Goal: Task Accomplishment & Management: Complete application form

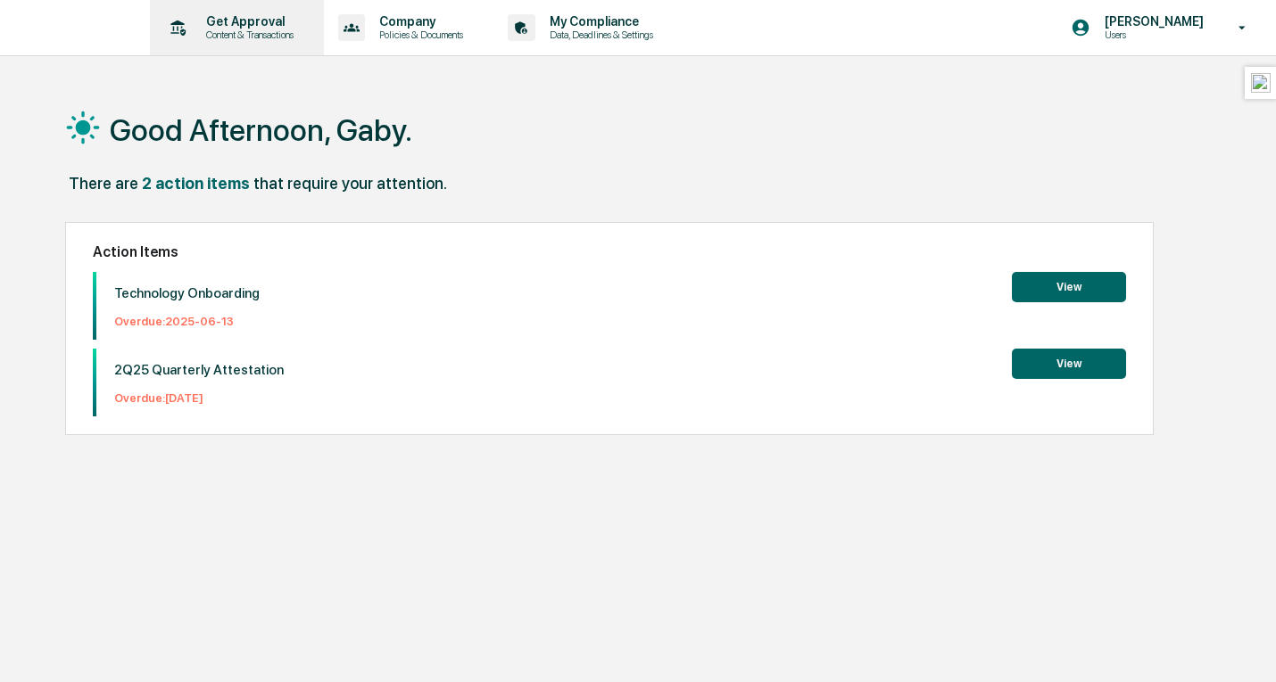
click at [235, 49] on div "Get Approval Content & Transactions" at bounding box center [235, 27] width 156 height 55
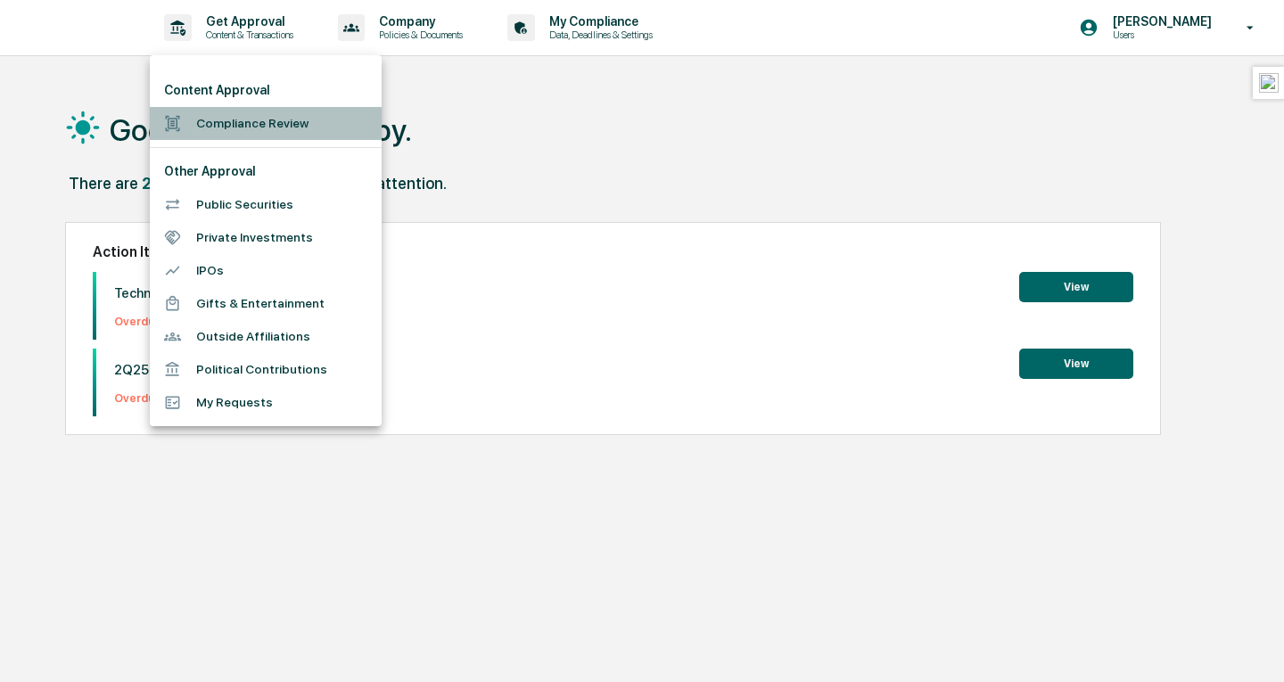
click at [236, 122] on li "Compliance Review" at bounding box center [266, 123] width 232 height 33
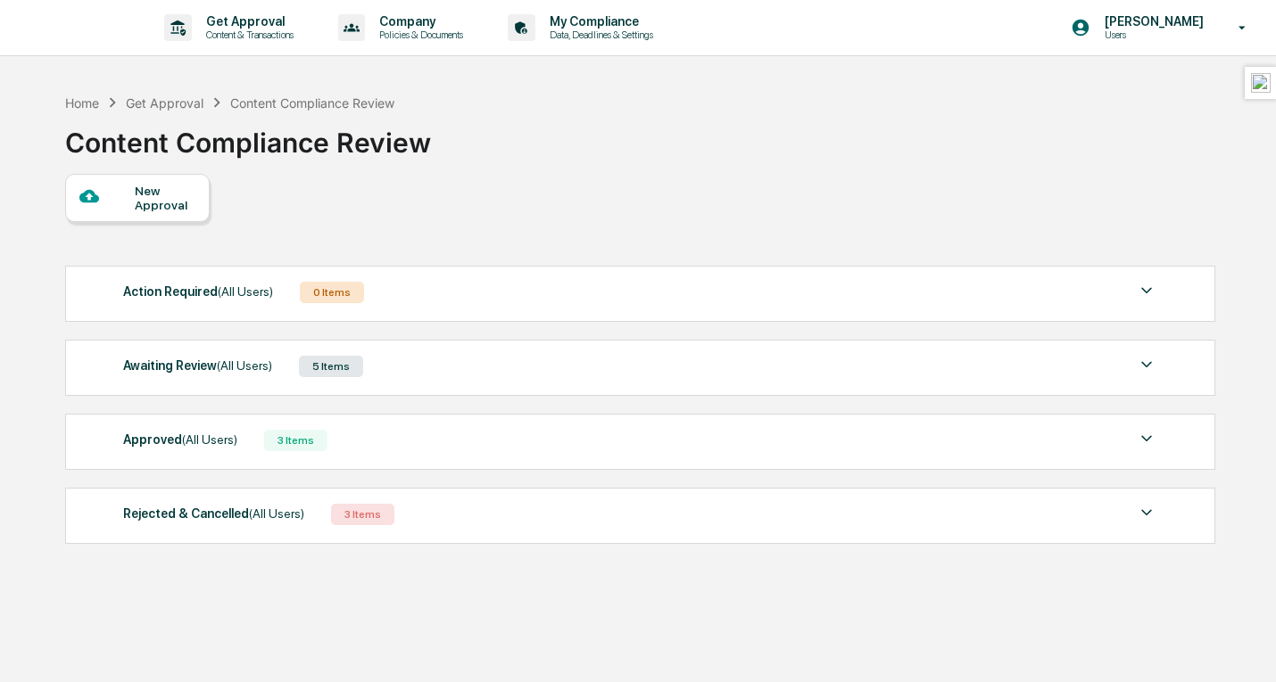
click at [471, 361] on div "Awaiting Review (All Users) 5 Items" at bounding box center [639, 366] width 1033 height 25
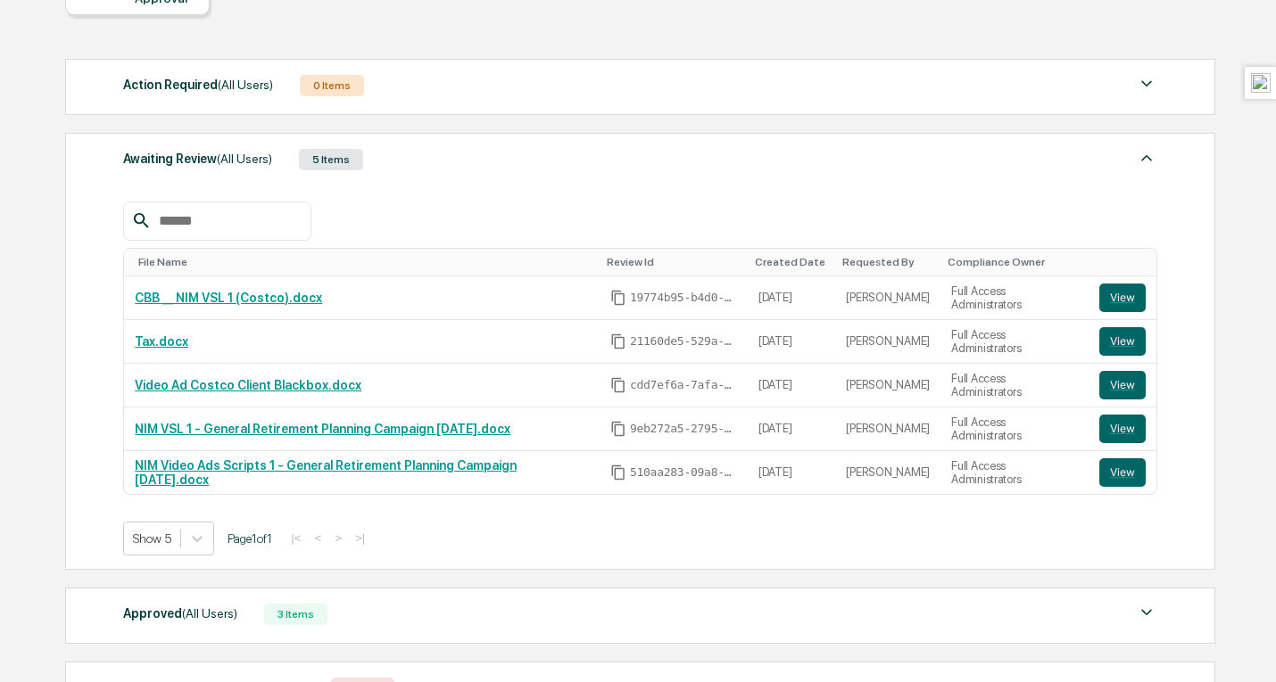
scroll to position [243, 0]
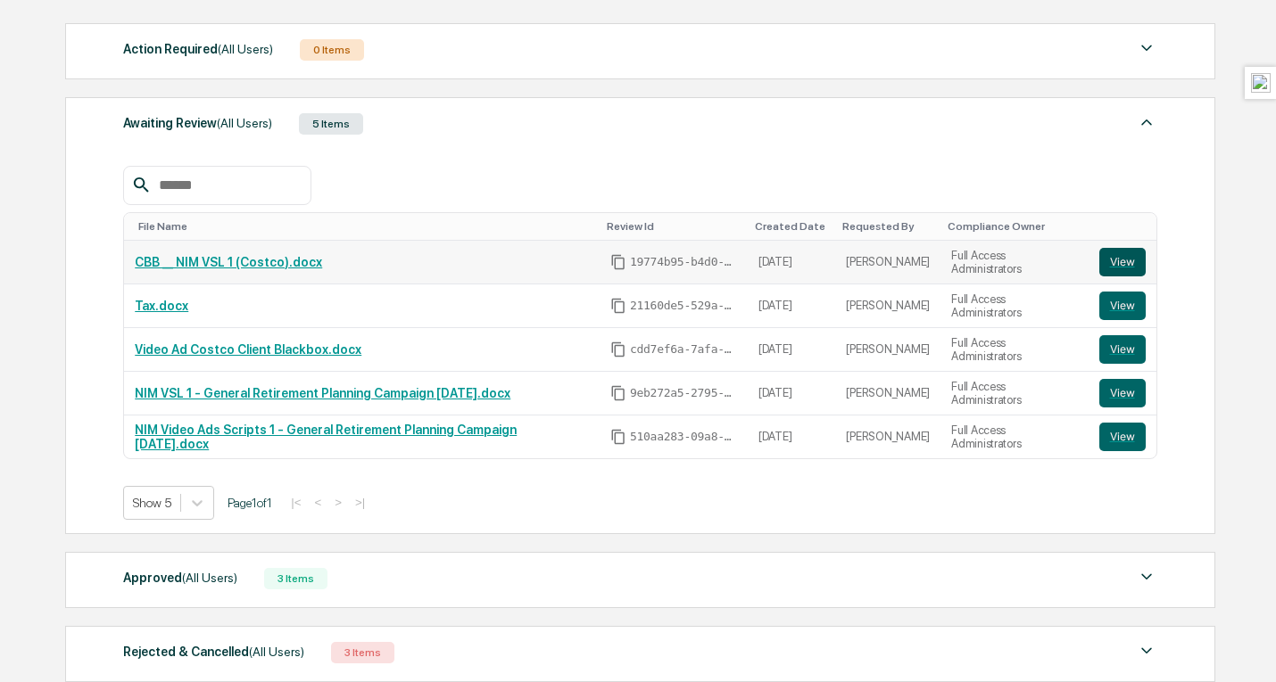
click at [1128, 267] on button "View" at bounding box center [1122, 262] width 46 height 29
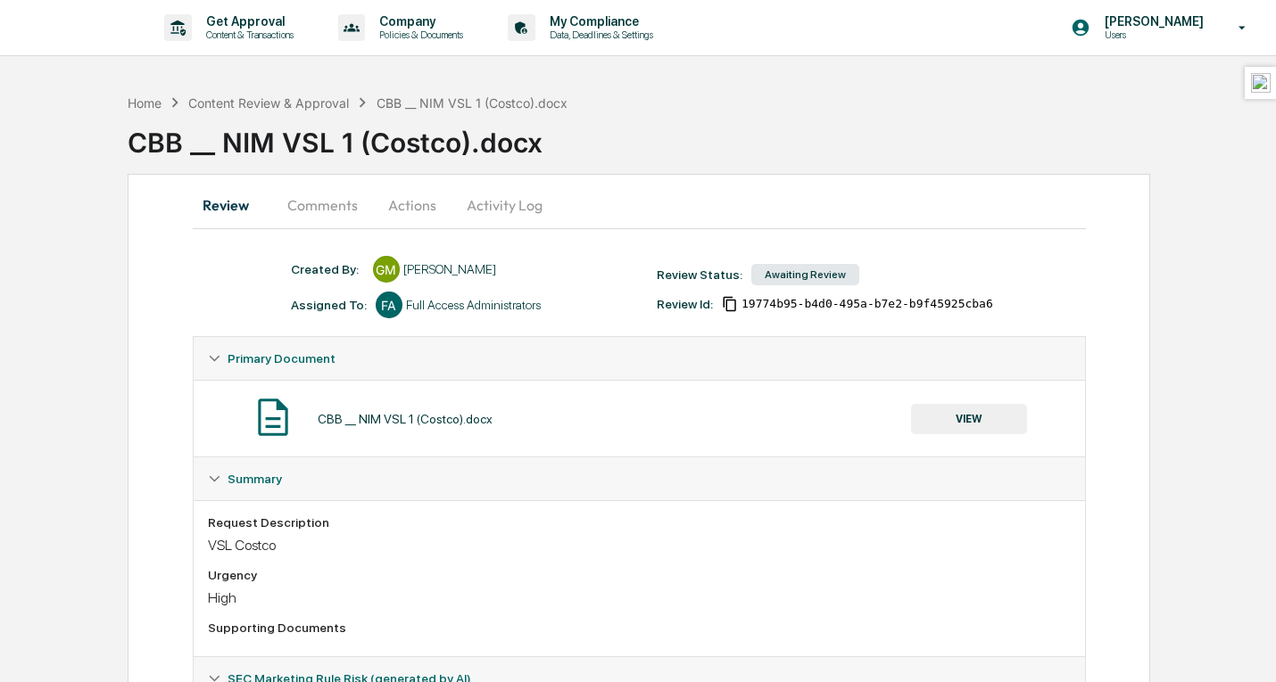
click at [328, 207] on button "Comments" at bounding box center [322, 205] width 99 height 43
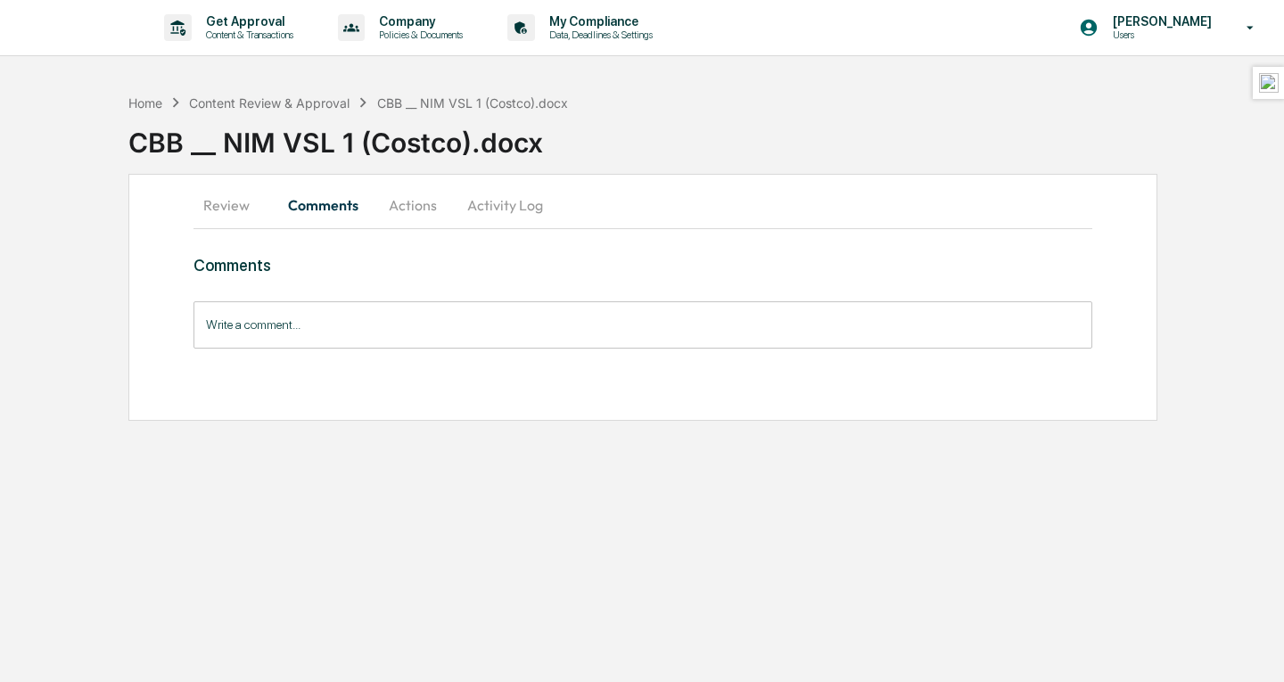
click at [383, 322] on input "Write a comment..." at bounding box center [643, 324] width 899 height 47
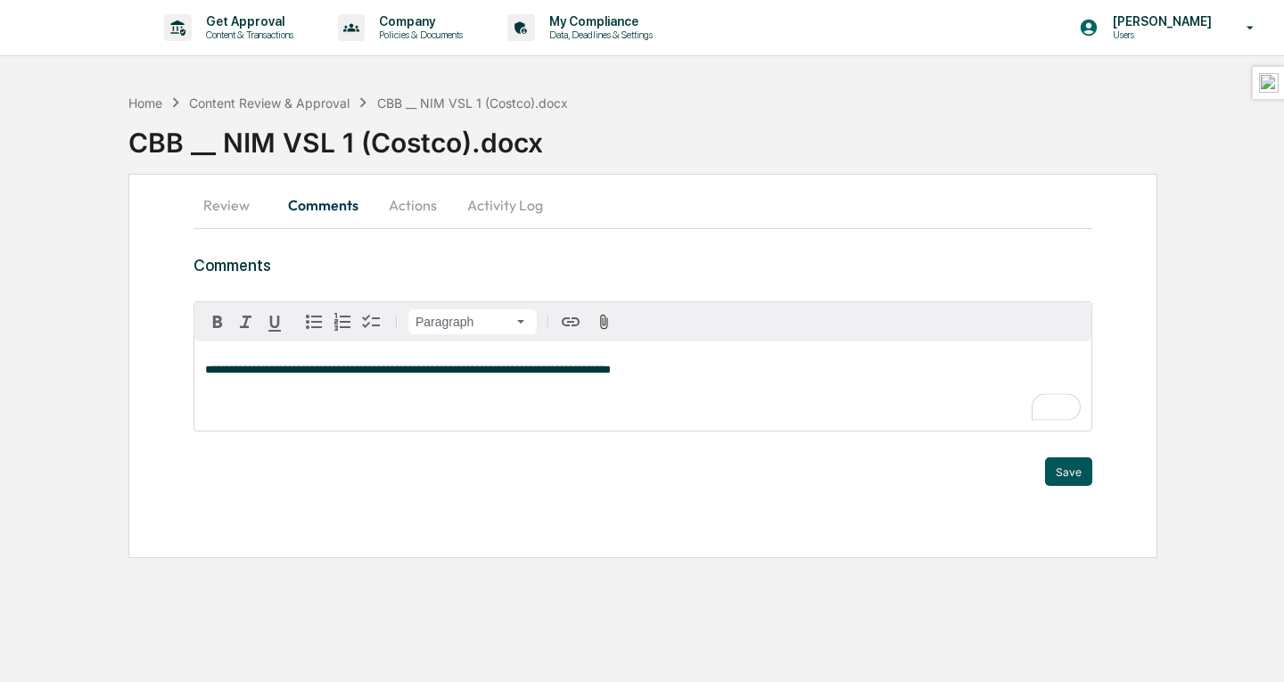
click at [1067, 474] on button "Save" at bounding box center [1068, 472] width 47 height 29
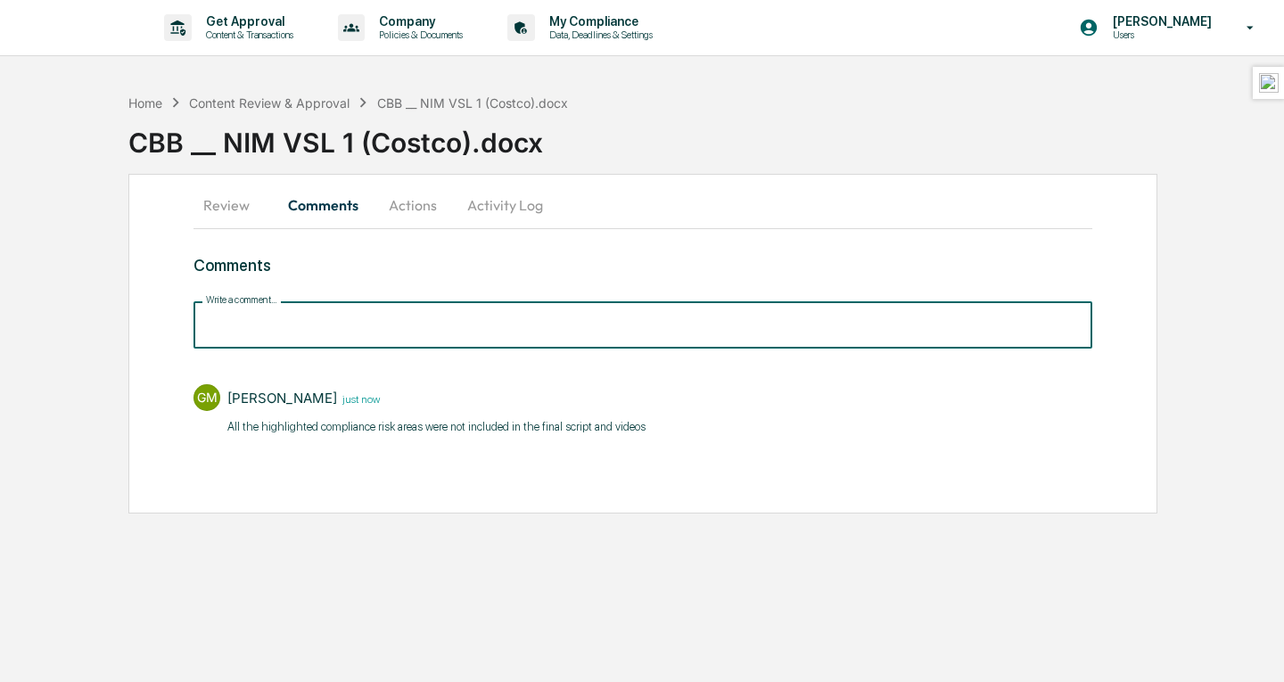
click at [536, 332] on input "Write a comment..." at bounding box center [643, 324] width 899 height 47
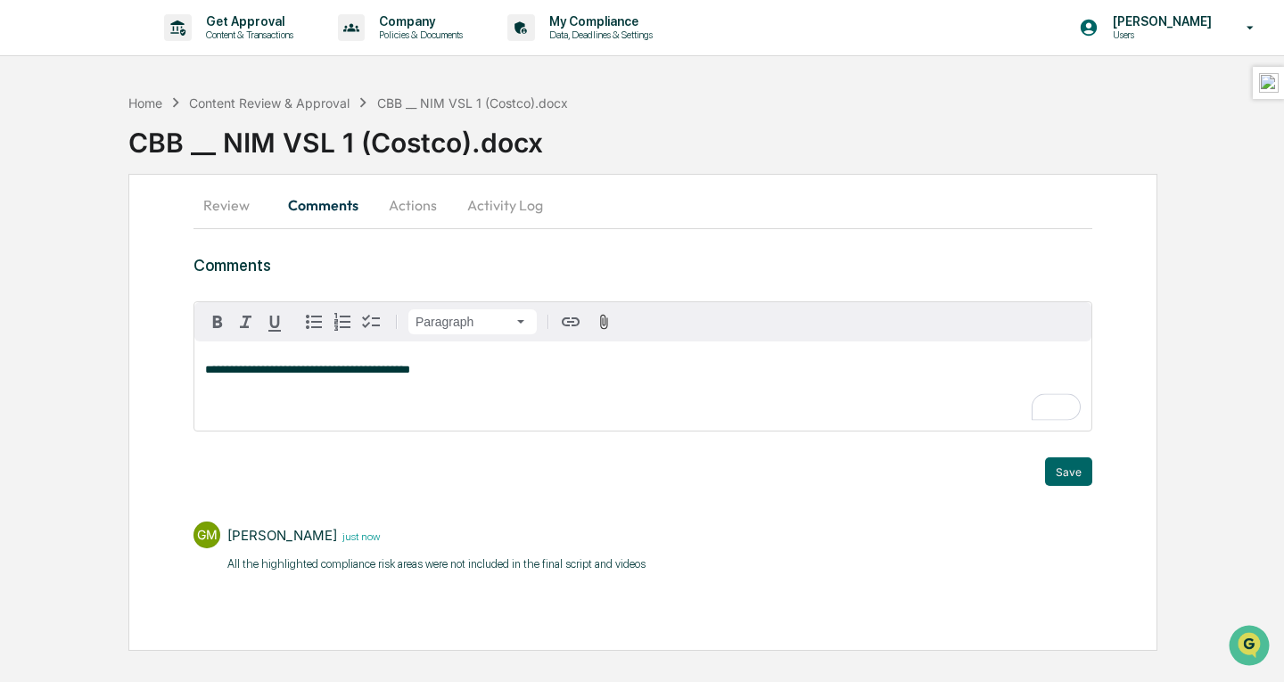
click at [1071, 496] on div "**********" at bounding box center [643, 417] width 899 height 323
click at [1063, 467] on button "Save" at bounding box center [1068, 472] width 47 height 29
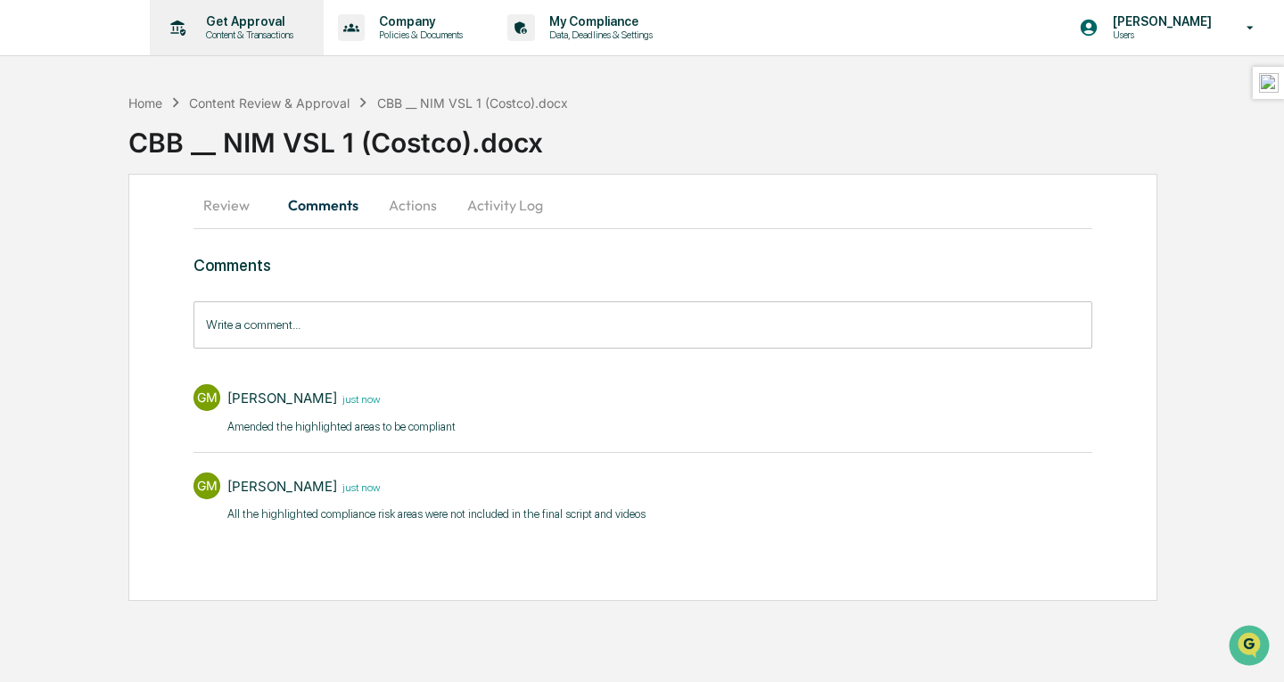
click at [237, 20] on p "Get Approval" at bounding box center [247, 21] width 111 height 14
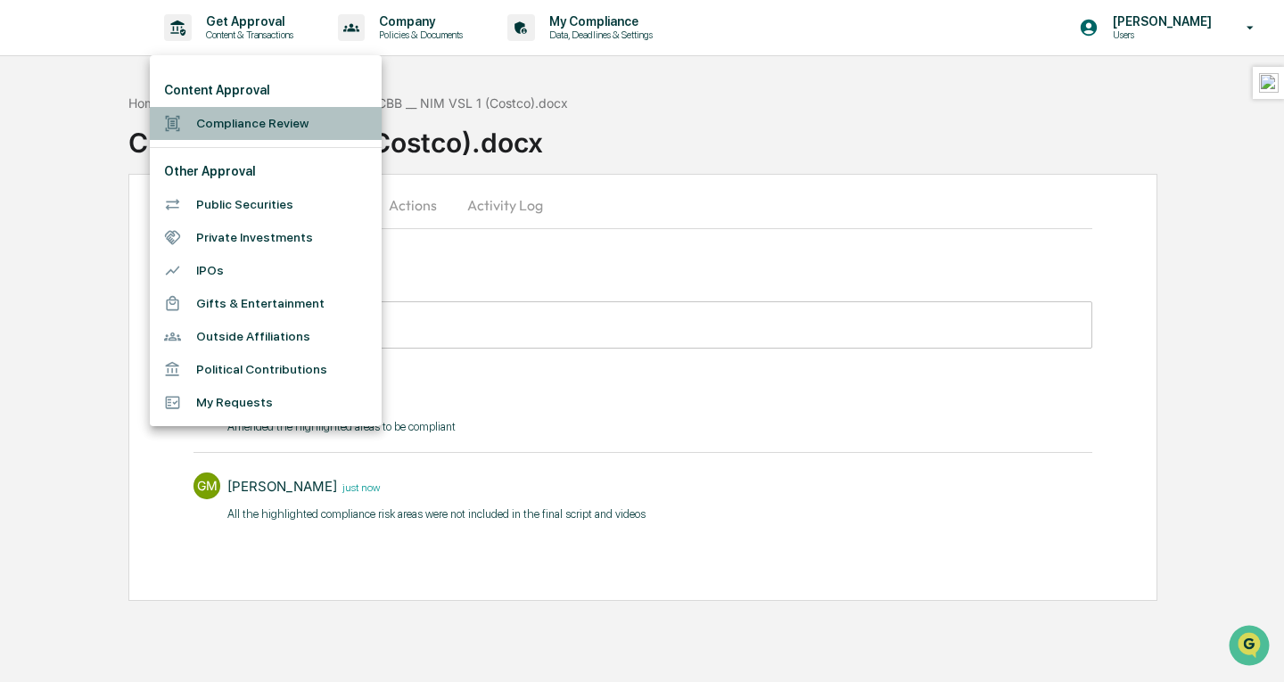
click at [257, 122] on li "Compliance Review" at bounding box center [266, 123] width 232 height 33
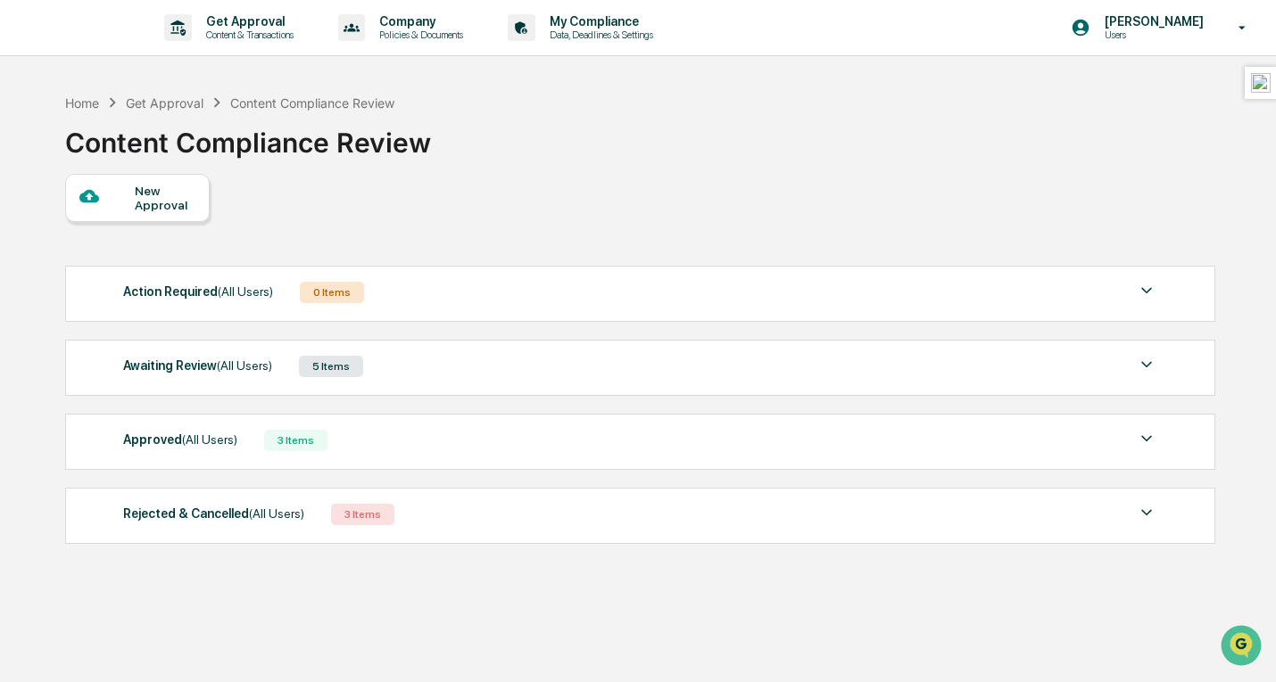
click at [409, 366] on div "Awaiting Review (All Users) 5 Items" at bounding box center [639, 366] width 1033 height 25
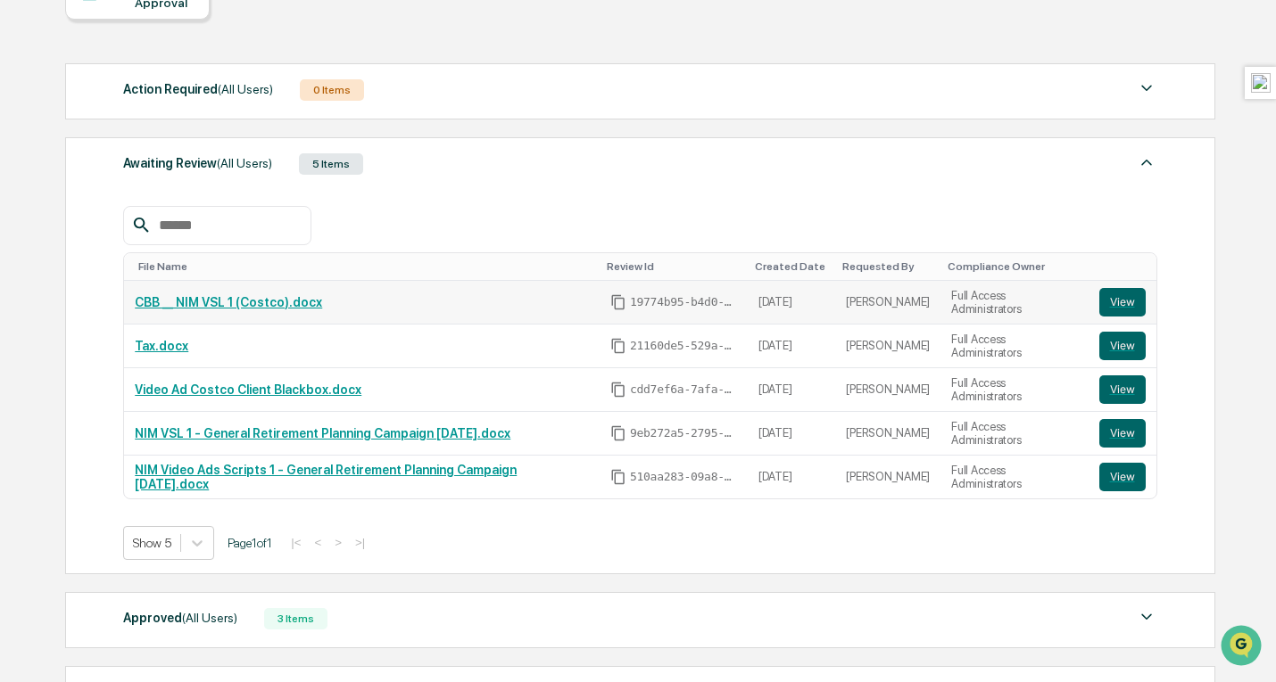
scroll to position [203, 0]
click at [171, 343] on link "Tax.docx" at bounding box center [162, 345] width 54 height 14
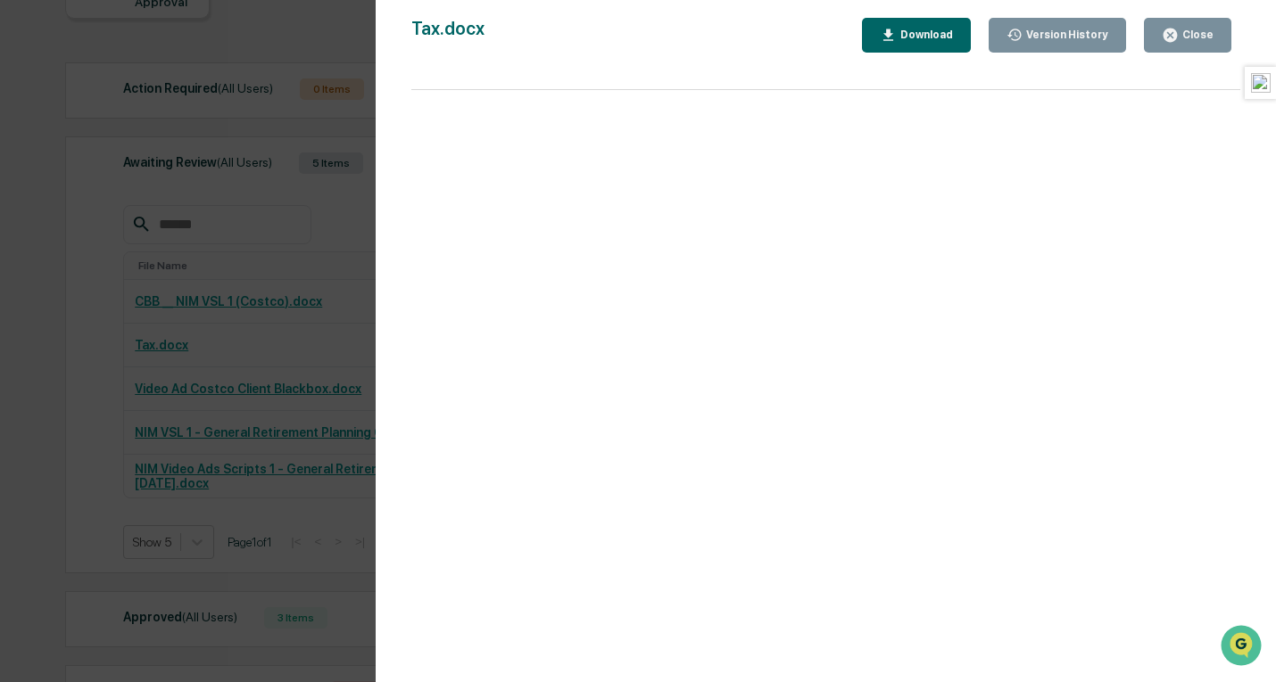
click at [1193, 35] on div "Close" at bounding box center [1195, 35] width 35 height 12
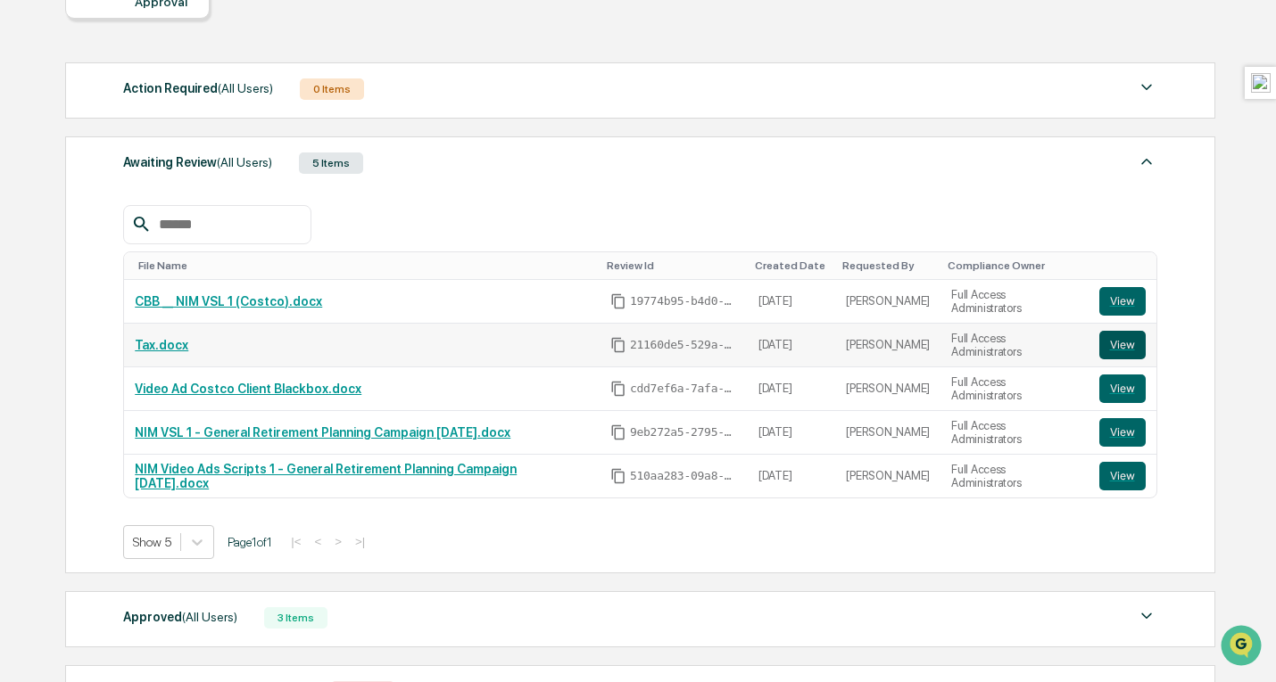
click at [1131, 348] on button "View" at bounding box center [1122, 345] width 46 height 29
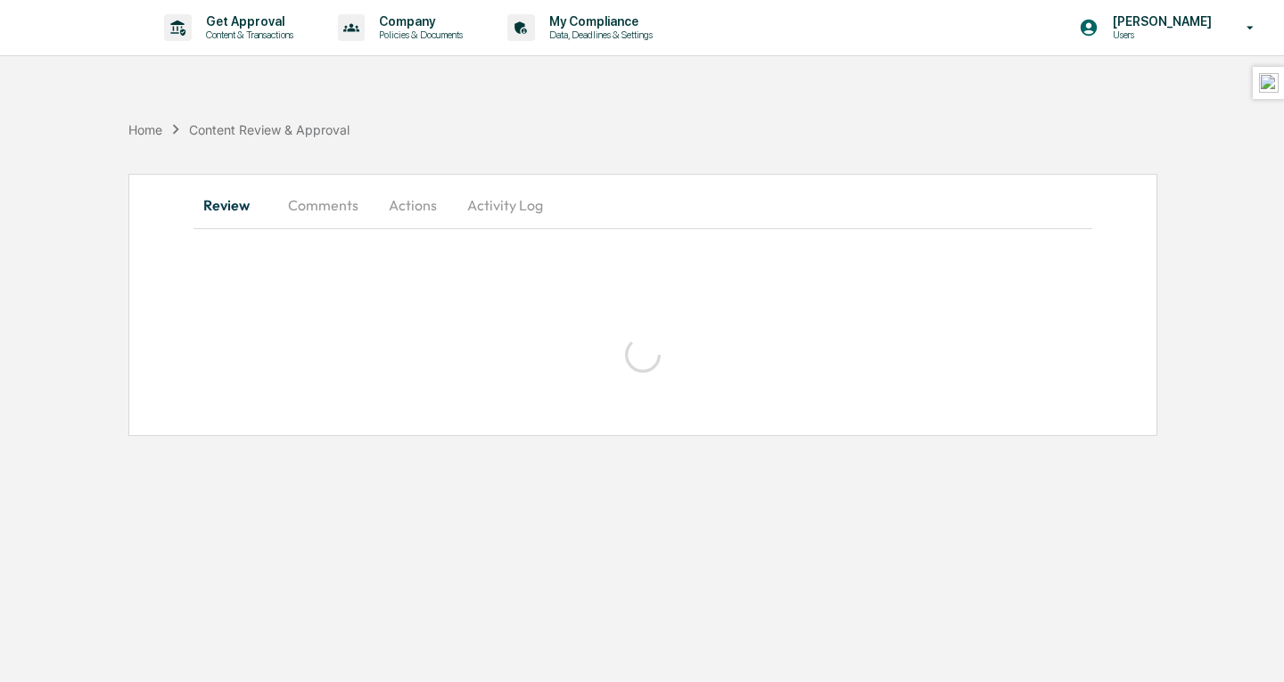
click at [413, 206] on button "Actions" at bounding box center [413, 205] width 80 height 43
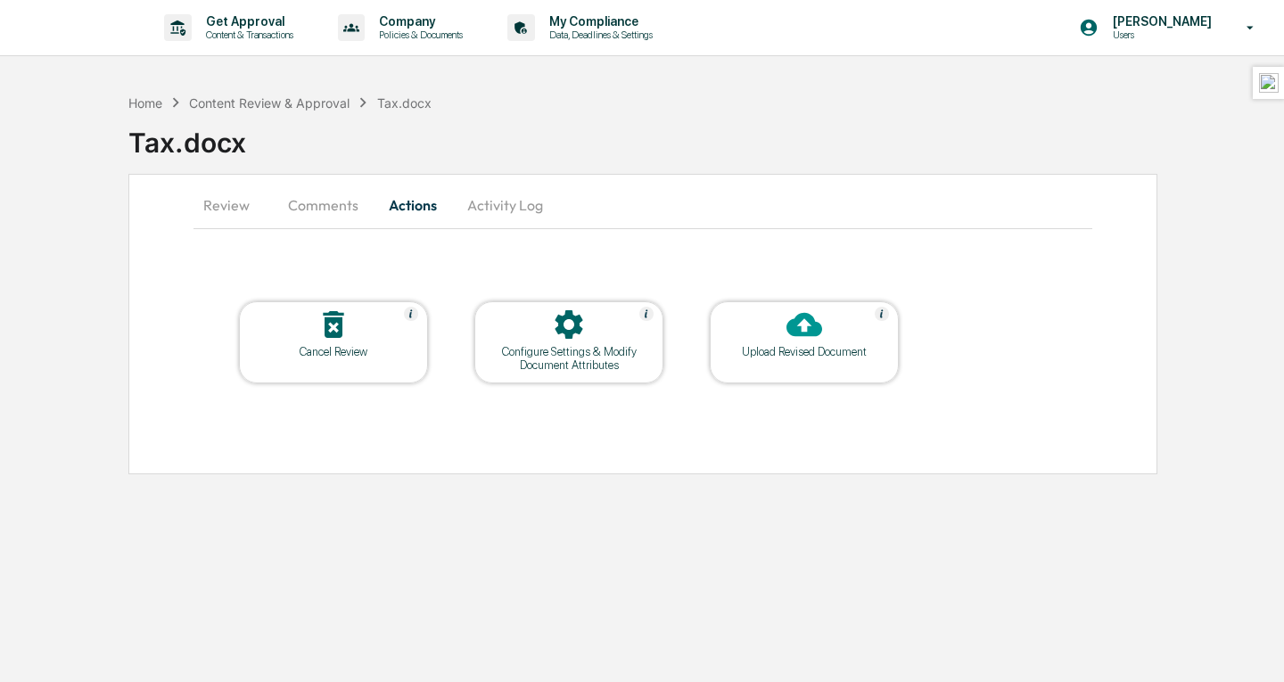
click at [344, 349] on div "Cancel Review" at bounding box center [333, 351] width 161 height 13
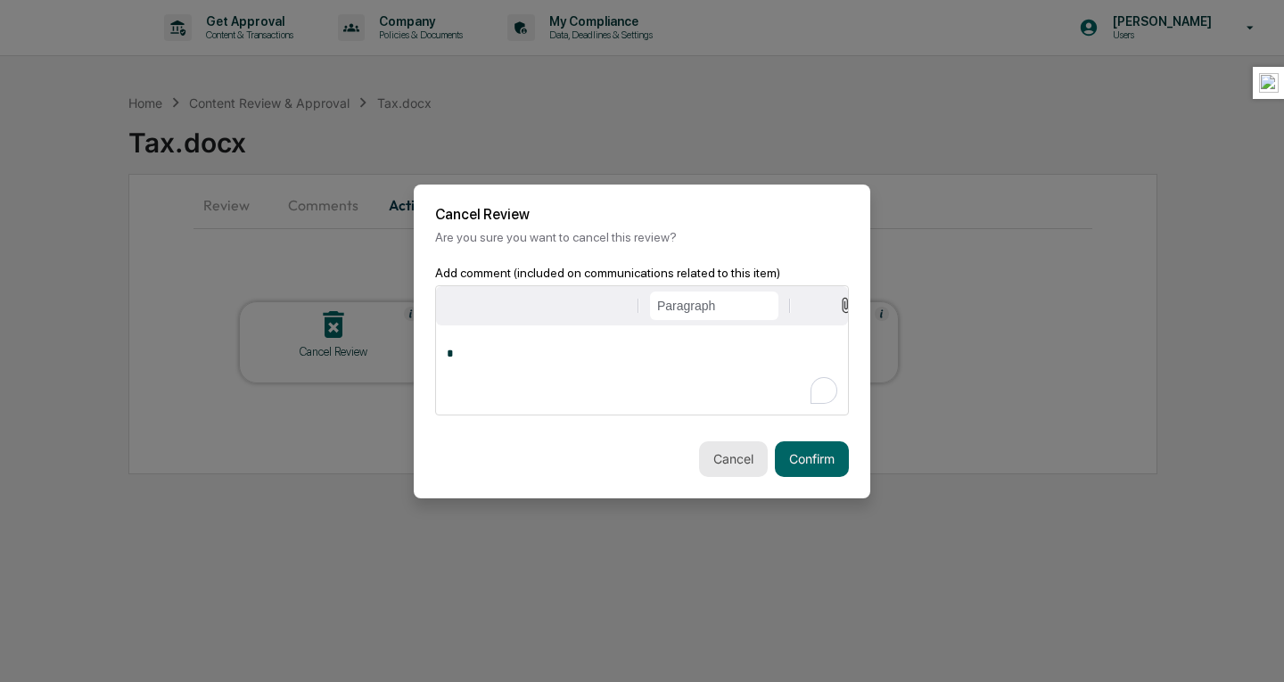
click at [731, 460] on button "Cancel" at bounding box center [733, 460] width 69 height 36
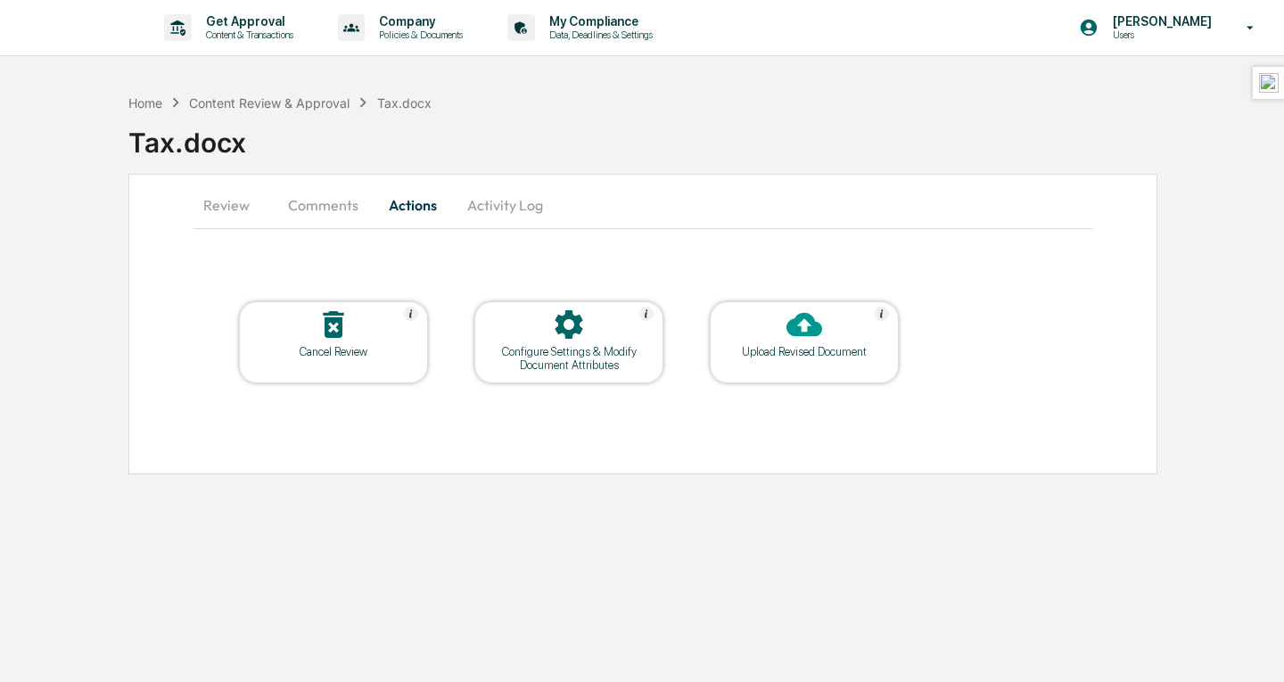
click at [601, 365] on div "Configure Settings & Modify Document Attributes" at bounding box center [569, 358] width 161 height 27
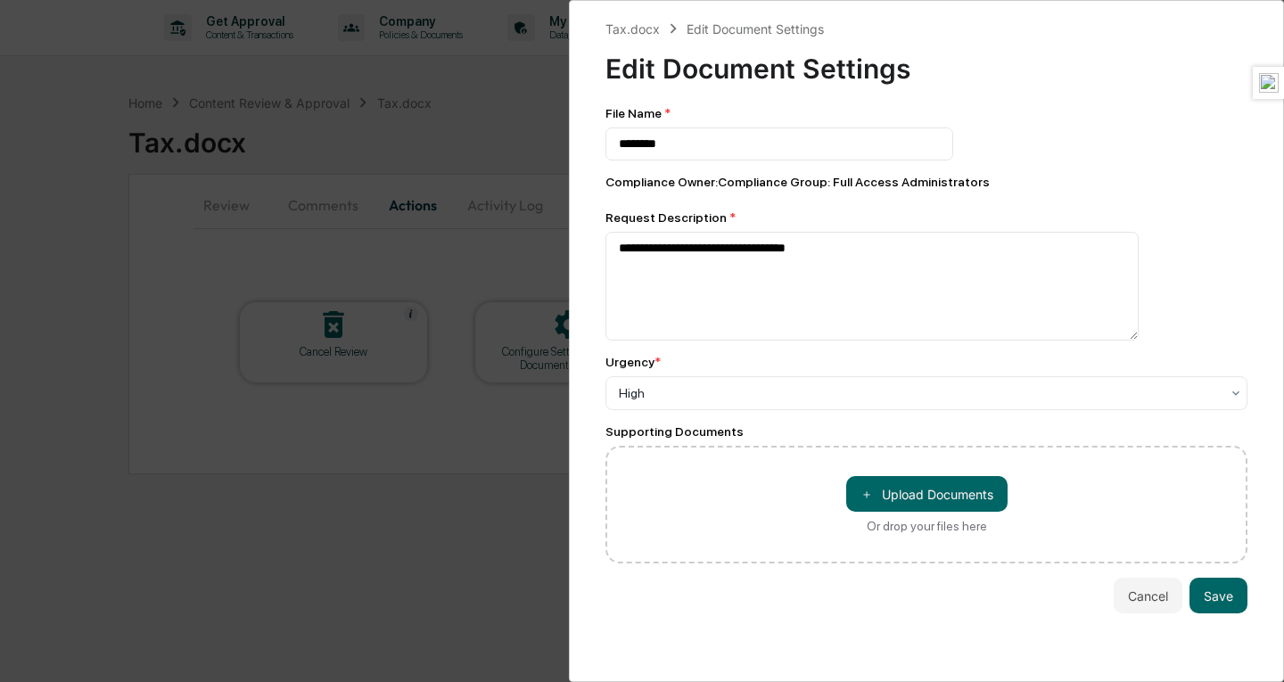
click at [485, 109] on div "**********" at bounding box center [642, 341] width 1284 height 682
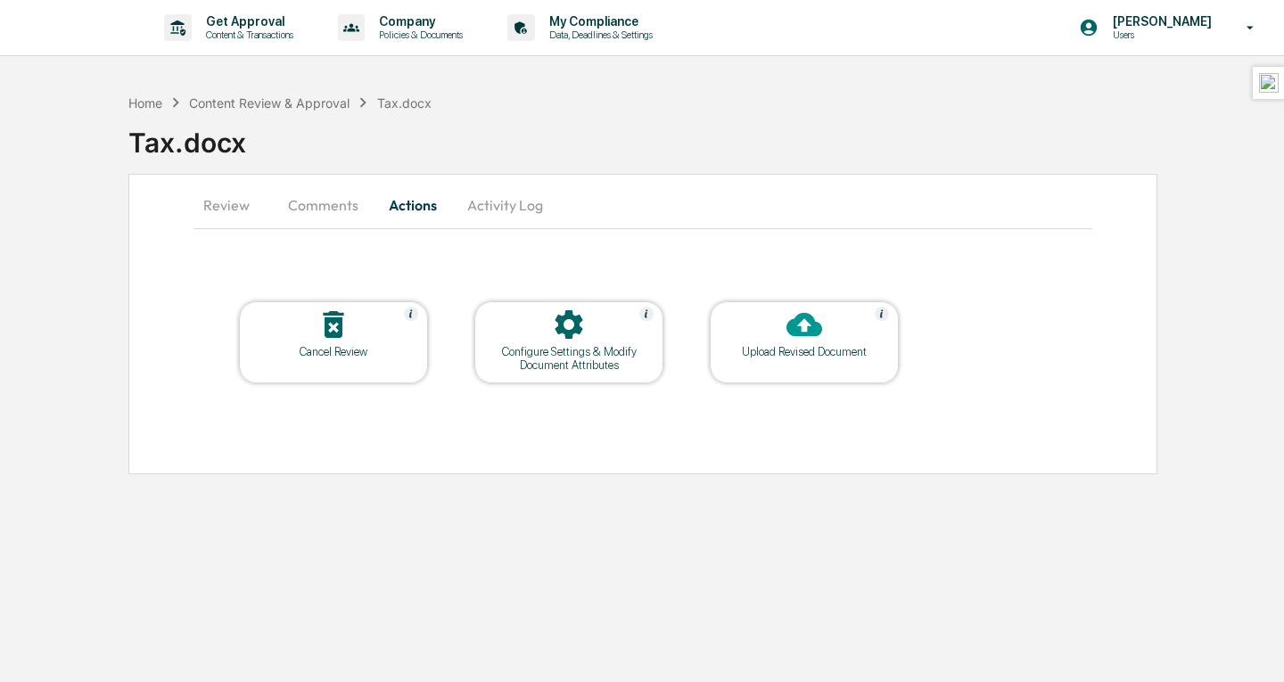
click at [332, 226] on button "Comments" at bounding box center [323, 205] width 99 height 43
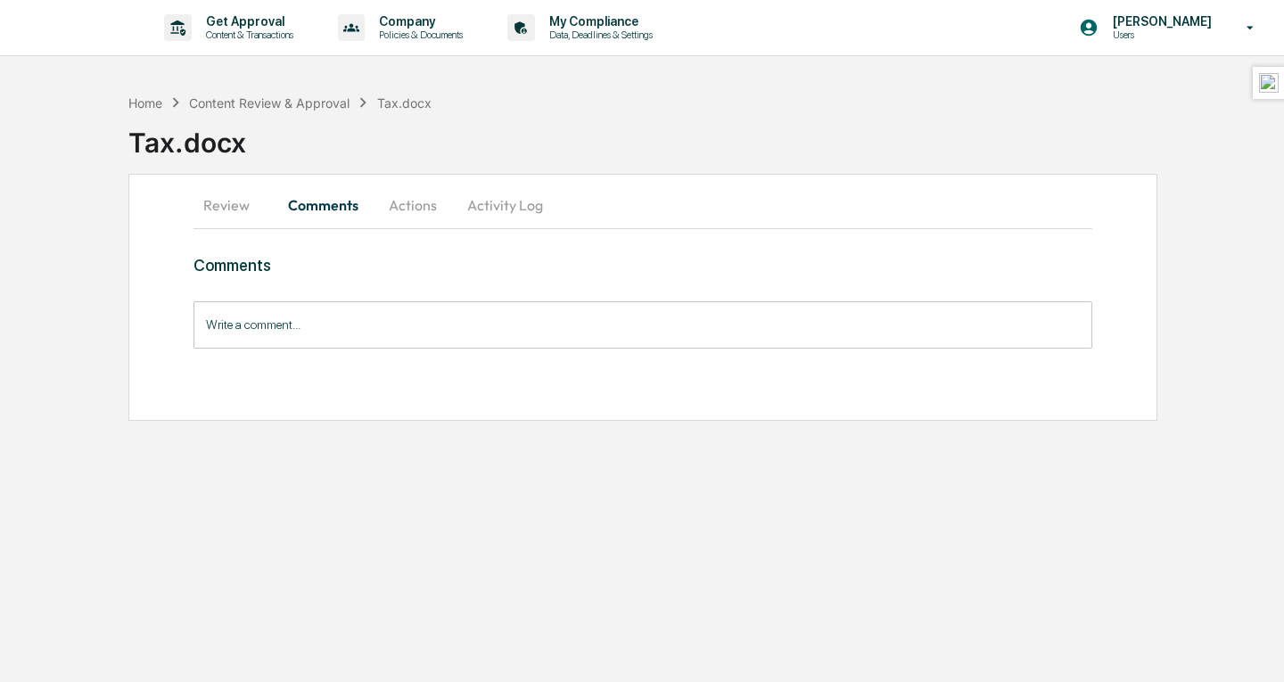
click at [232, 185] on button "Review" at bounding box center [234, 205] width 80 height 43
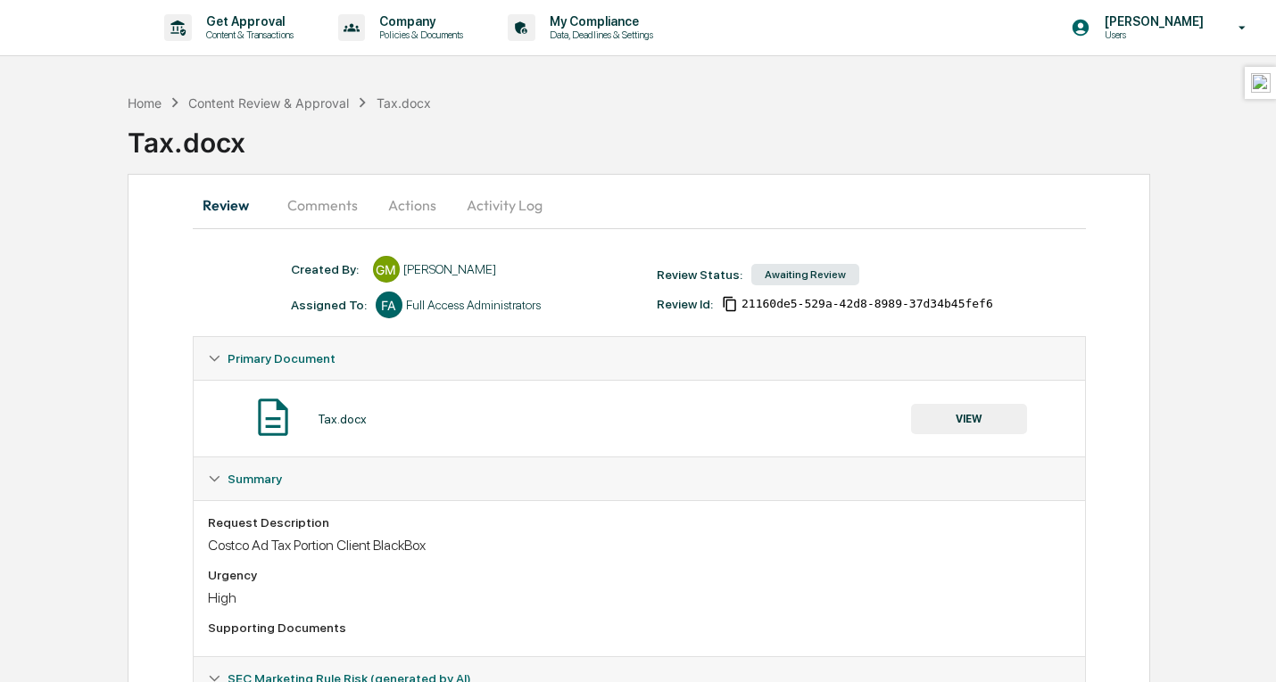
click at [403, 208] on button "Actions" at bounding box center [412, 205] width 80 height 43
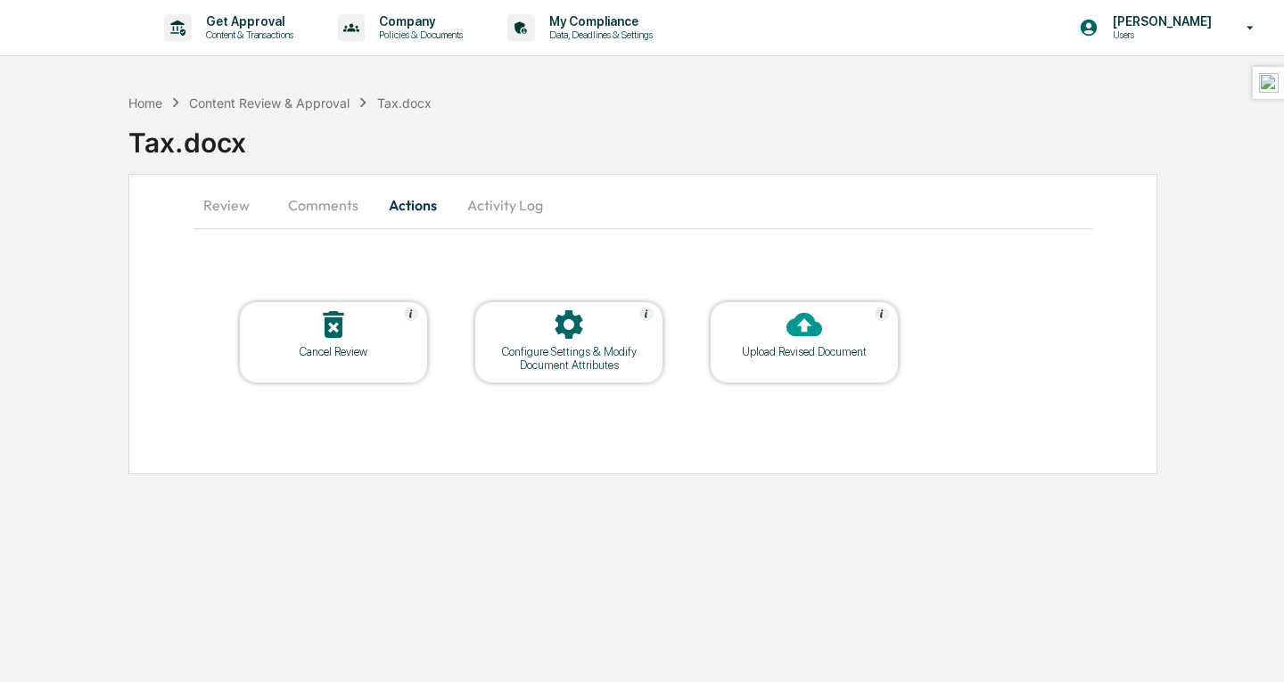
click at [805, 94] on div "Home Content Review & Approval Tax.docx Tax.docx" at bounding box center [706, 129] width 1156 height 73
click at [303, 100] on div "Content Review & Approval" at bounding box center [269, 102] width 161 height 15
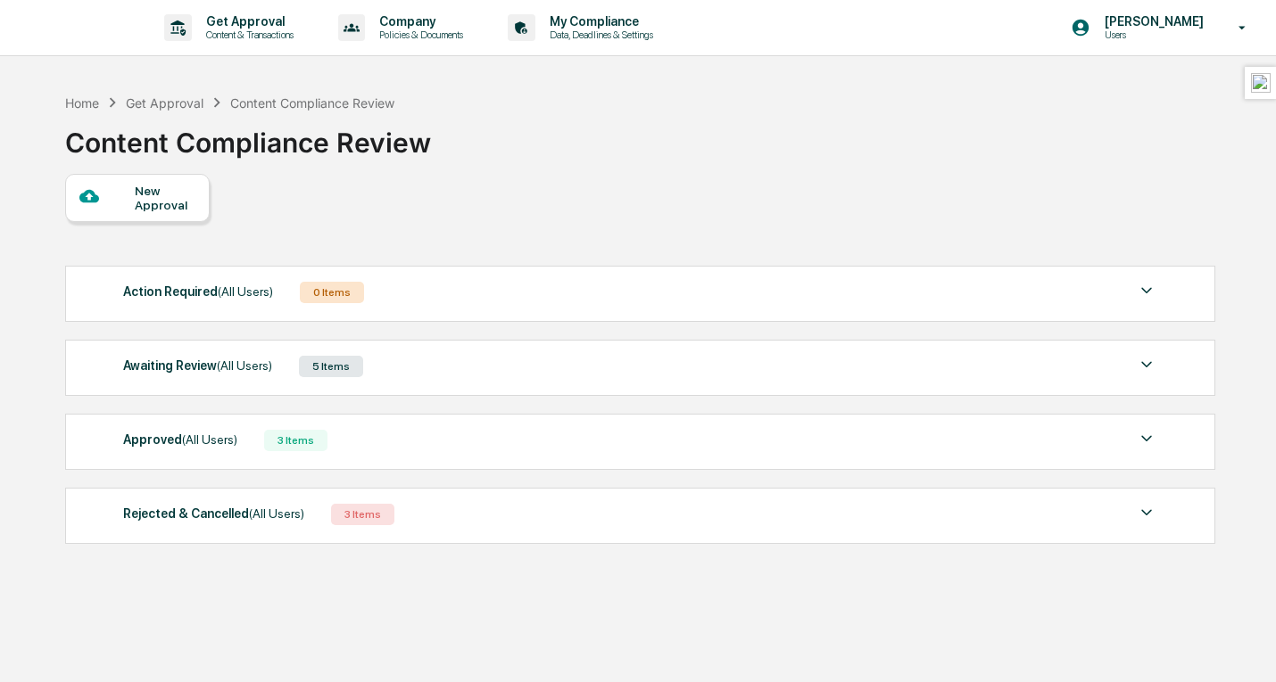
click at [409, 373] on div "Awaiting Review (All Users) 5 Items" at bounding box center [639, 366] width 1033 height 25
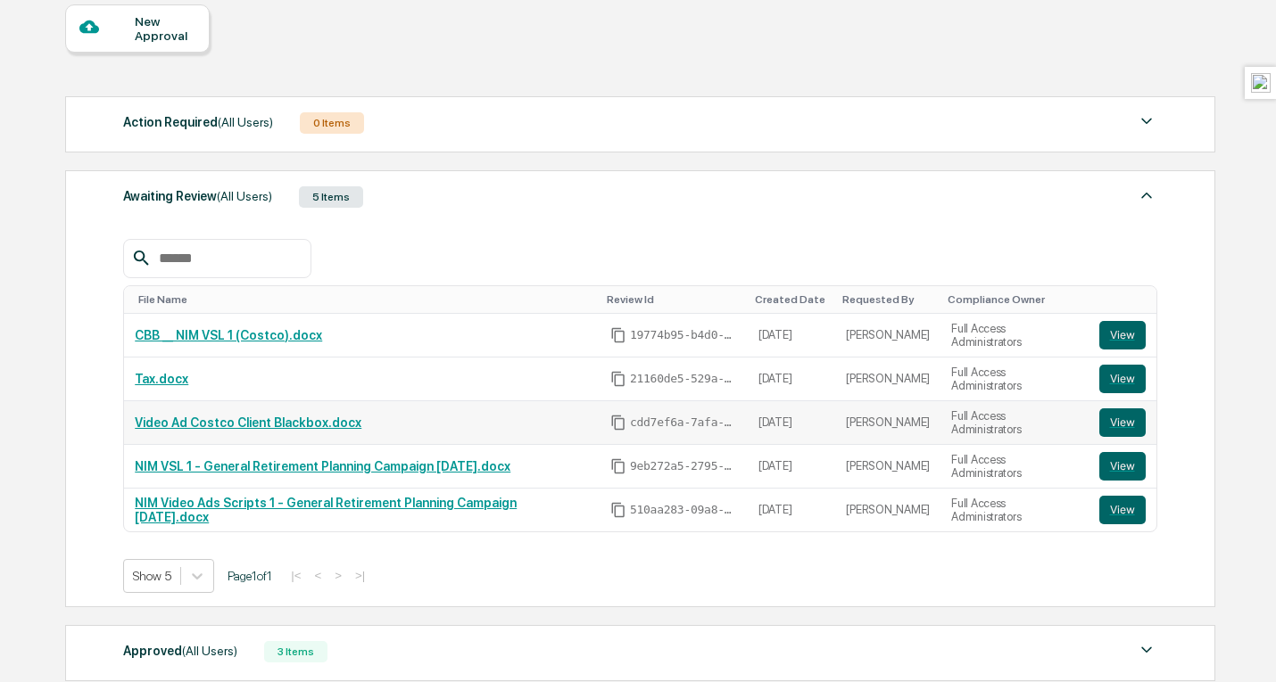
scroll to position [170, 0]
click at [323, 429] on link "Video Ad Costco Client Blackbox.docx" at bounding box center [248, 422] width 227 height 14
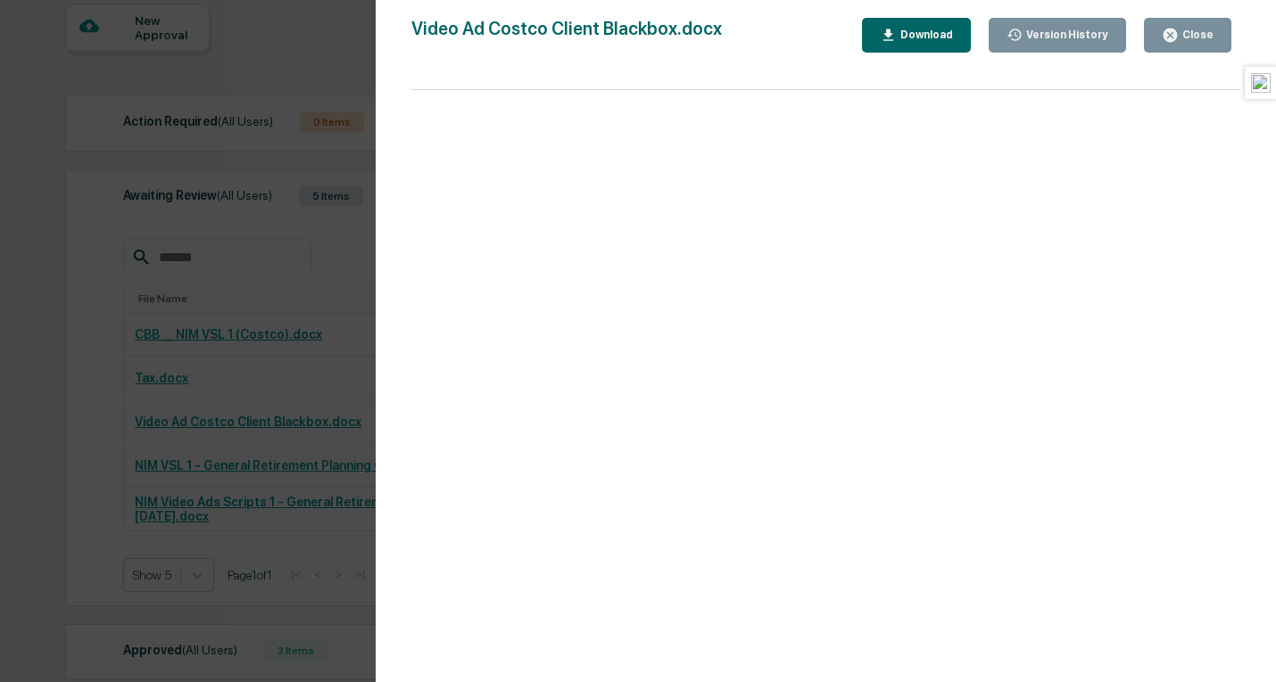
click at [1202, 29] on div "Close" at bounding box center [1195, 35] width 35 height 12
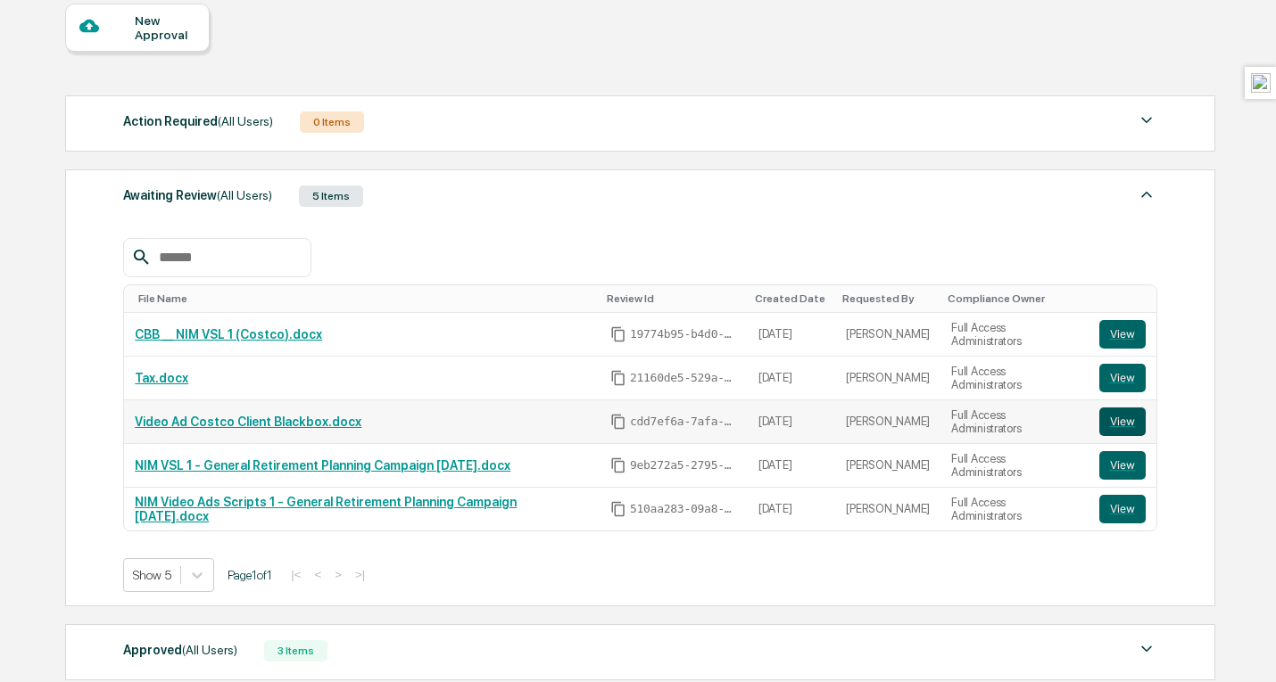
click at [1124, 421] on button "View" at bounding box center [1122, 422] width 46 height 29
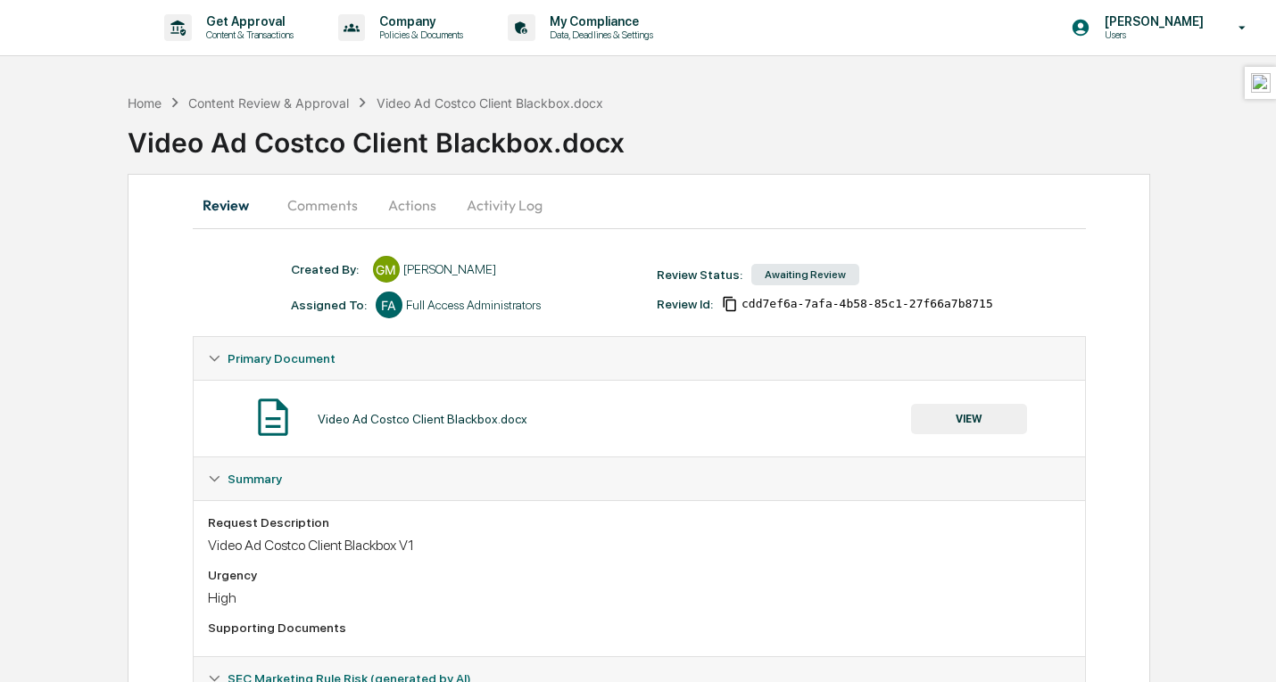
click at [327, 207] on button "Comments" at bounding box center [322, 205] width 99 height 43
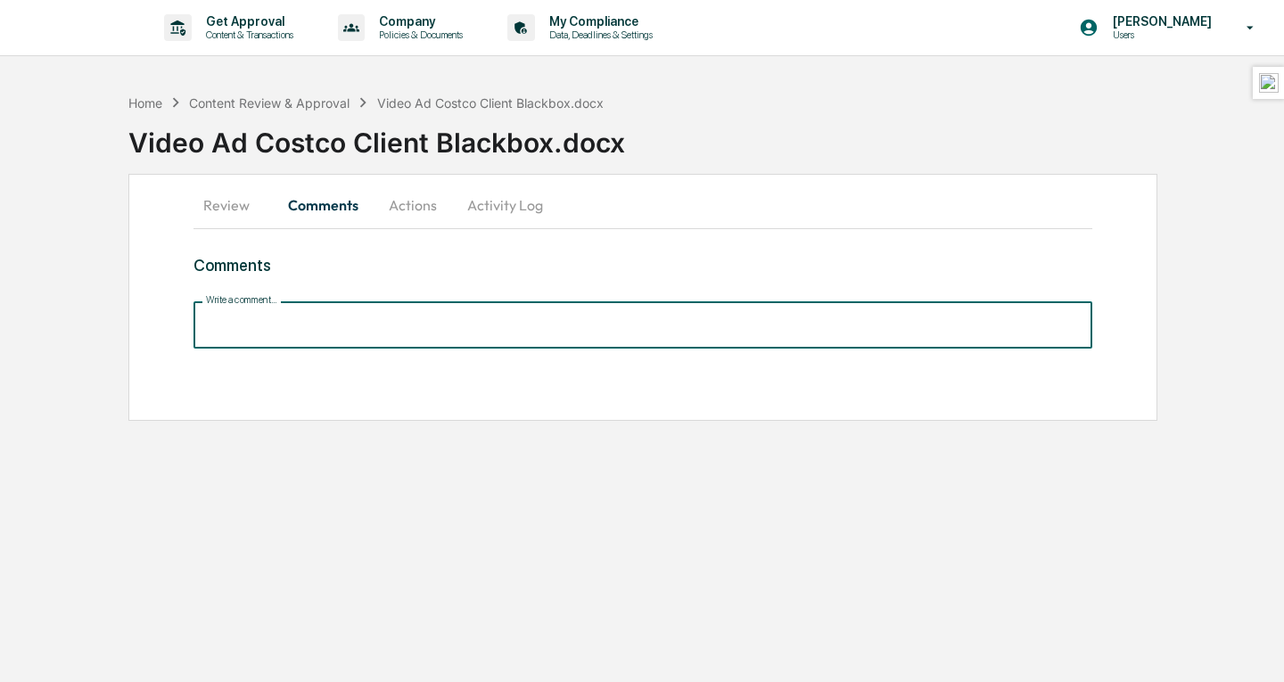
click at [400, 318] on input "Write a comment..." at bounding box center [643, 324] width 899 height 47
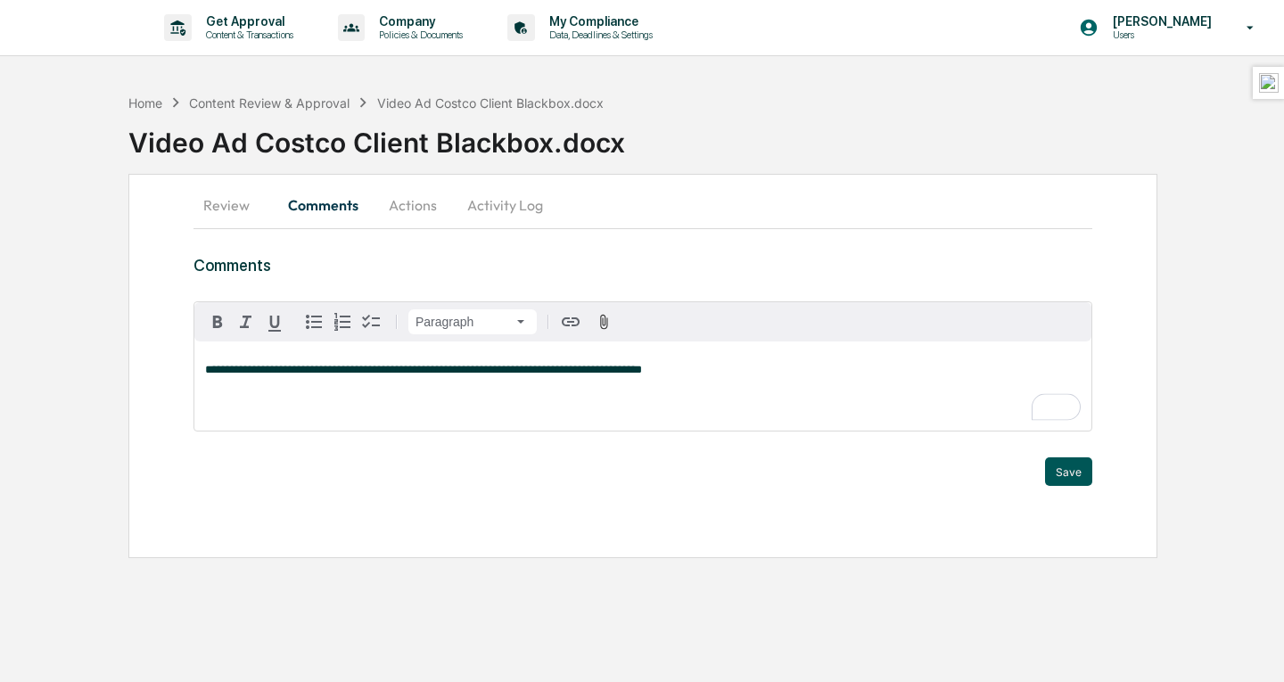
click at [1066, 476] on button "Save" at bounding box center [1068, 472] width 47 height 29
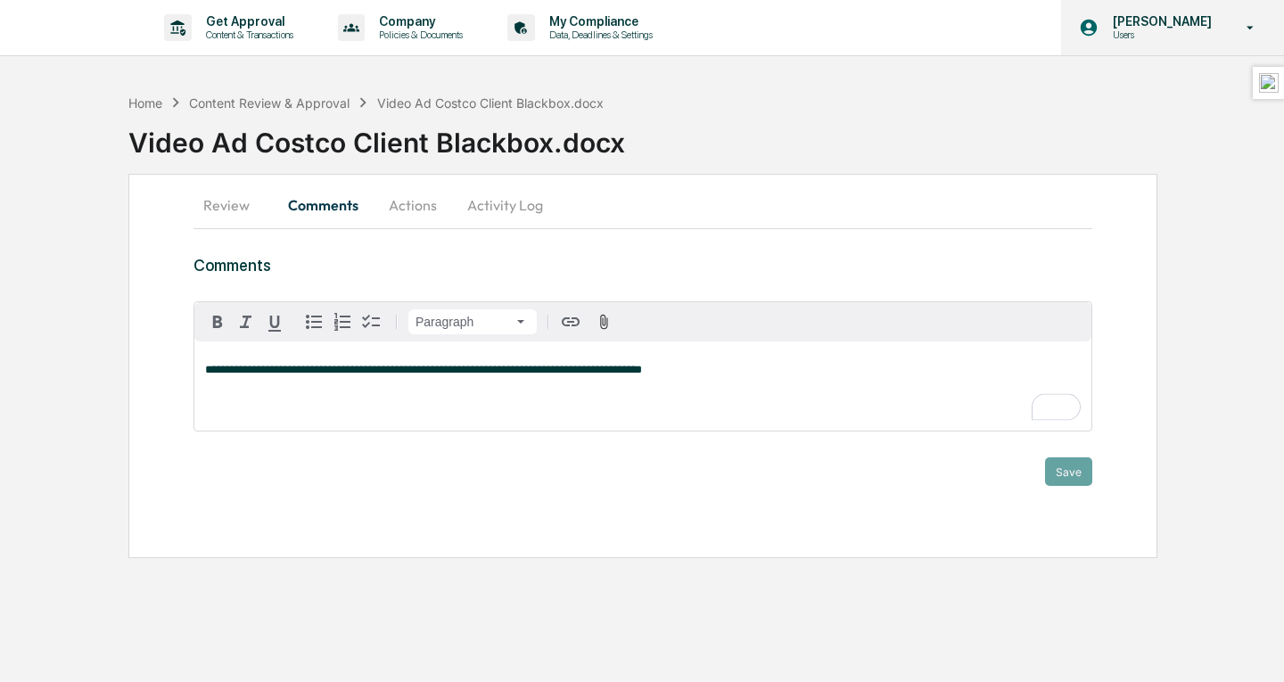
click at [1178, 30] on p "Users" at bounding box center [1160, 35] width 122 height 12
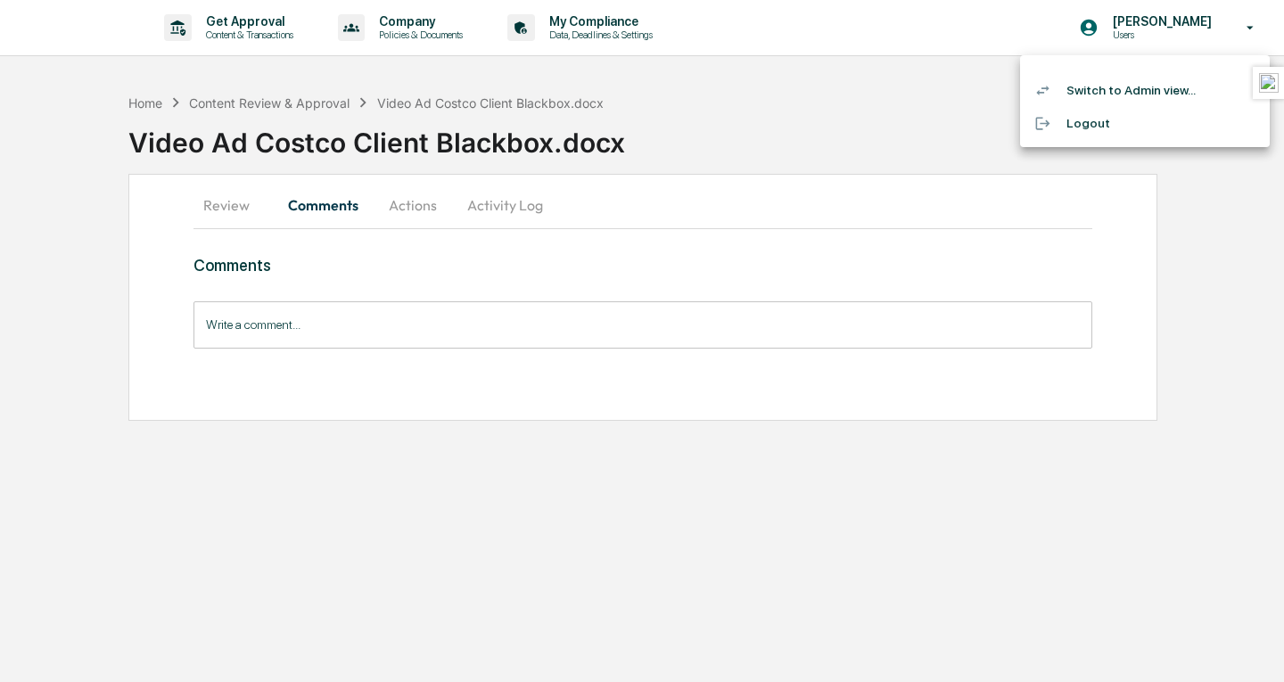
click at [1134, 97] on li "Switch to Admin view..." at bounding box center [1145, 90] width 250 height 33
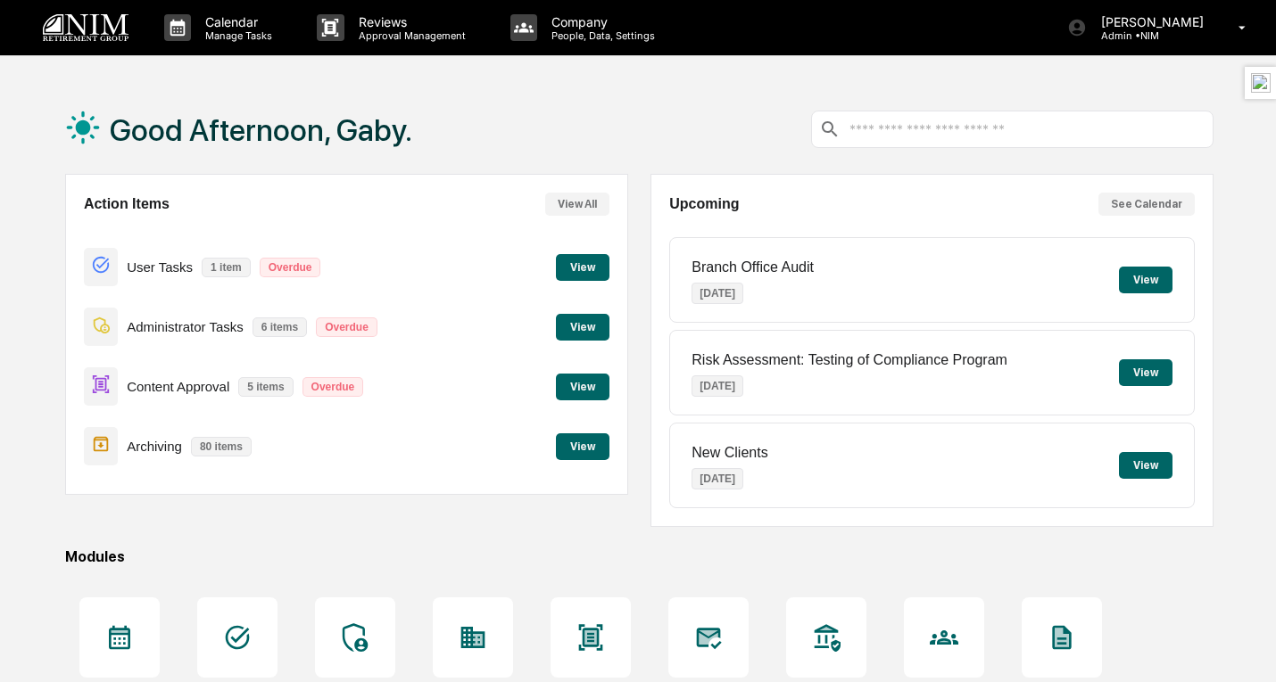
click at [575, 384] on button "View" at bounding box center [583, 387] width 54 height 27
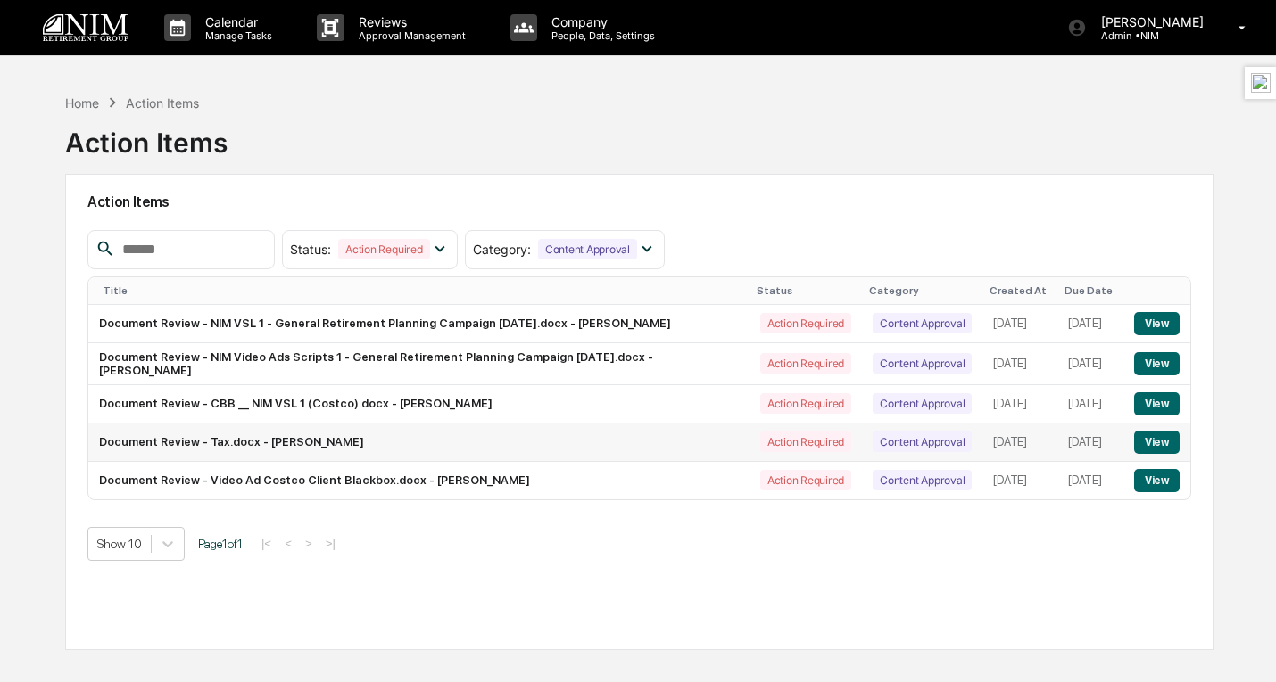
click at [326, 458] on td "Document Review - Tax.docx - Gaby Chen Mechem" at bounding box center [418, 443] width 661 height 38
click at [450, 247] on icon at bounding box center [440, 249] width 20 height 20
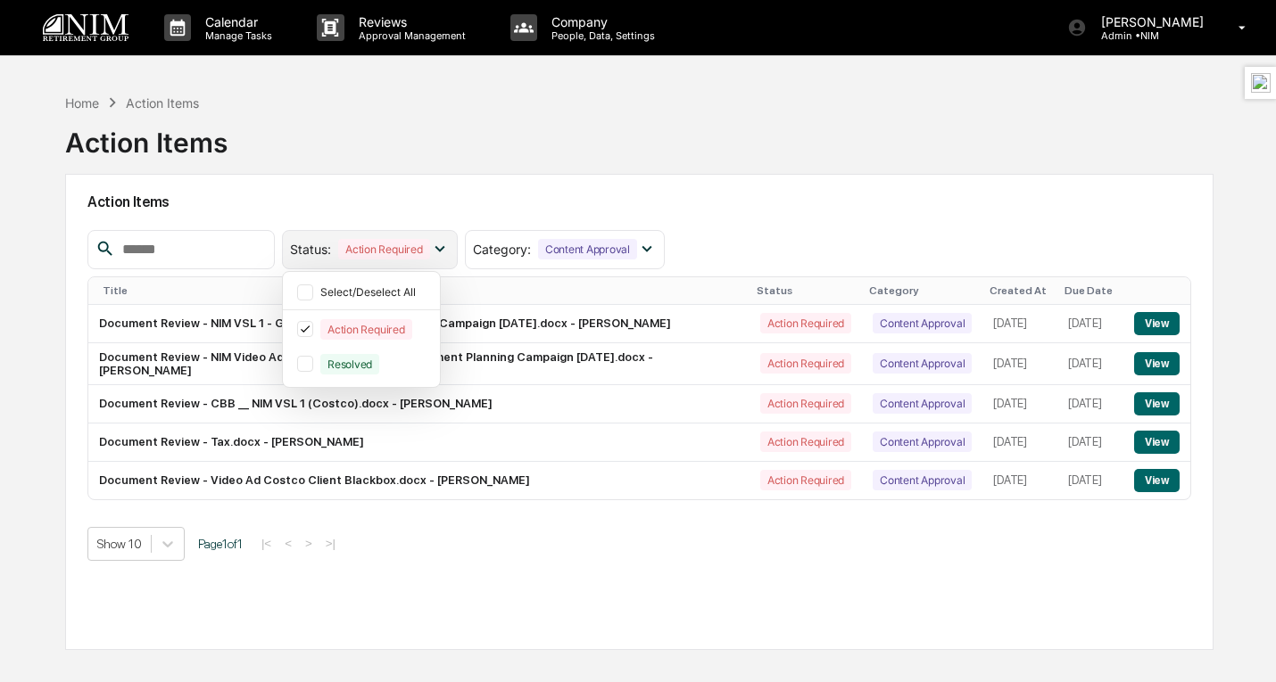
click at [450, 247] on icon at bounding box center [440, 249] width 20 height 20
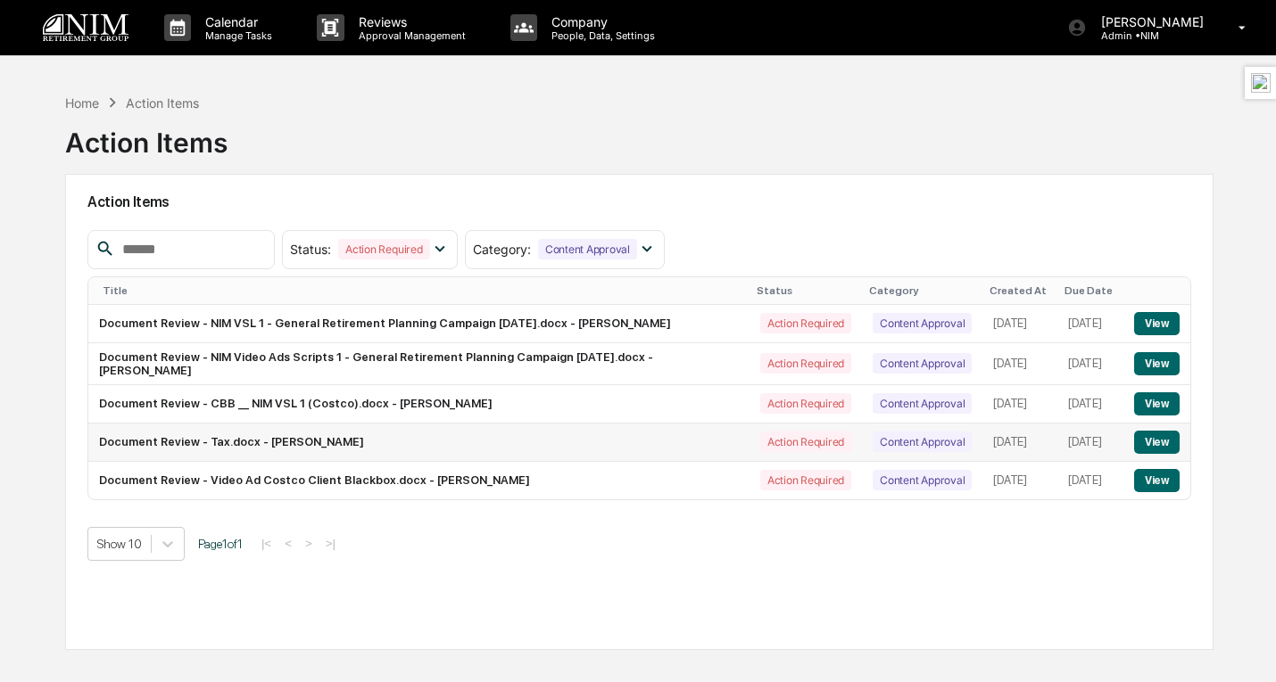
click at [1153, 454] on button "View" at bounding box center [1156, 442] width 45 height 23
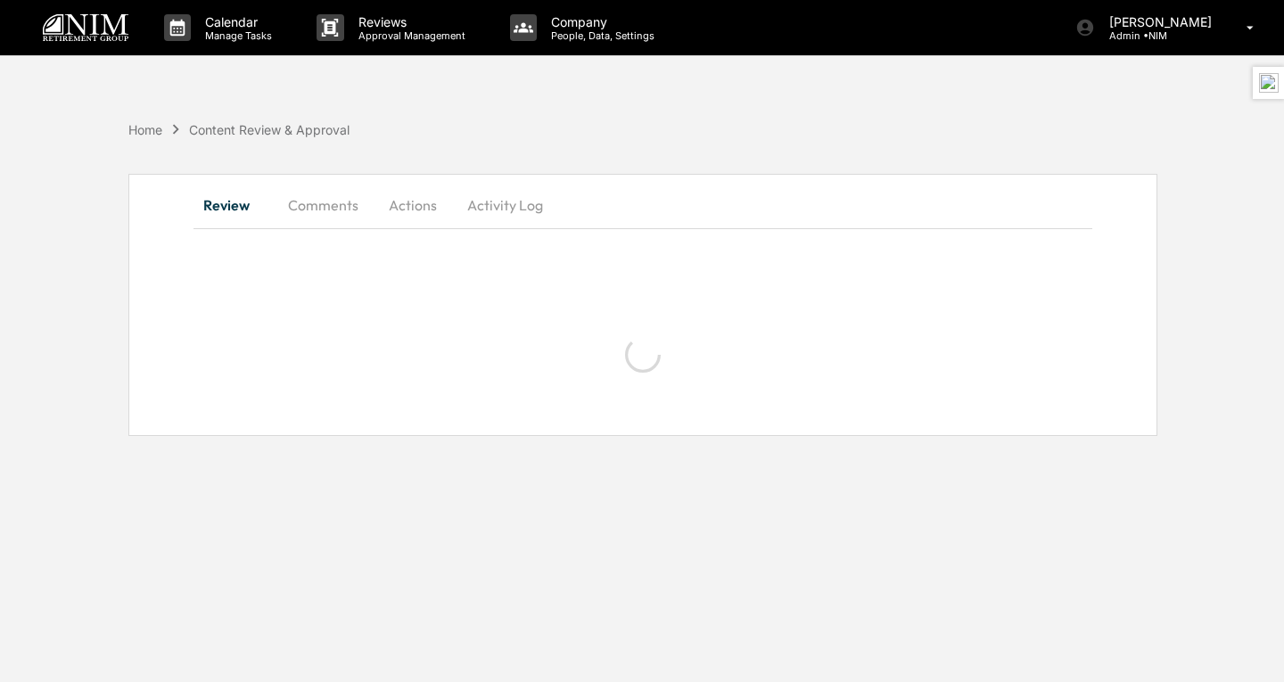
click at [410, 214] on button "Actions" at bounding box center [413, 205] width 80 height 43
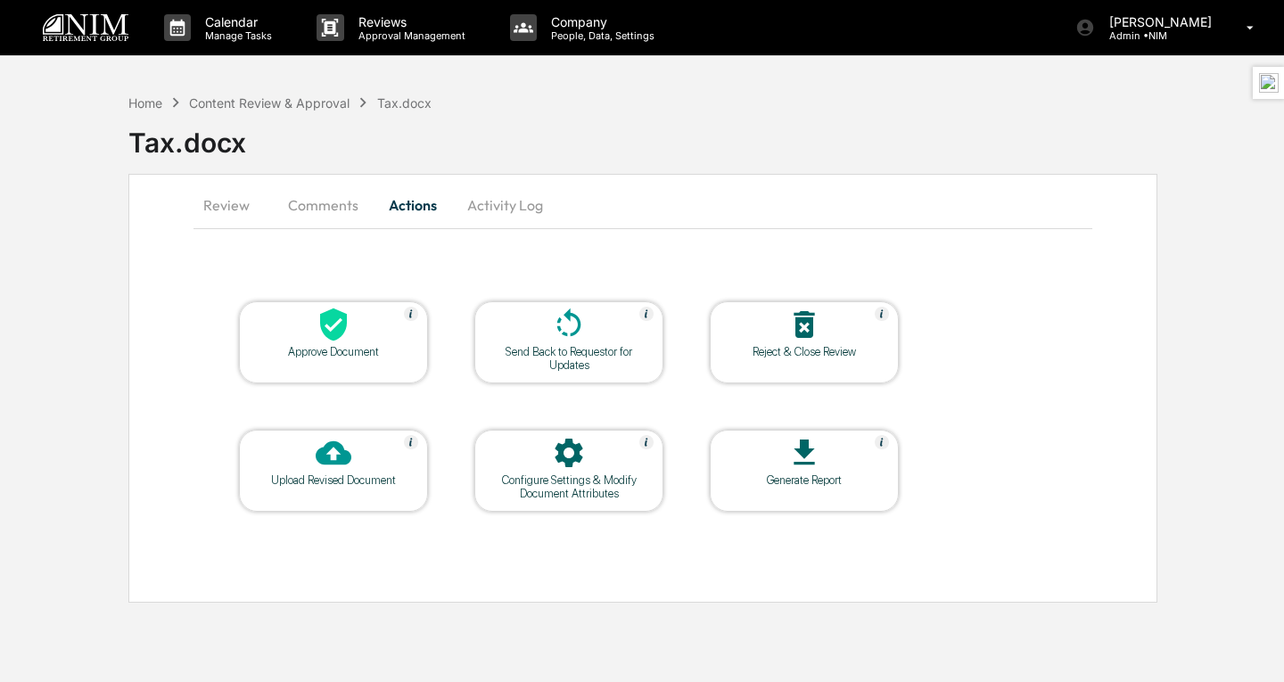
click at [312, 210] on button "Comments" at bounding box center [323, 205] width 99 height 43
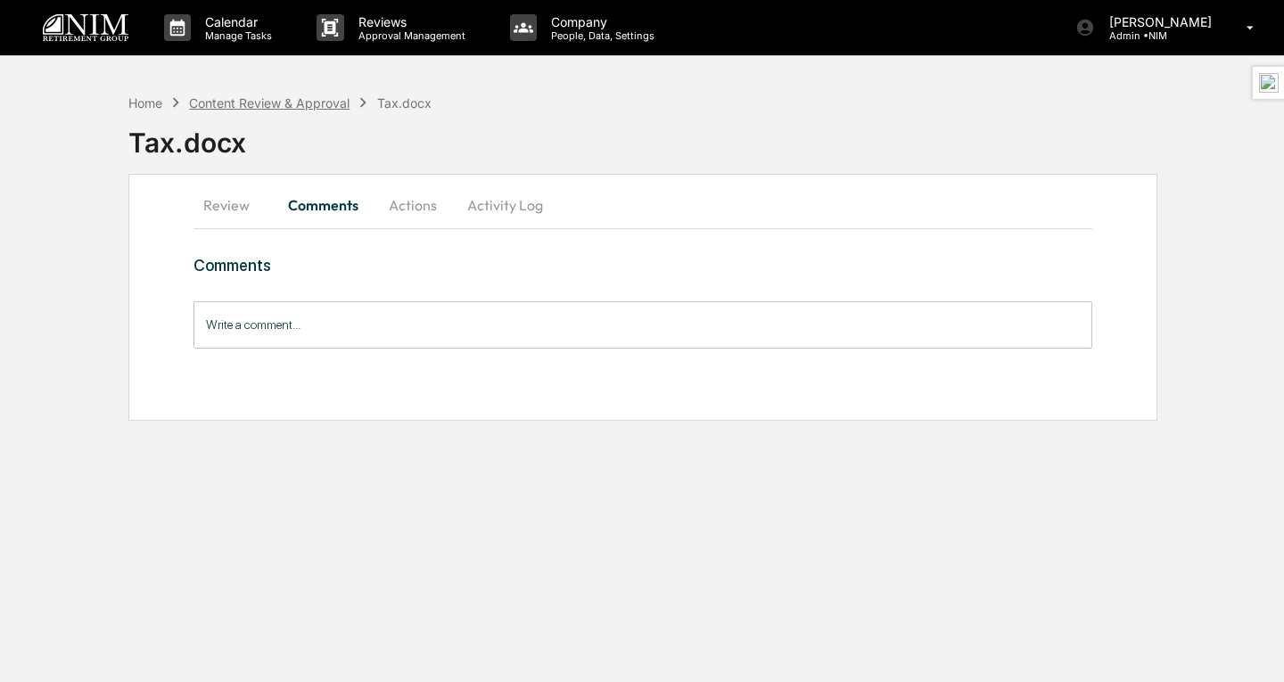
click at [293, 98] on div "Content Review & Approval" at bounding box center [269, 102] width 161 height 15
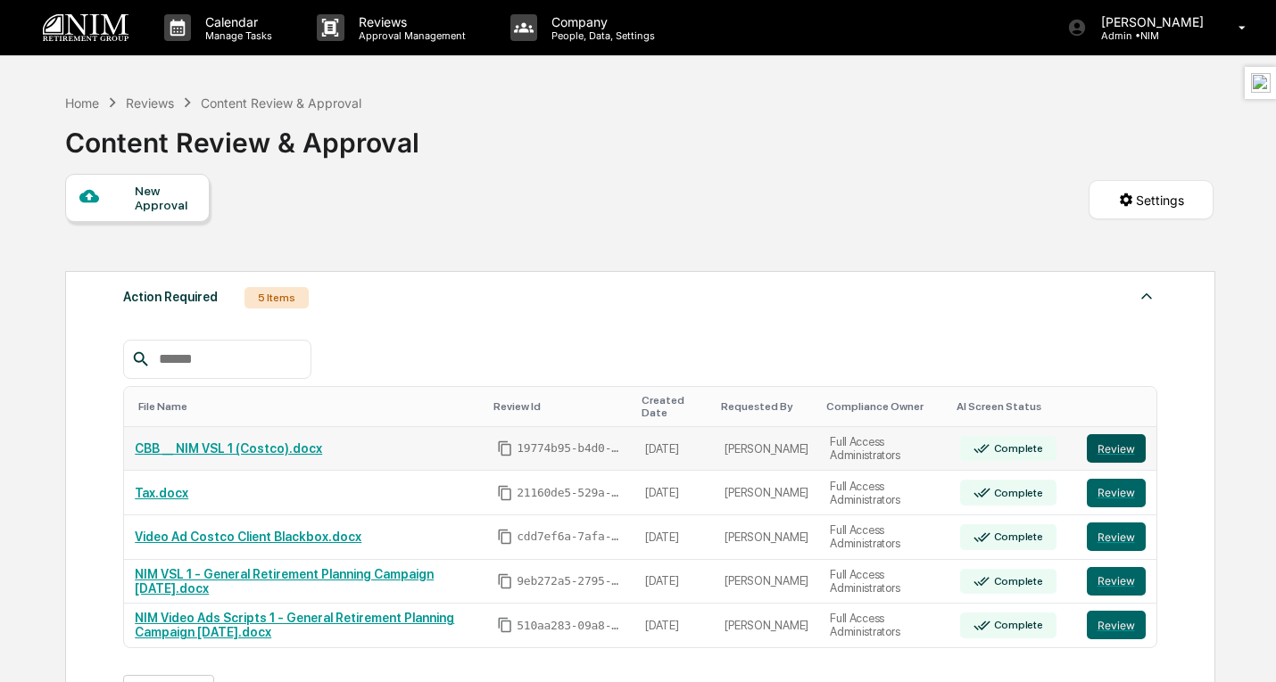
click at [1117, 458] on button "Review" at bounding box center [1115, 448] width 59 height 29
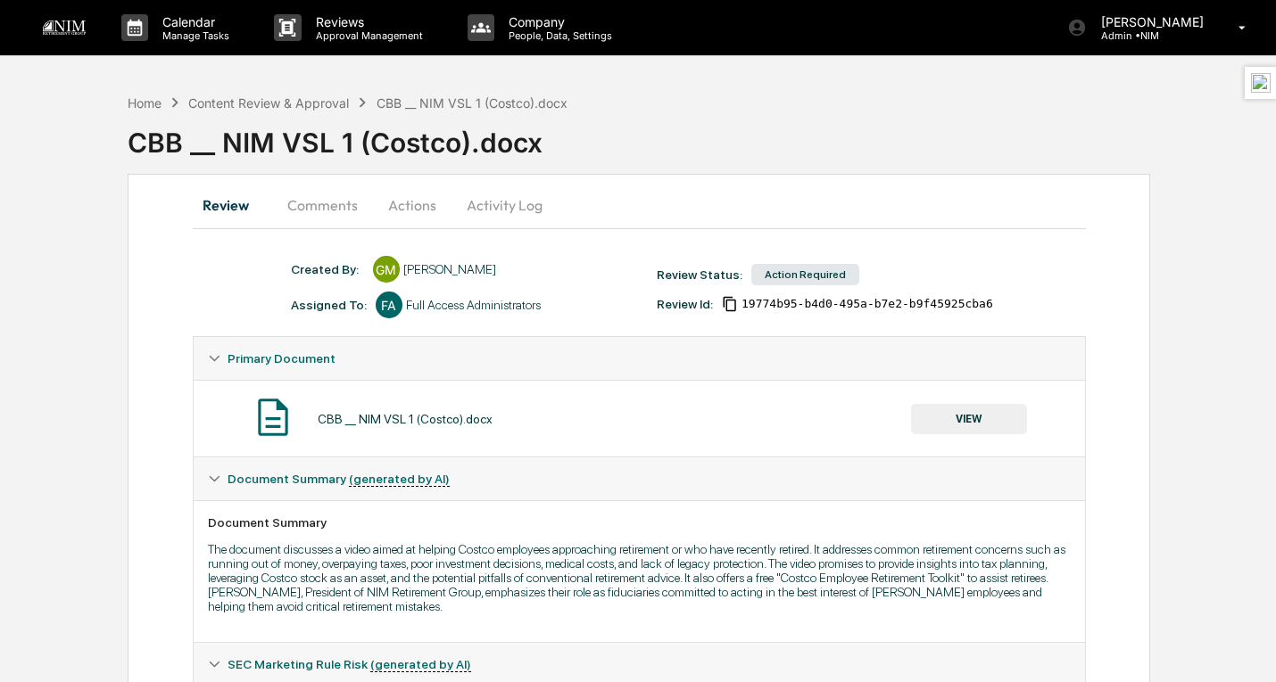
click at [410, 219] on button "Actions" at bounding box center [412, 205] width 80 height 43
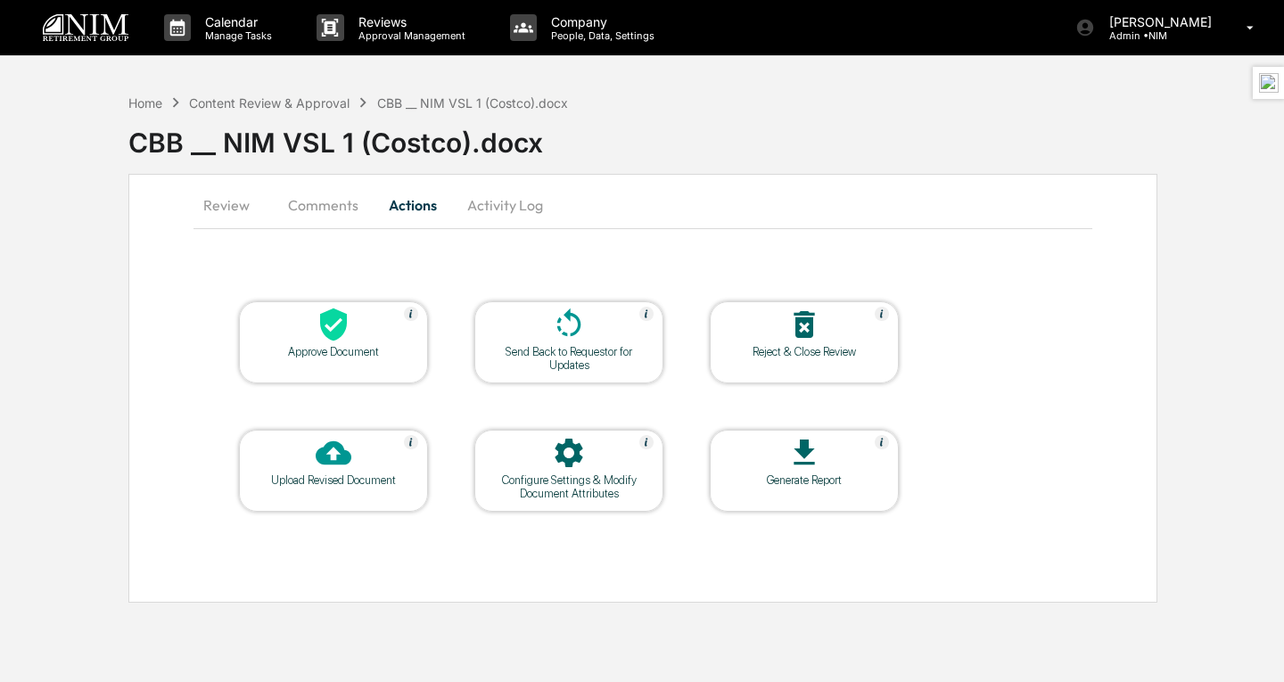
click at [379, 344] on div at bounding box center [333, 326] width 178 height 38
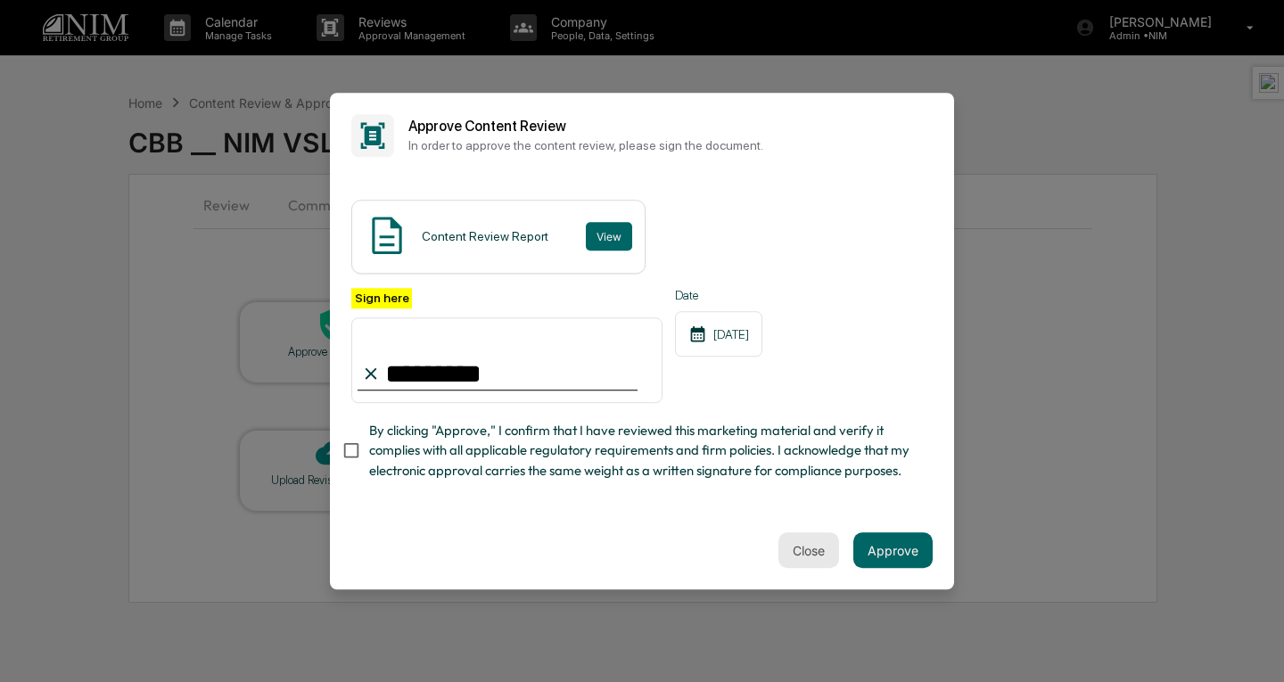
type input "********"
click at [787, 549] on button "Close" at bounding box center [809, 551] width 61 height 36
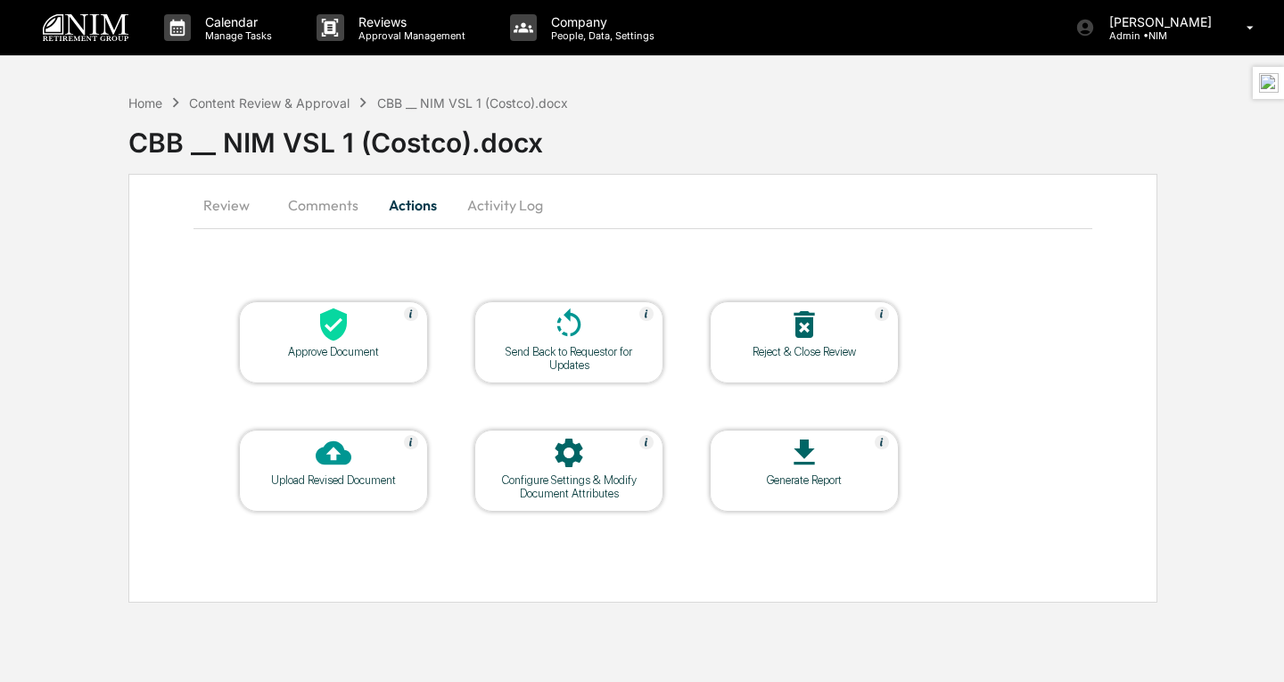
click at [314, 219] on button "Comments" at bounding box center [323, 205] width 99 height 43
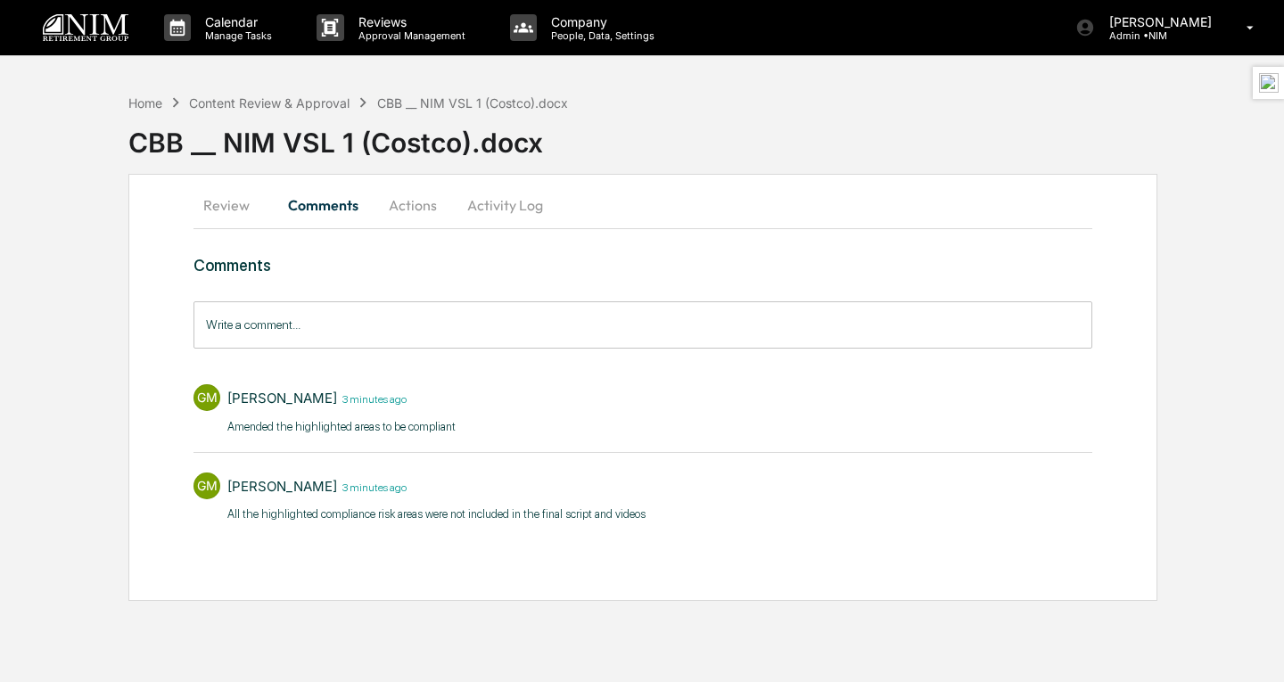
click at [346, 326] on input "Write a comment..." at bounding box center [643, 324] width 899 height 47
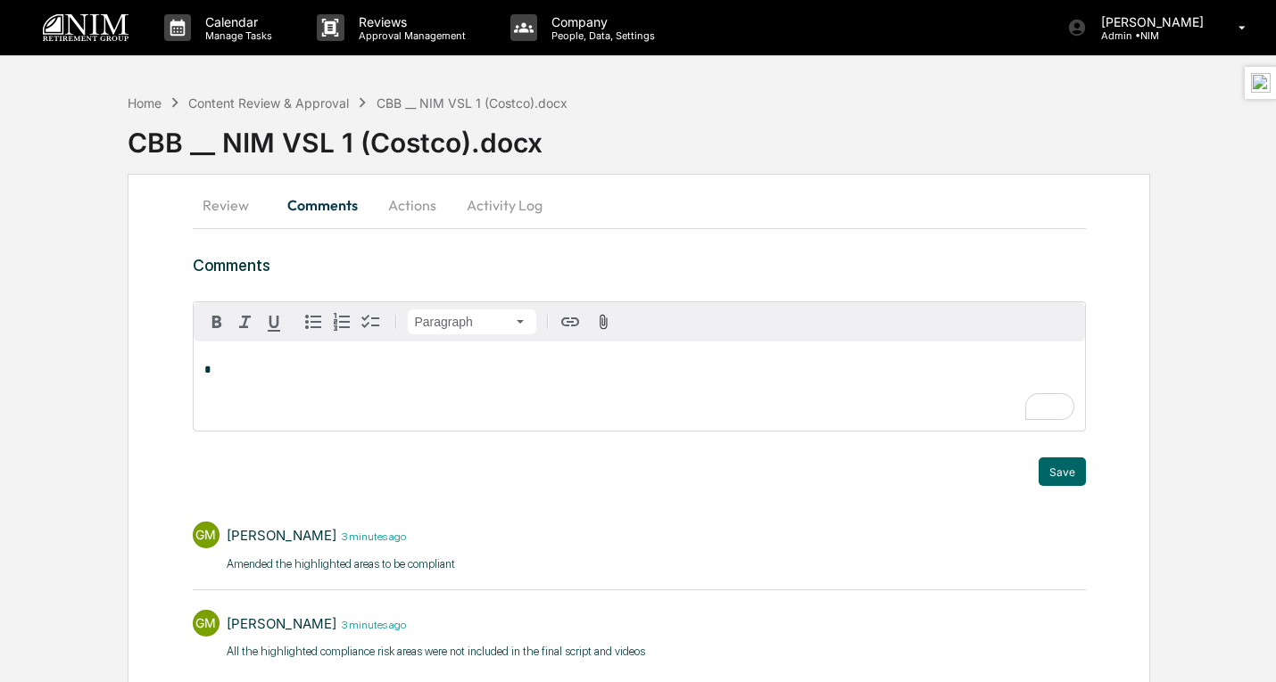
click at [492, 205] on button "Activity Log" at bounding box center [504, 205] width 104 height 43
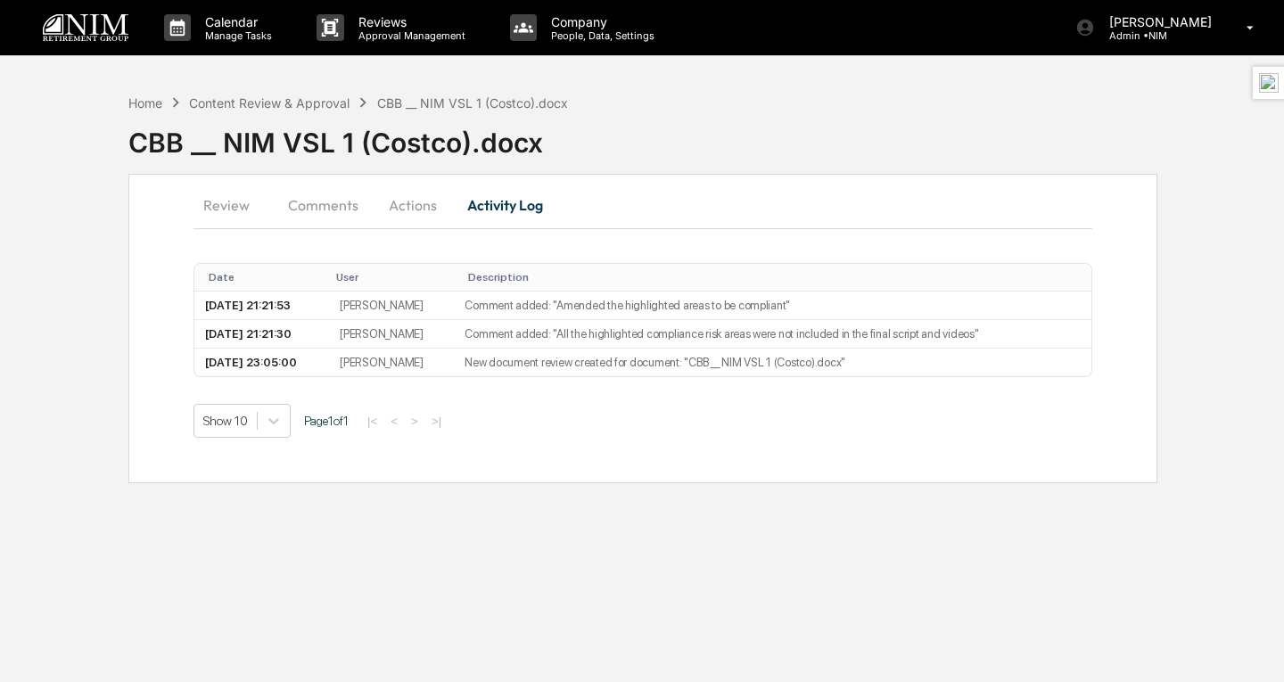
click at [440, 202] on button "Actions" at bounding box center [413, 205] width 80 height 43
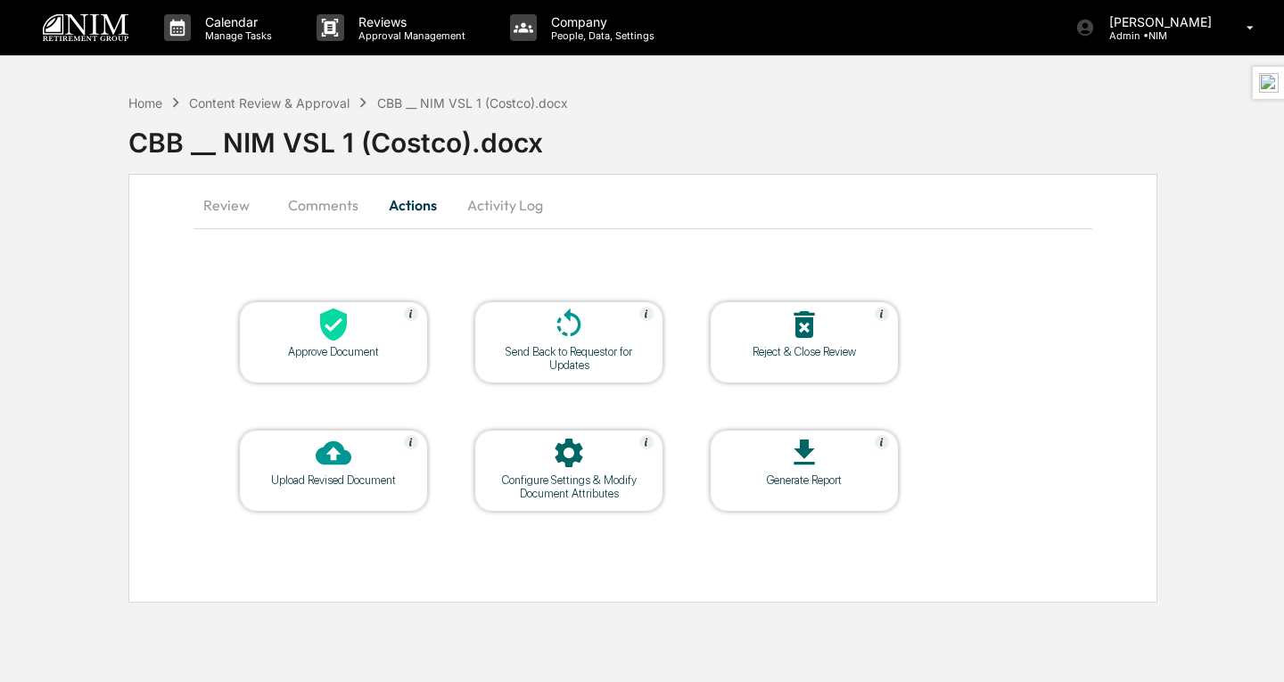
click at [383, 333] on div at bounding box center [333, 326] width 178 height 38
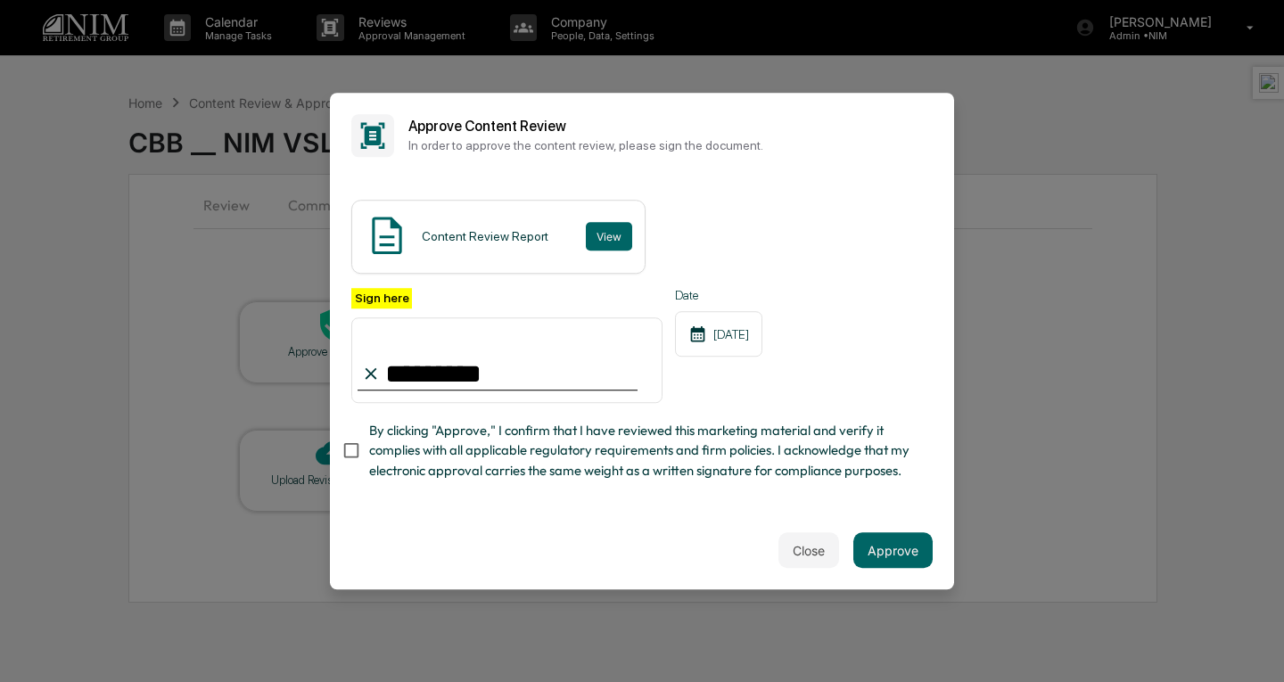
click at [542, 366] on input "********" at bounding box center [506, 361] width 311 height 86
type input "**********"
click at [888, 543] on button "Approve" at bounding box center [893, 551] width 79 height 36
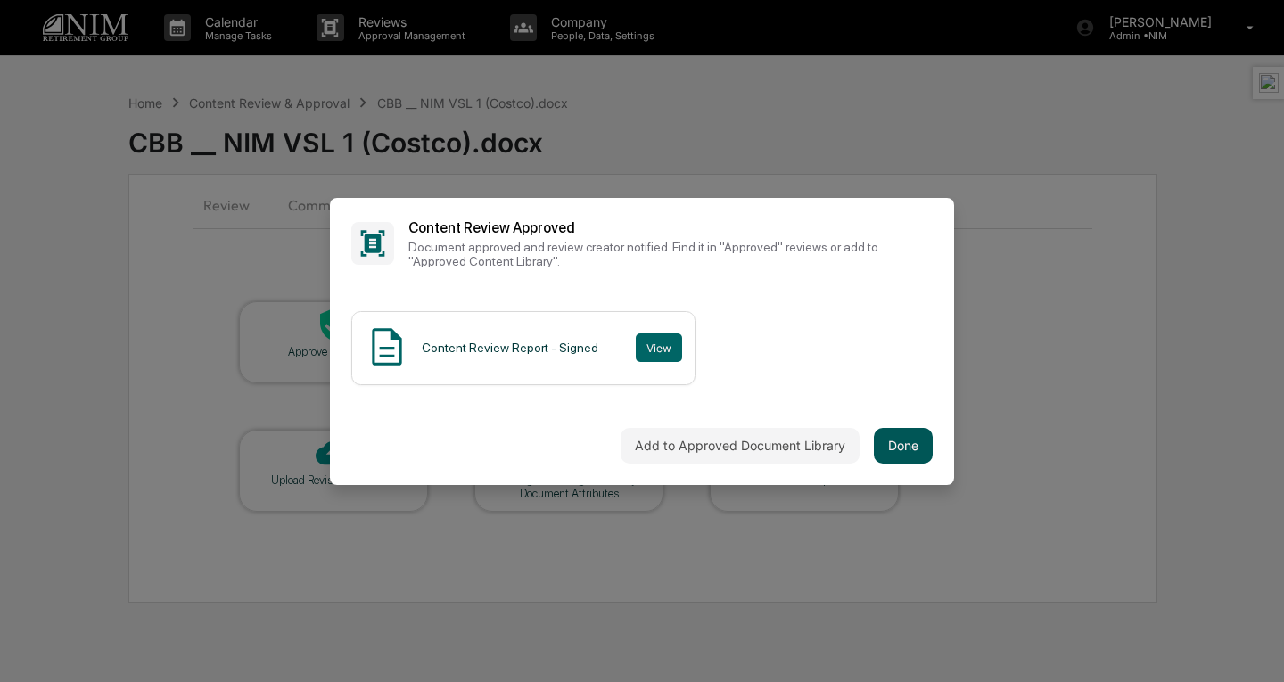
click at [899, 442] on button "Done" at bounding box center [903, 446] width 59 height 36
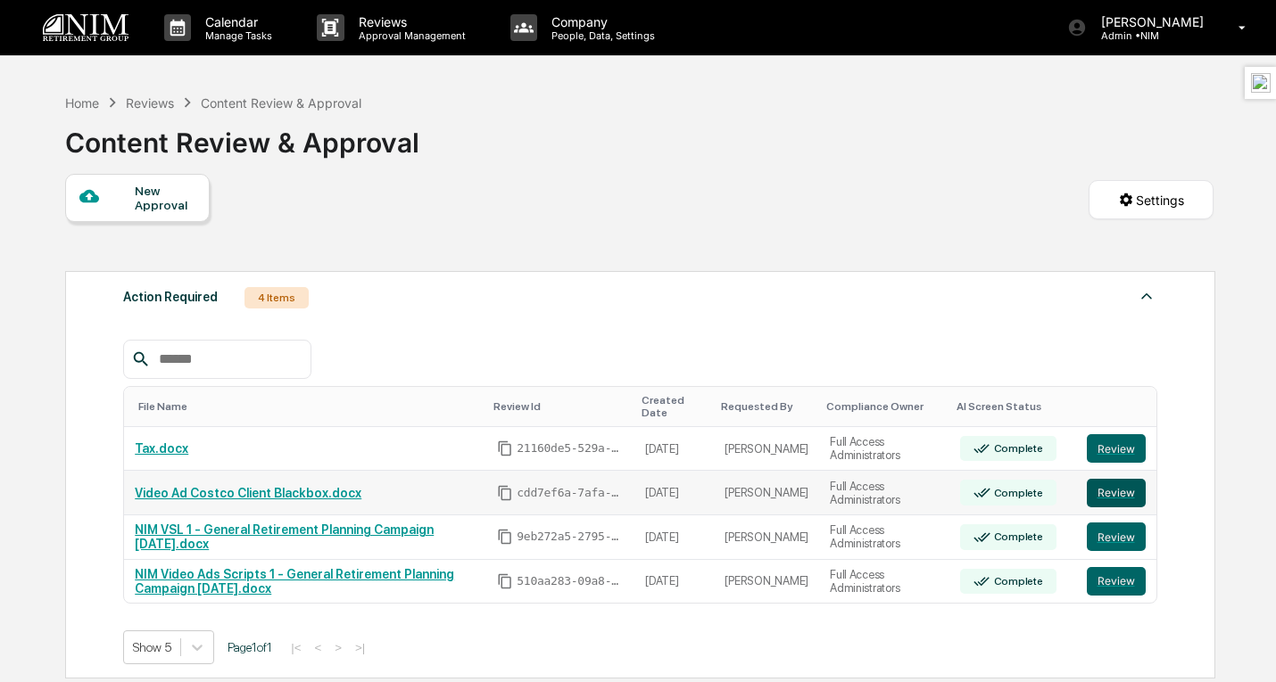
click at [1131, 499] on button "Review" at bounding box center [1115, 493] width 59 height 29
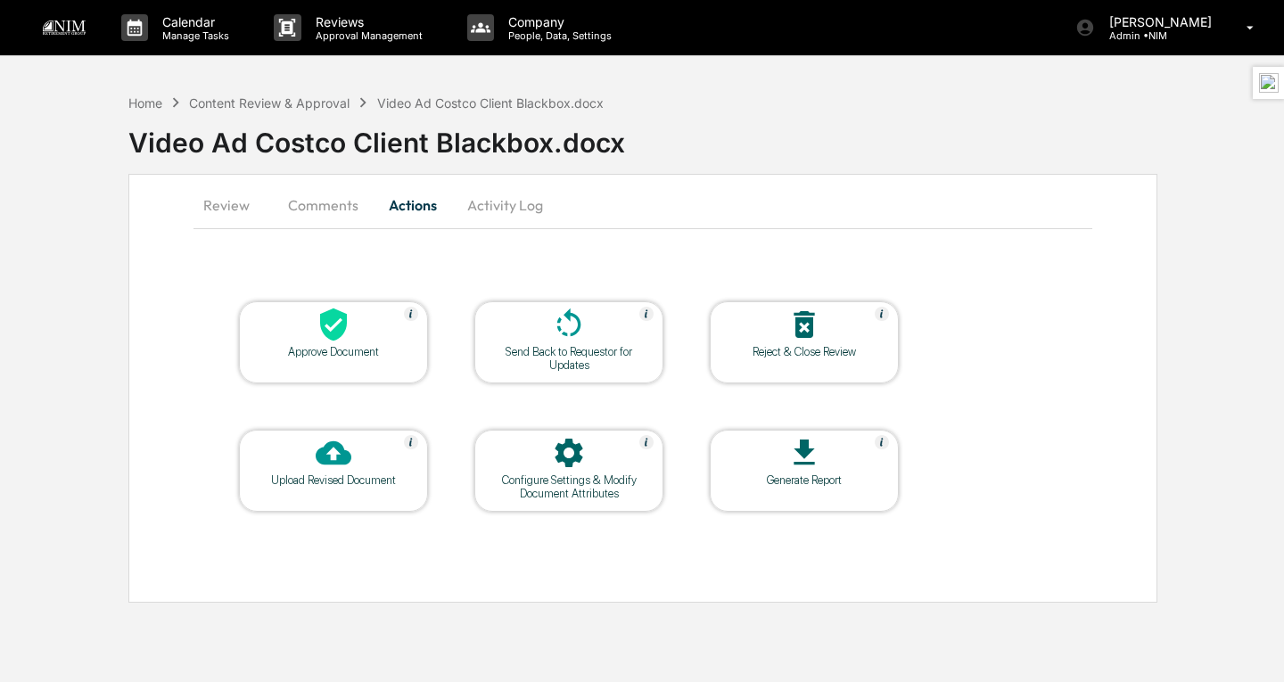
click at [371, 358] on div "Approve Document" at bounding box center [333, 351] width 161 height 13
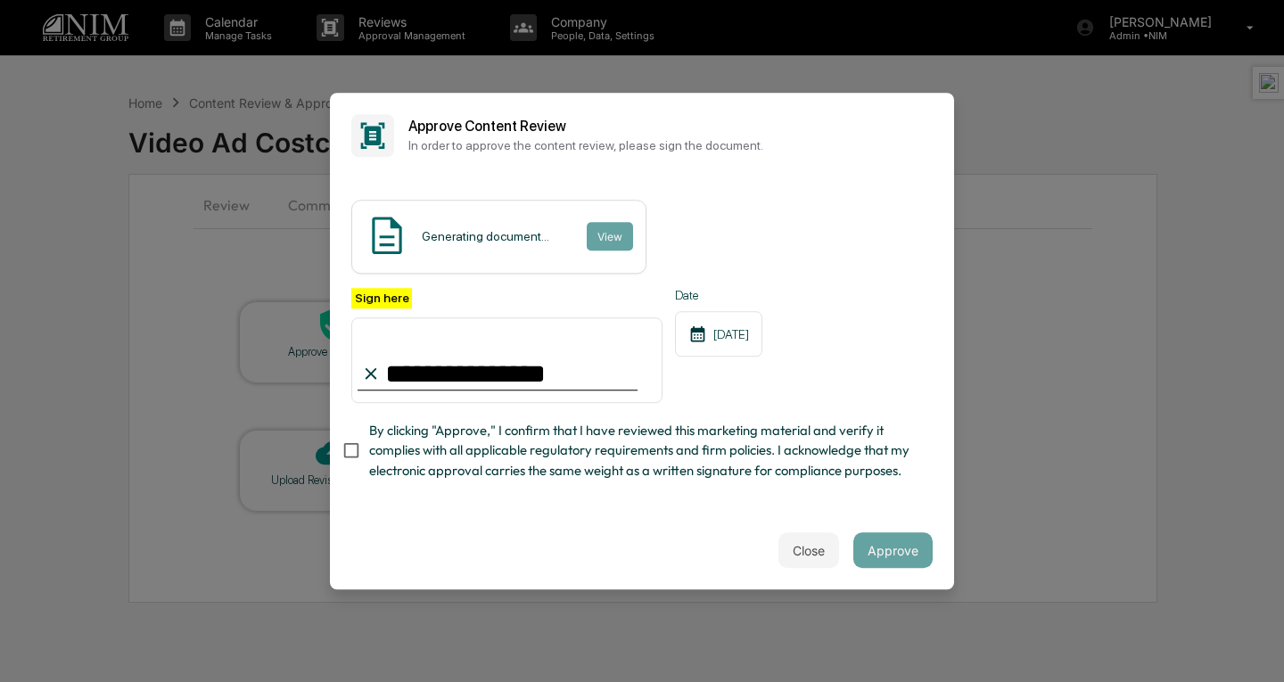
type input "**********"
click at [894, 557] on button "Approve" at bounding box center [893, 551] width 79 height 36
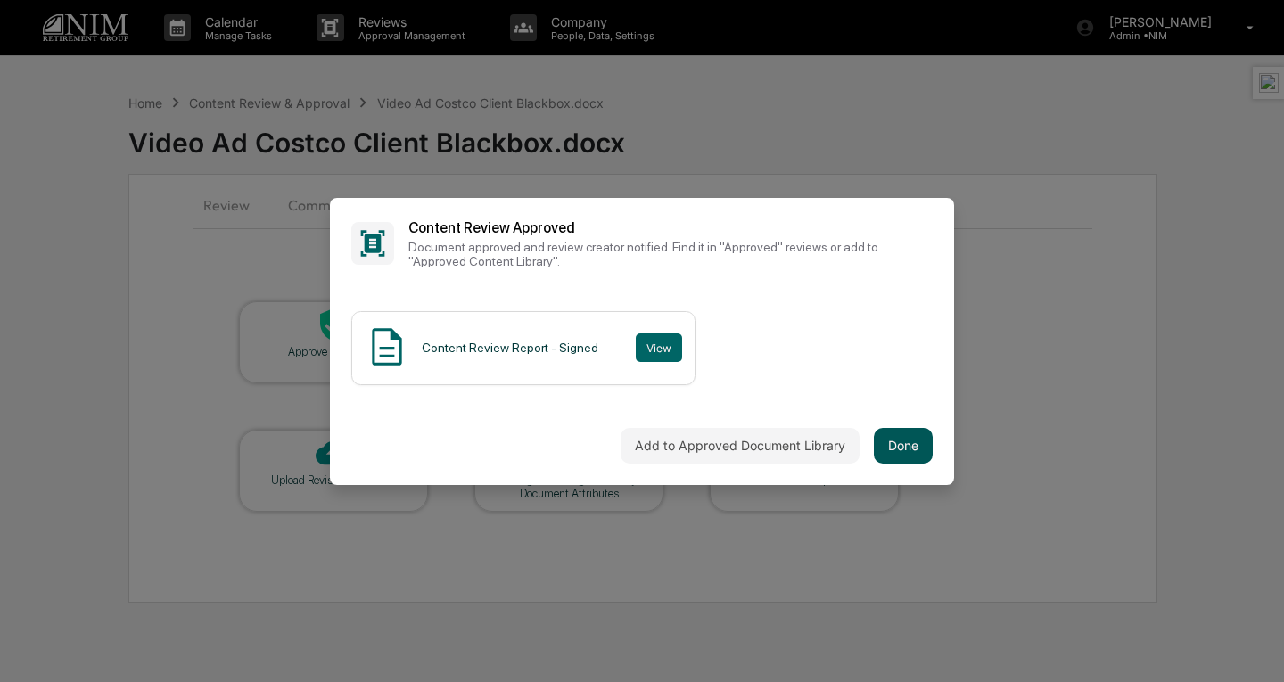
click at [899, 460] on button "Done" at bounding box center [903, 446] width 59 height 36
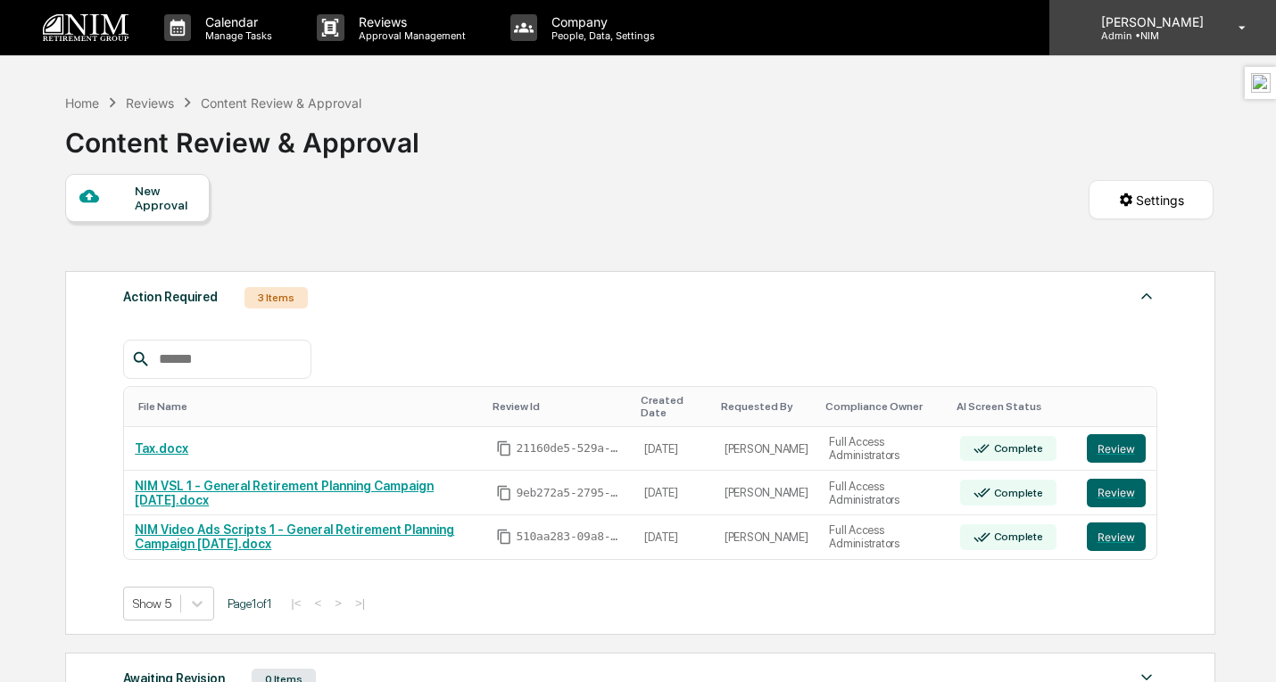
click at [1161, 28] on p "[PERSON_NAME]" at bounding box center [1149, 21] width 126 height 15
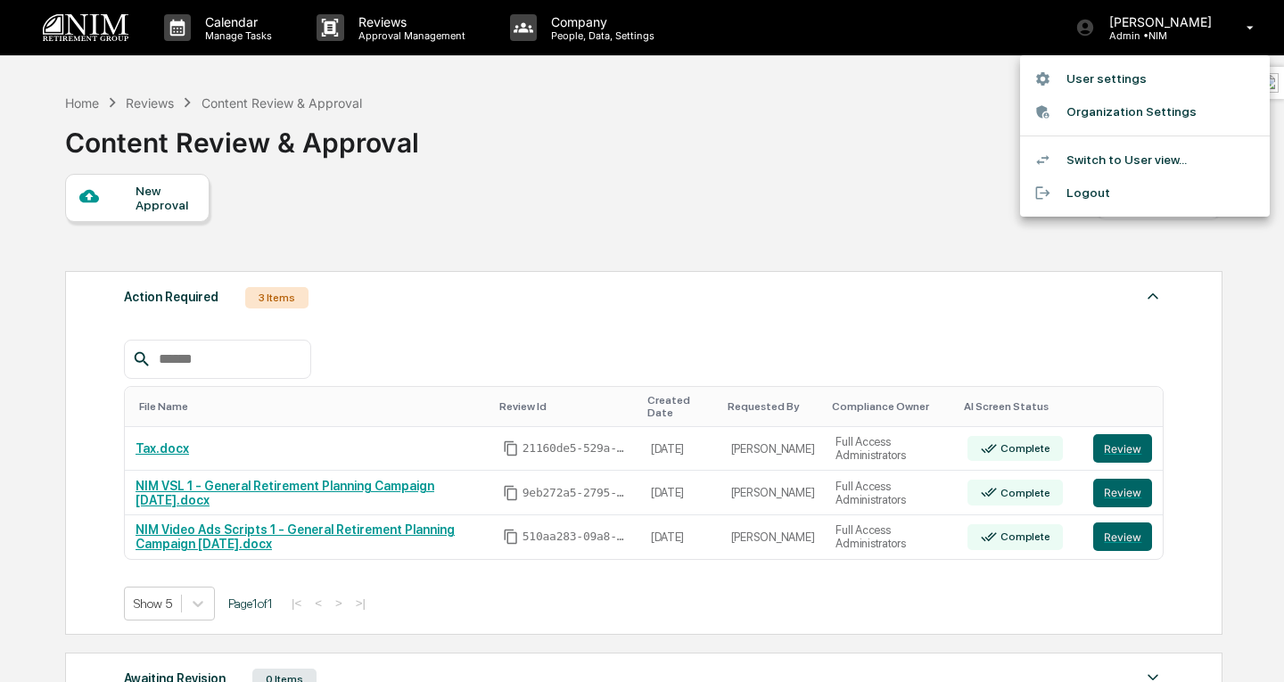
click at [1103, 159] on li "Switch to User view..." at bounding box center [1145, 160] width 250 height 33
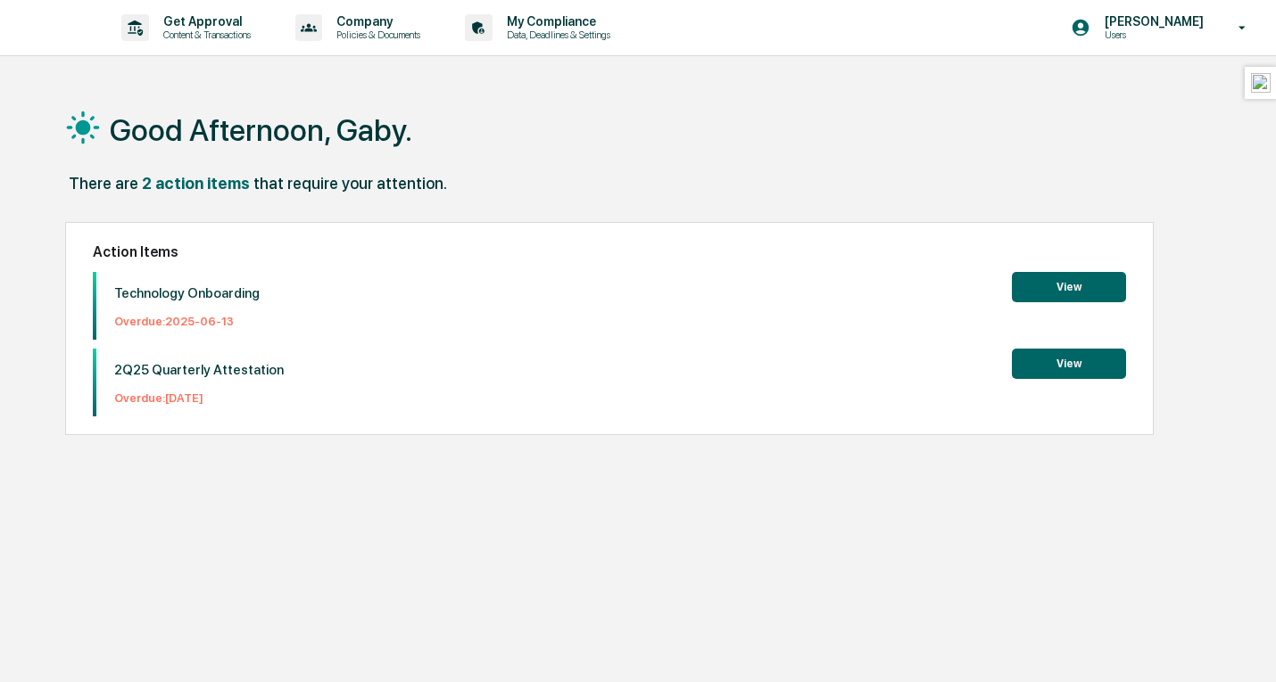
click at [1042, 280] on button "View" at bounding box center [1069, 287] width 114 height 30
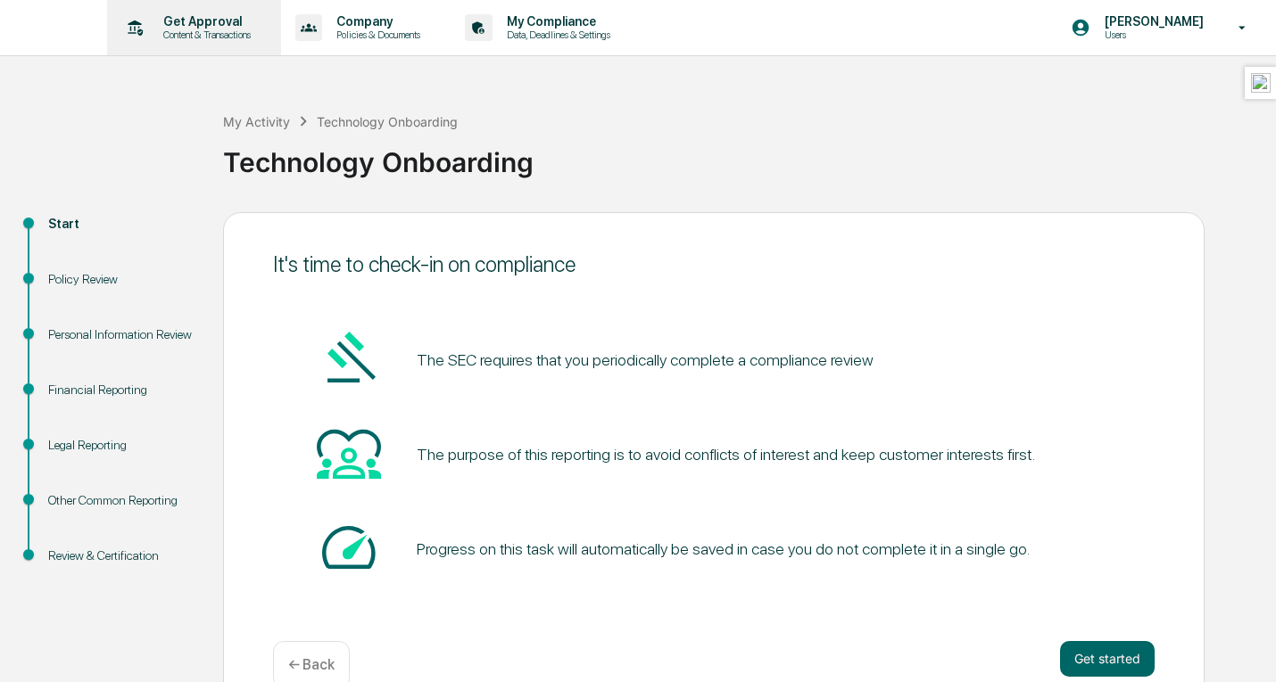
click at [174, 25] on p "Get Approval" at bounding box center [204, 21] width 111 height 14
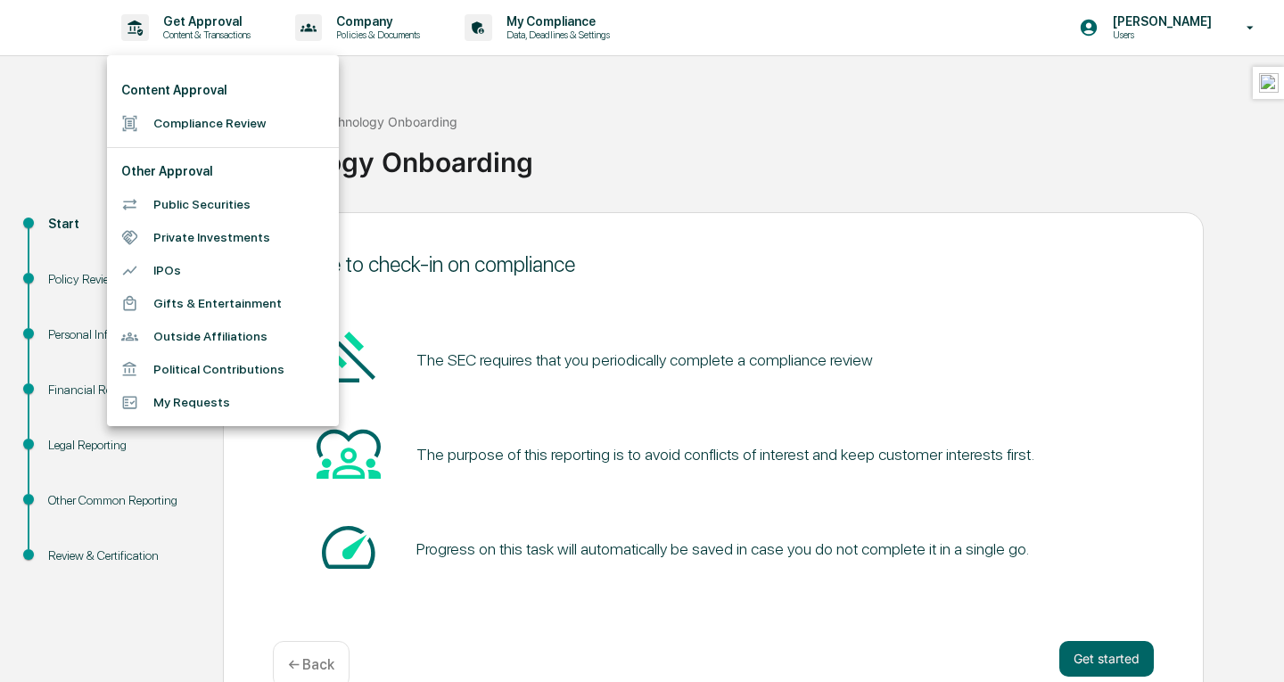
click at [175, 115] on li "Compliance Review" at bounding box center [223, 123] width 232 height 33
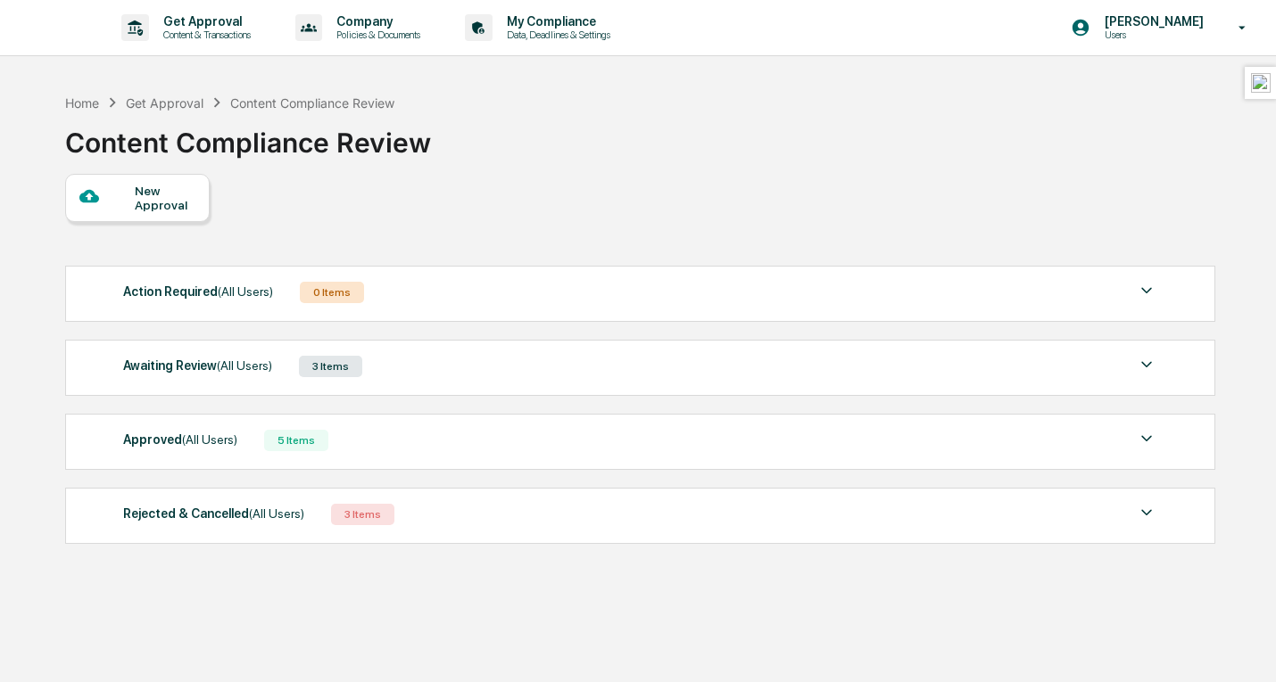
click at [248, 303] on div "Action Required (All Users)" at bounding box center [198, 291] width 150 height 23
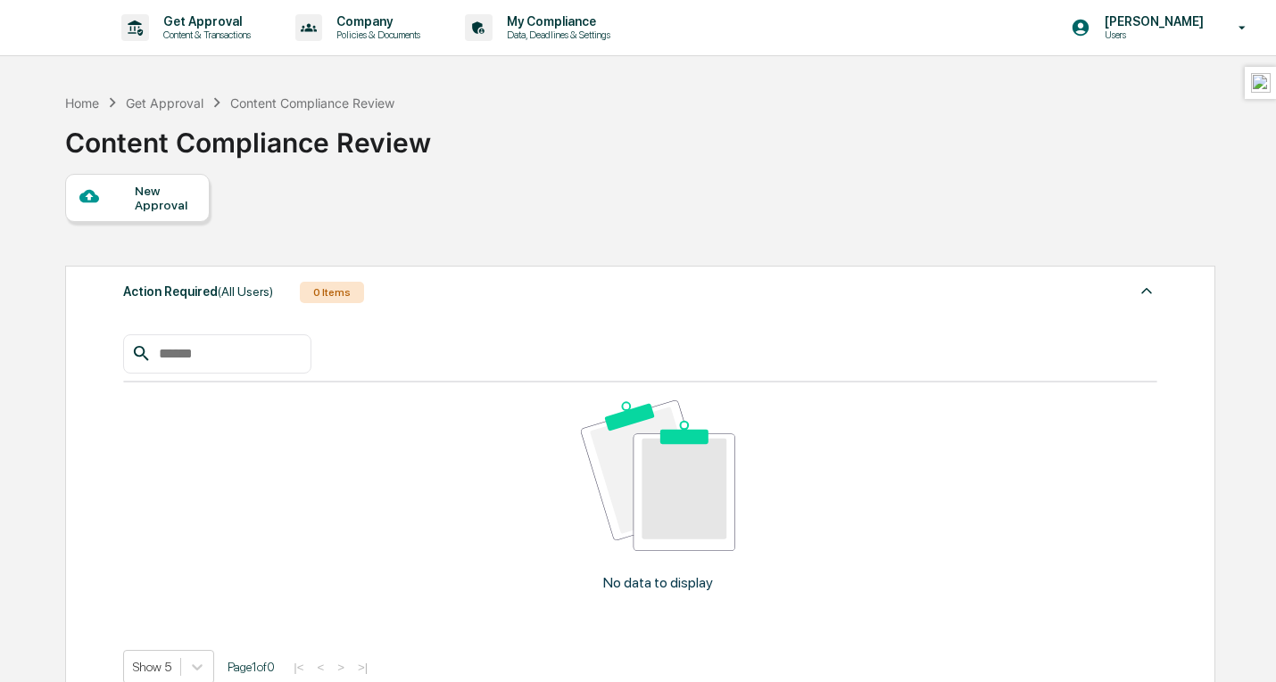
click at [248, 303] on div "Action Required (All Users)" at bounding box center [198, 291] width 150 height 23
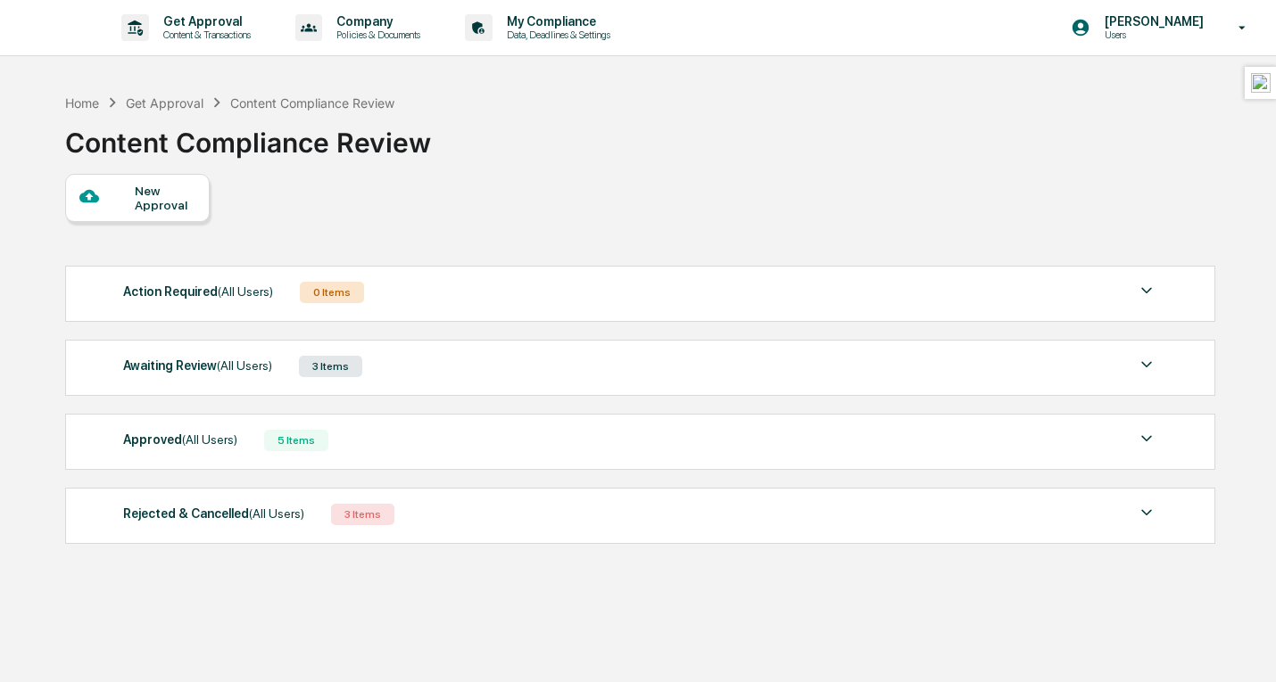
click at [240, 383] on div "Awaiting Review (All Users) 3 Items File Name Review Id Created Date Requested …" at bounding box center [640, 368] width 1150 height 56
click at [255, 352] on div "Awaiting Review (All Users) 3 Items File Name Review Id Created Date Requested …" at bounding box center [640, 368] width 1150 height 56
click at [249, 365] on span "(All Users)" at bounding box center [244, 366] width 55 height 14
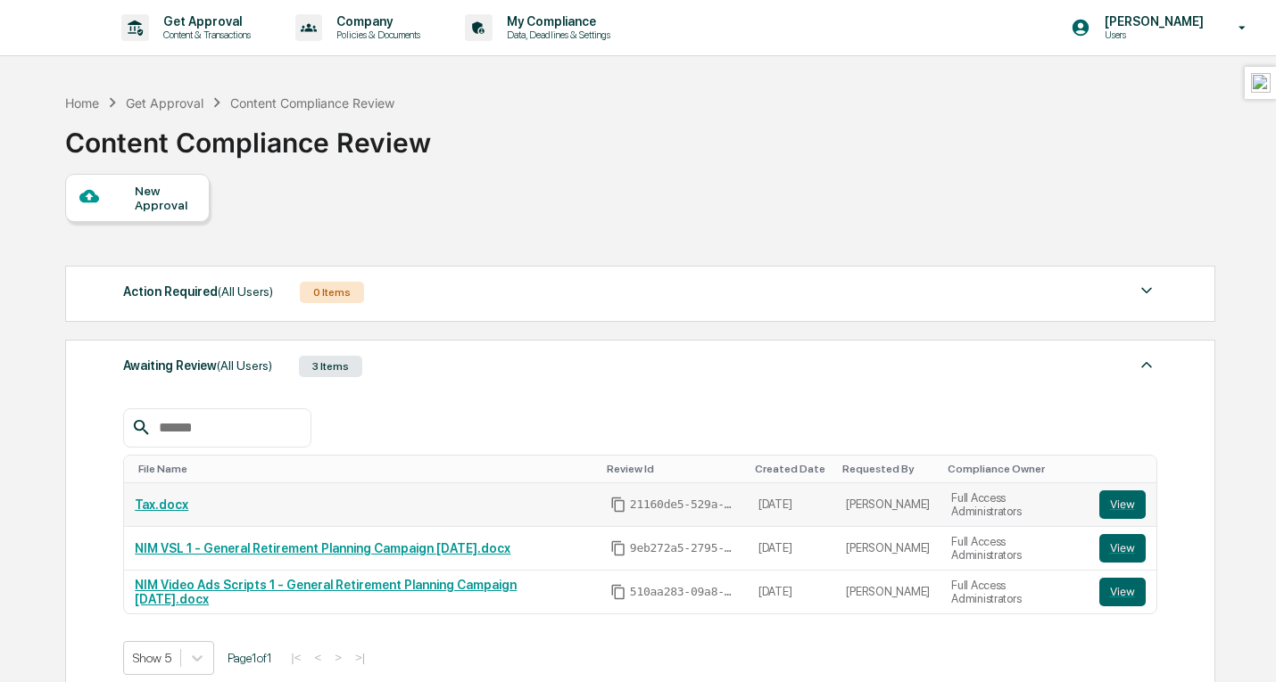
click at [172, 501] on link "Tax.docx" at bounding box center [162, 505] width 54 height 14
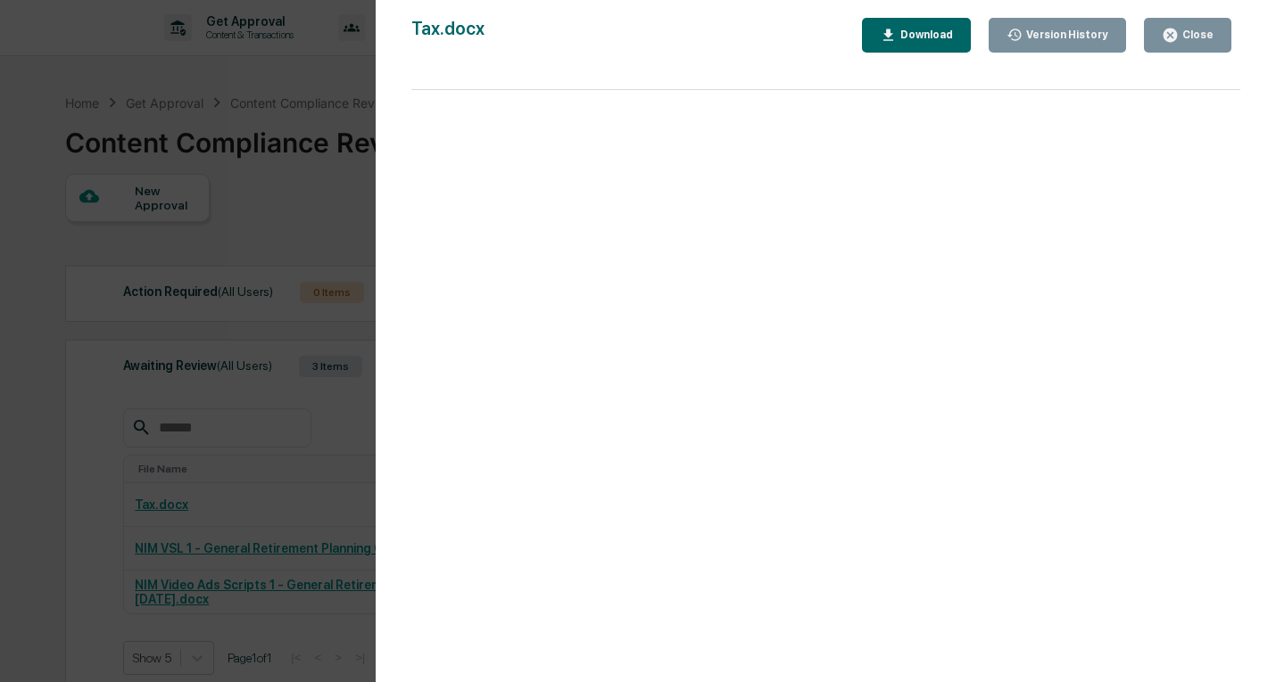
click at [1195, 29] on div "Close" at bounding box center [1195, 35] width 35 height 12
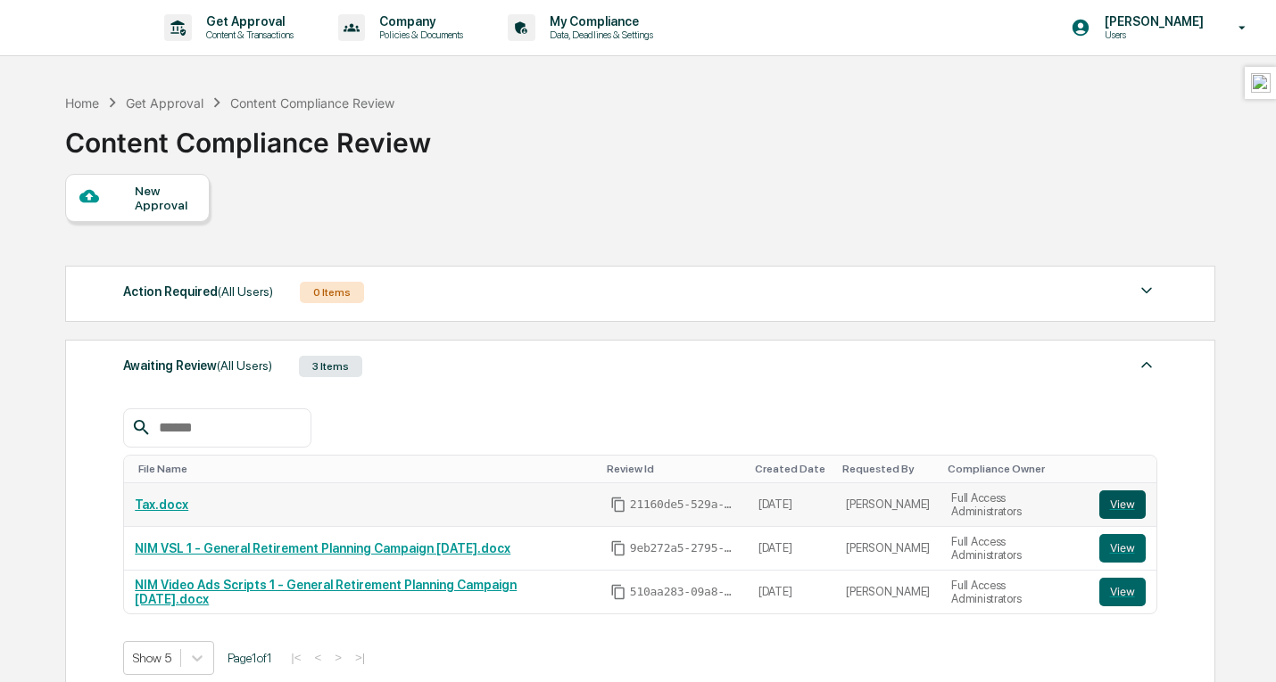
click at [1113, 510] on button "View" at bounding box center [1122, 505] width 46 height 29
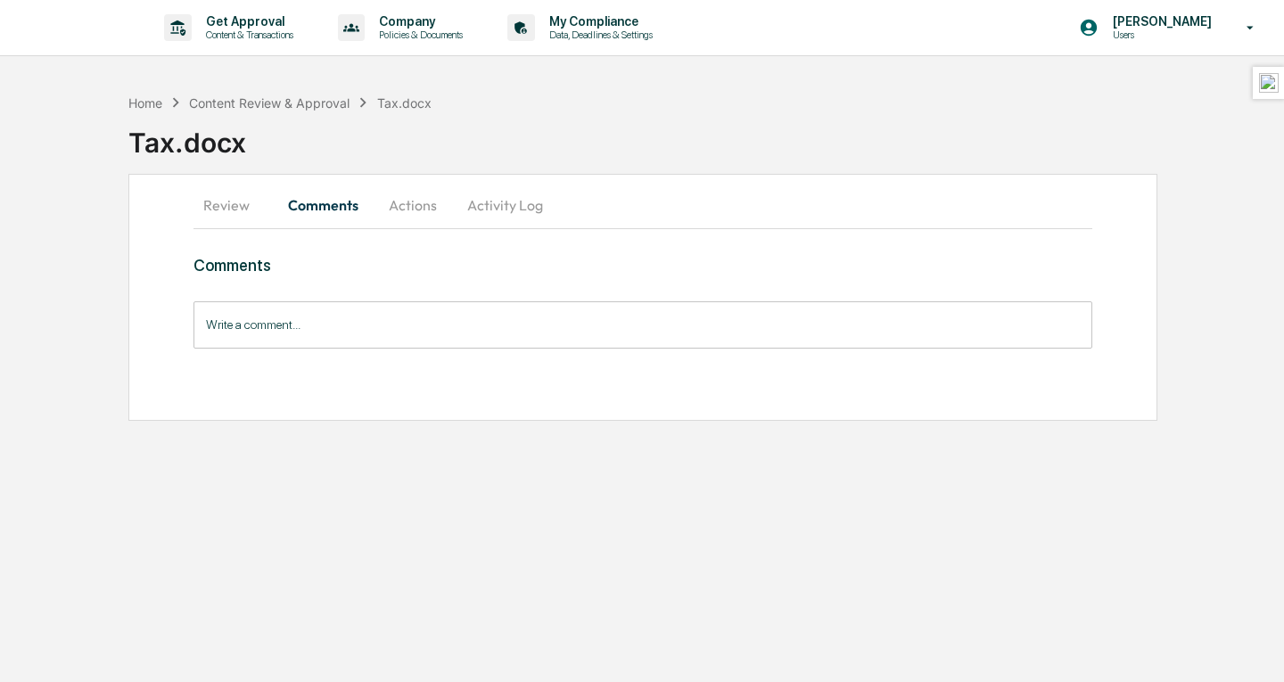
click at [423, 218] on button "Actions" at bounding box center [413, 205] width 80 height 43
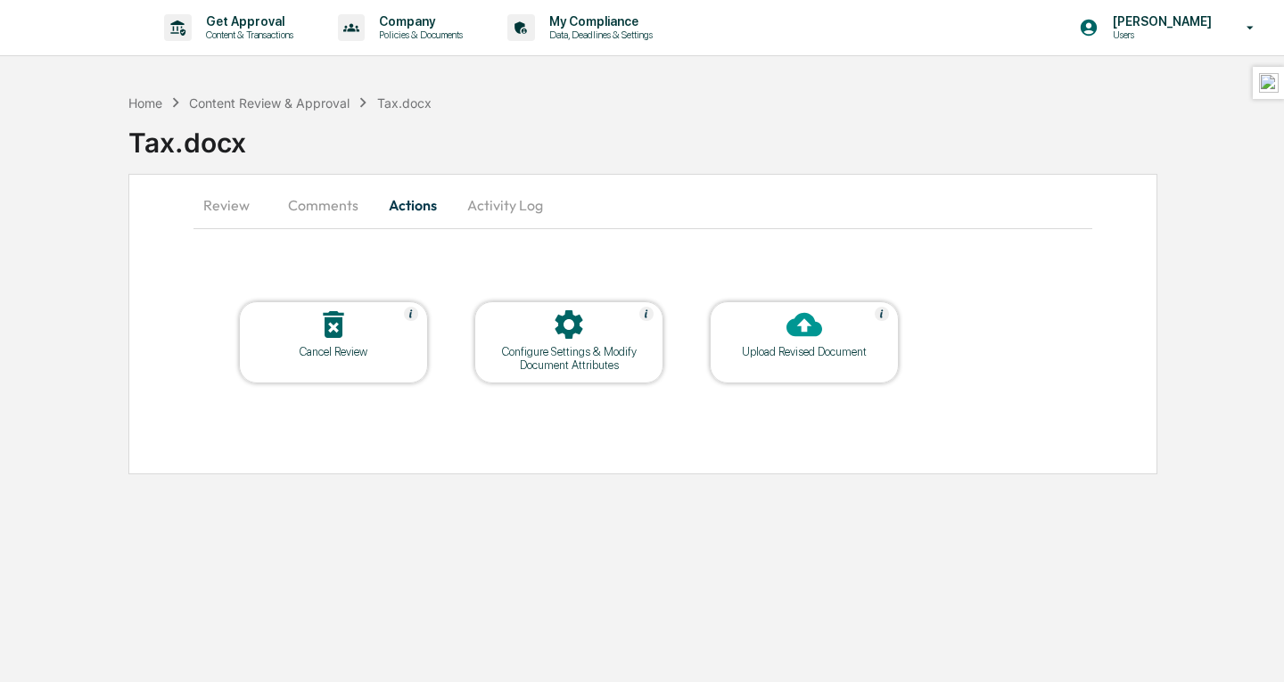
click at [331, 342] on icon at bounding box center [334, 325] width 36 height 36
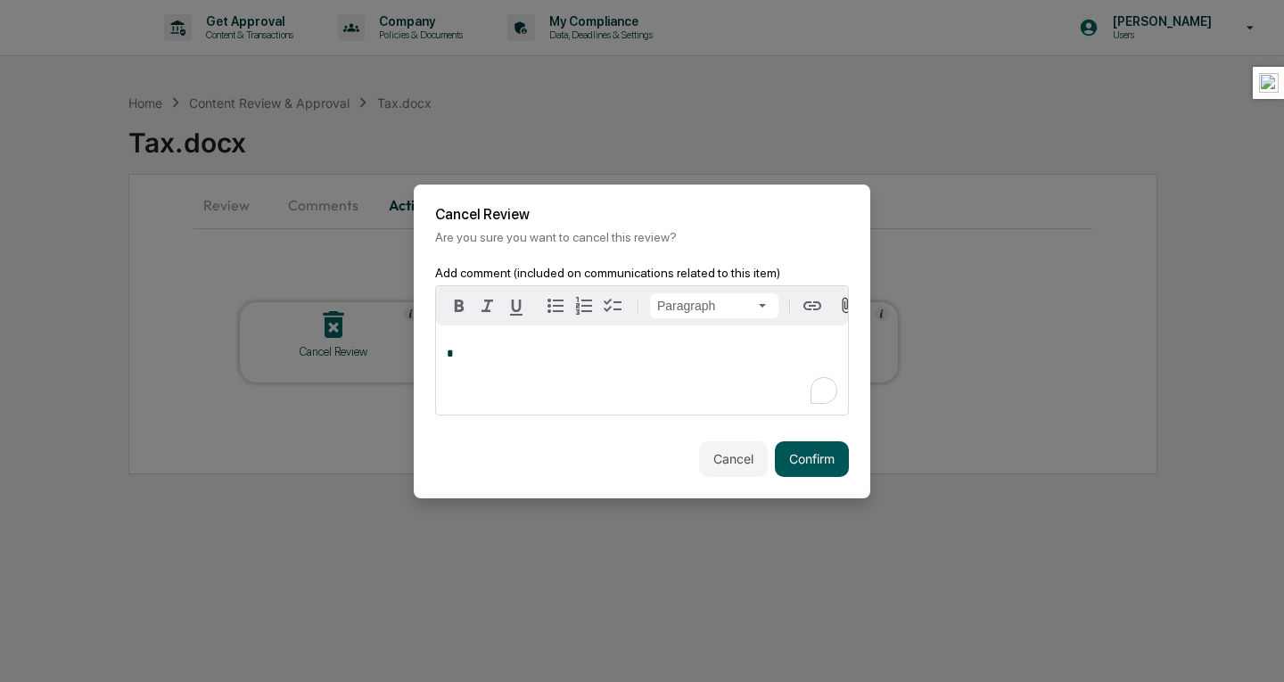
click at [797, 469] on button "Confirm" at bounding box center [812, 460] width 74 height 36
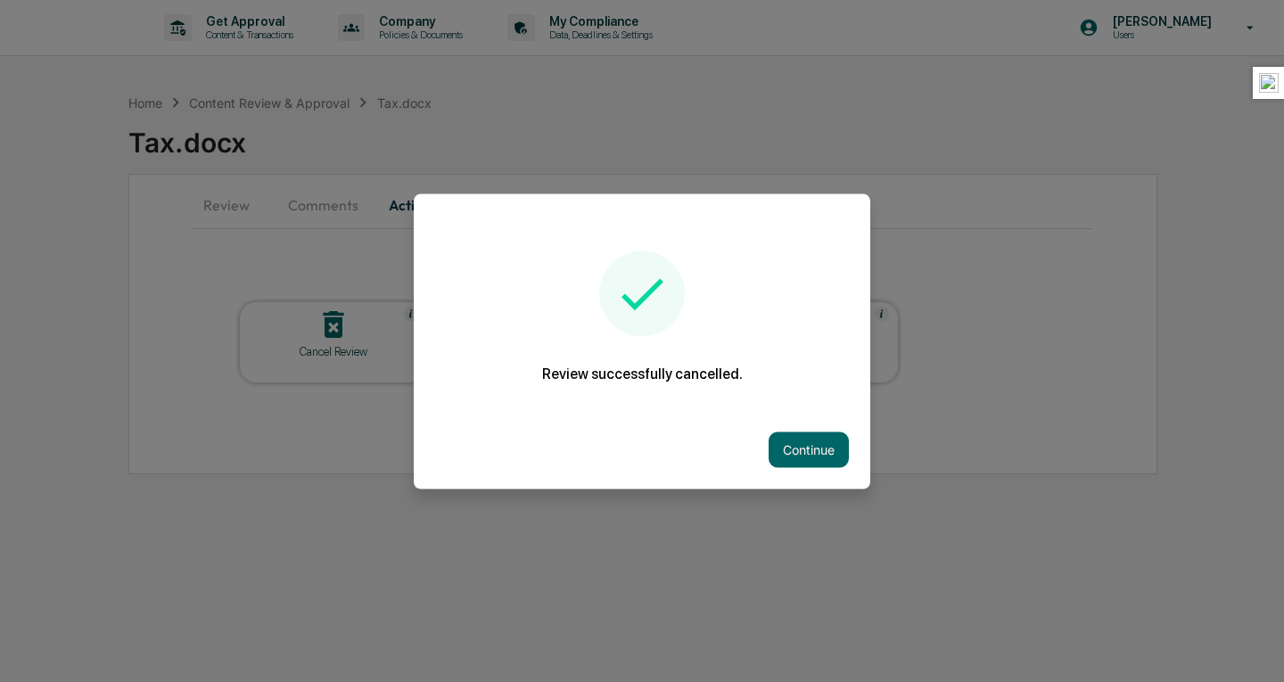
click at [797, 469] on div "Continue" at bounding box center [642, 449] width 457 height 78
click at [789, 449] on button "Continue" at bounding box center [809, 450] width 80 height 36
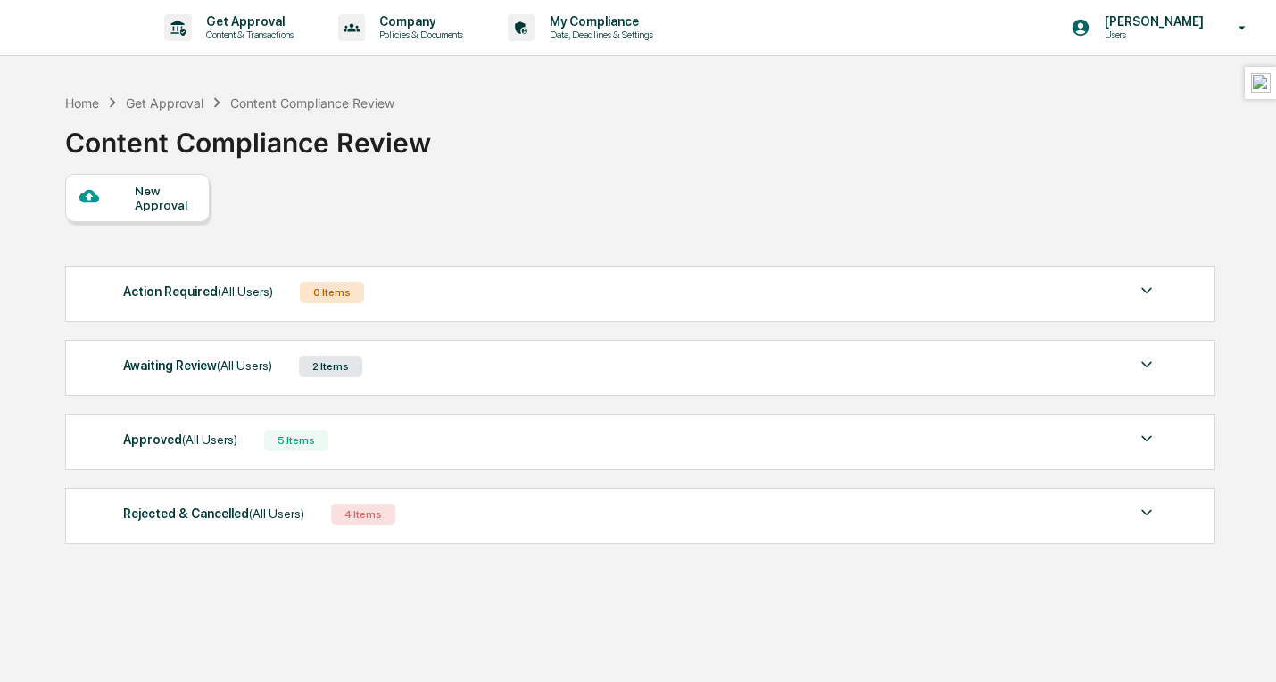
click at [1151, 524] on img at bounding box center [1146, 512] width 21 height 21
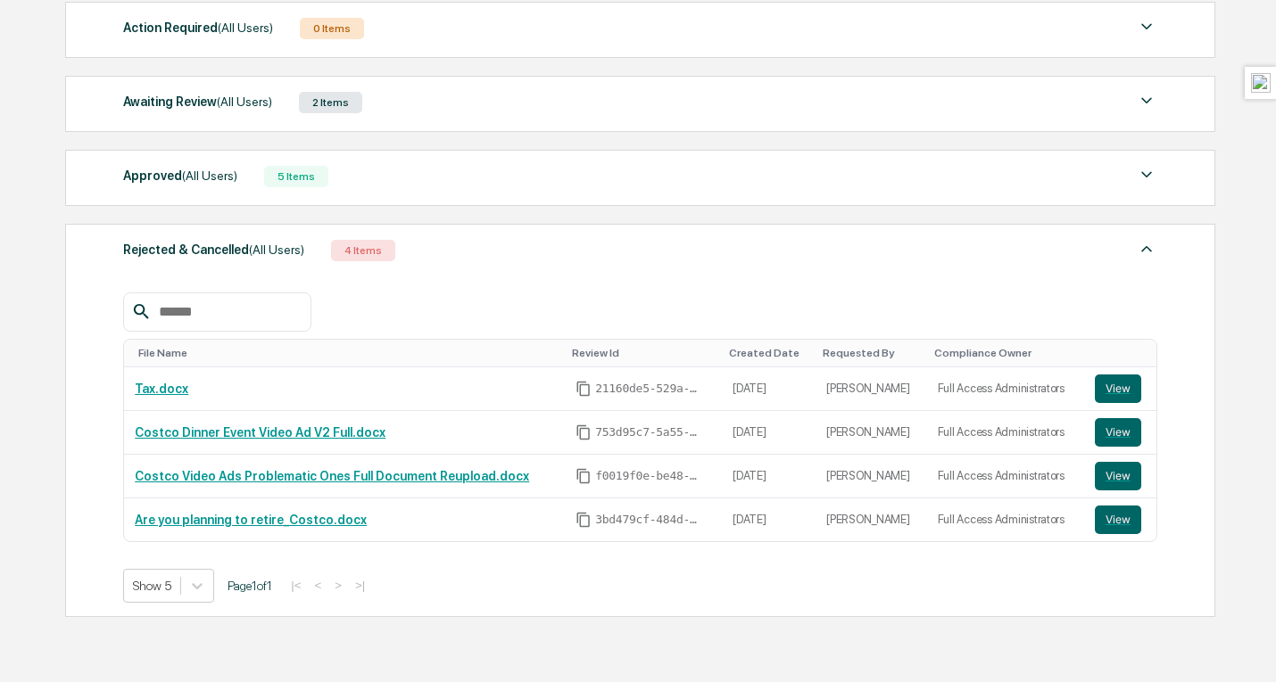
scroll to position [260, 0]
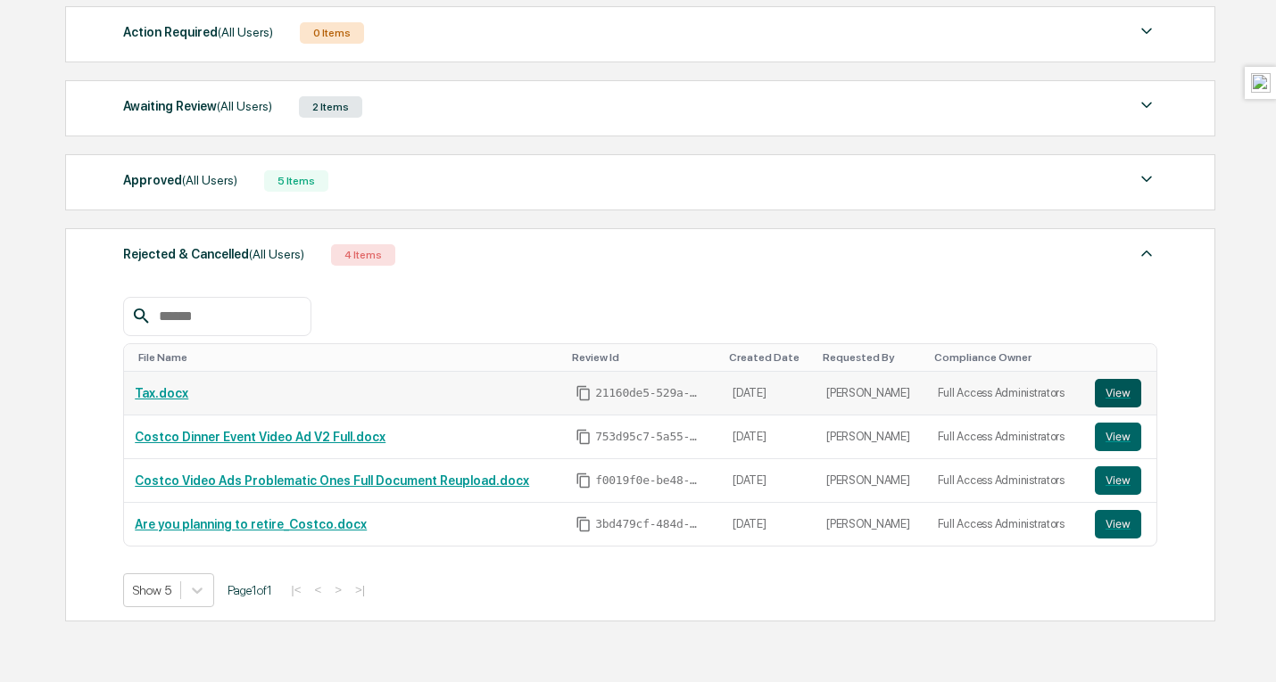
click at [1120, 397] on button "View" at bounding box center [1117, 393] width 46 height 29
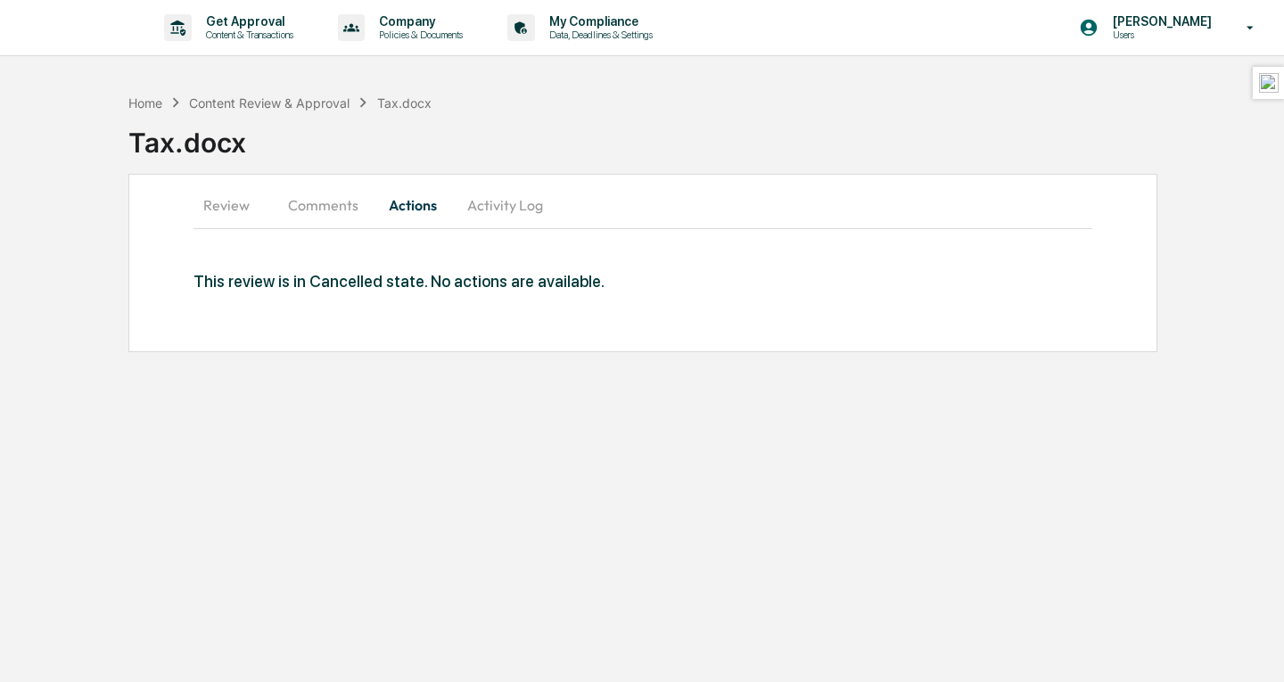
click at [323, 219] on button "Comments" at bounding box center [323, 205] width 99 height 43
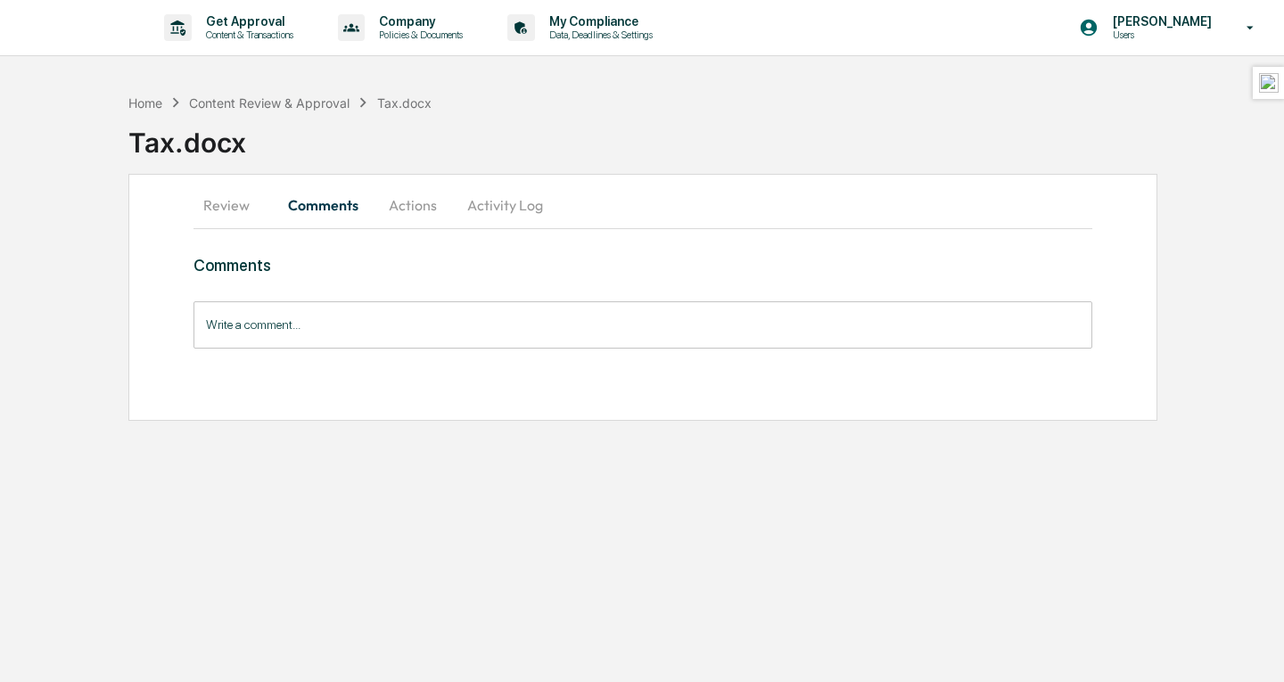
click at [532, 210] on button "Activity Log" at bounding box center [505, 205] width 104 height 43
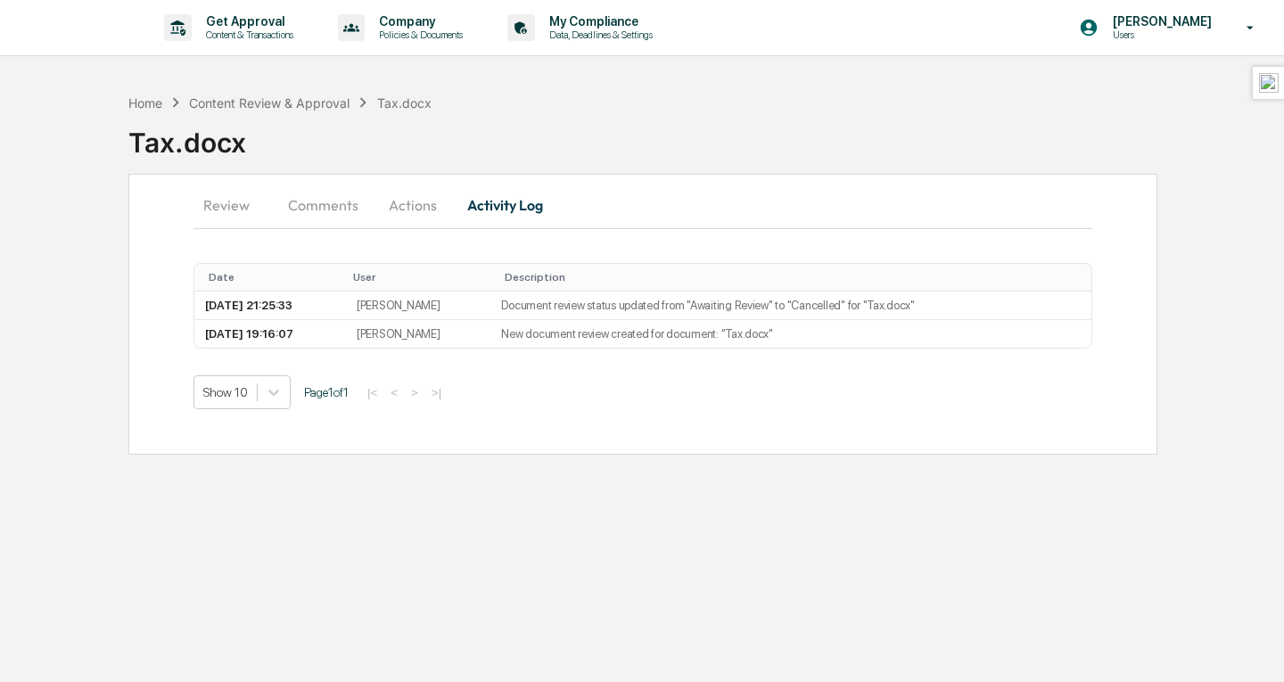
click at [191, 207] on div "Review Comments Actions Activity Log Date User Description [DATE] 21:25:33 [PER…" at bounding box center [642, 314] width 1029 height 281
click at [244, 195] on button "Review" at bounding box center [234, 205] width 80 height 43
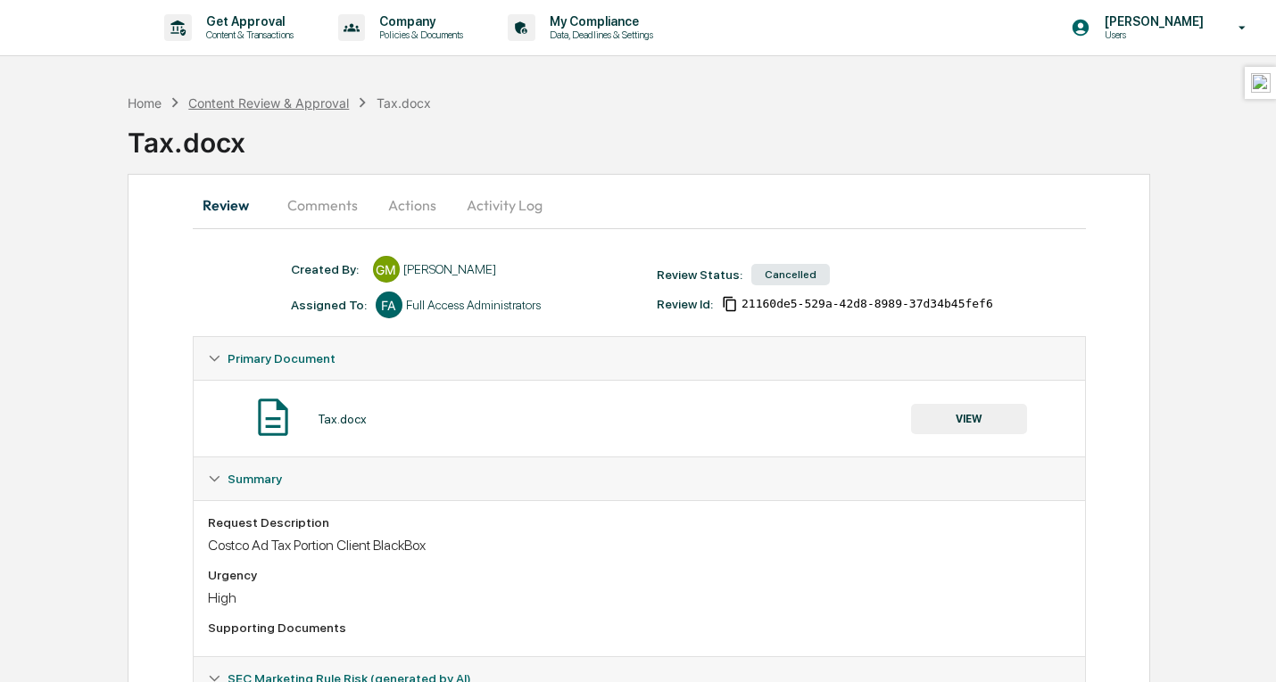
click at [297, 104] on div "Content Review & Approval" at bounding box center [268, 102] width 161 height 15
